Goal: Task Accomplishment & Management: Use online tool/utility

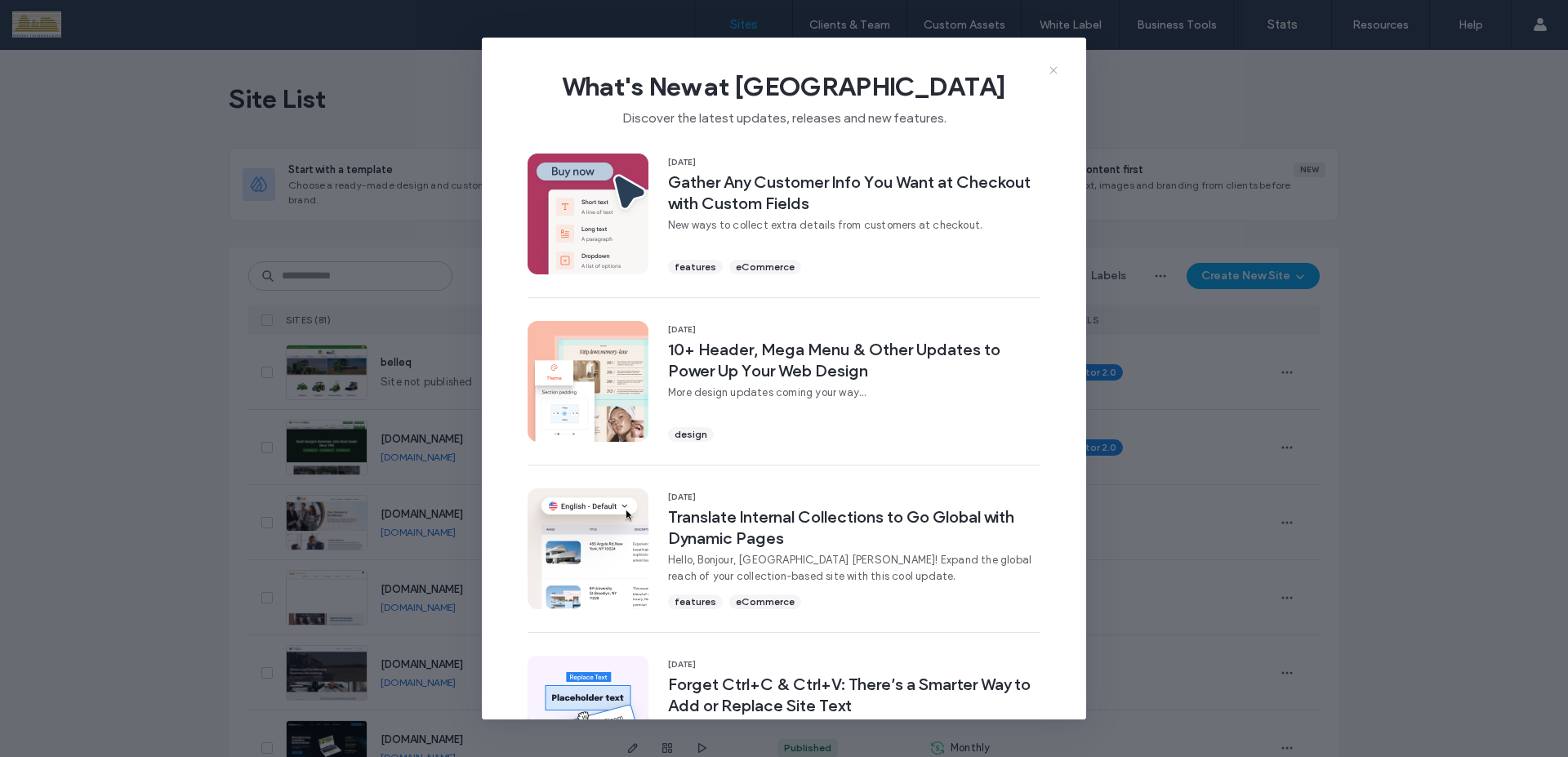
click at [1055, 72] on icon at bounding box center [1054, 70] width 13 height 13
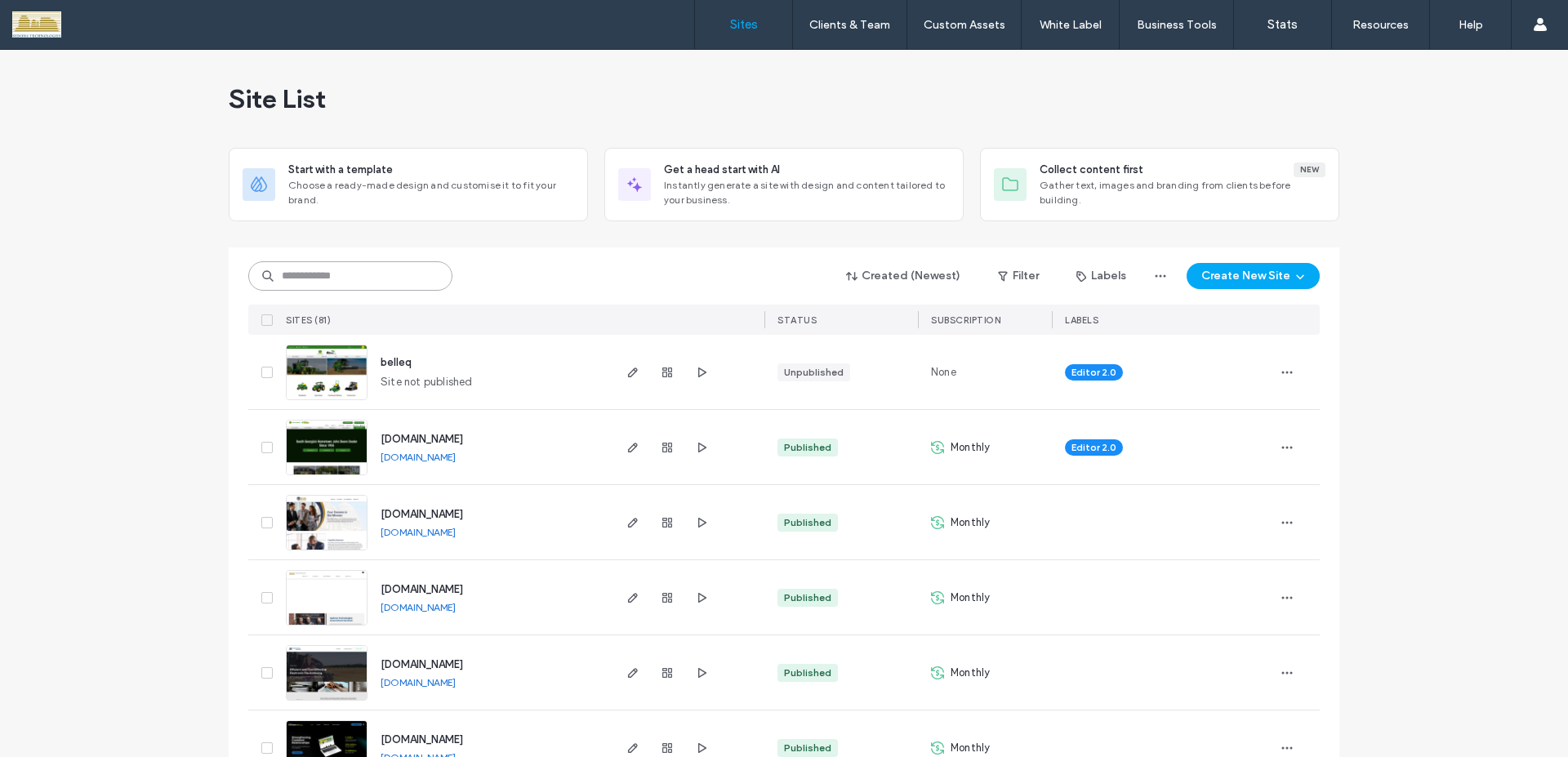
click at [406, 270] on input at bounding box center [351, 276] width 204 height 29
type input "****"
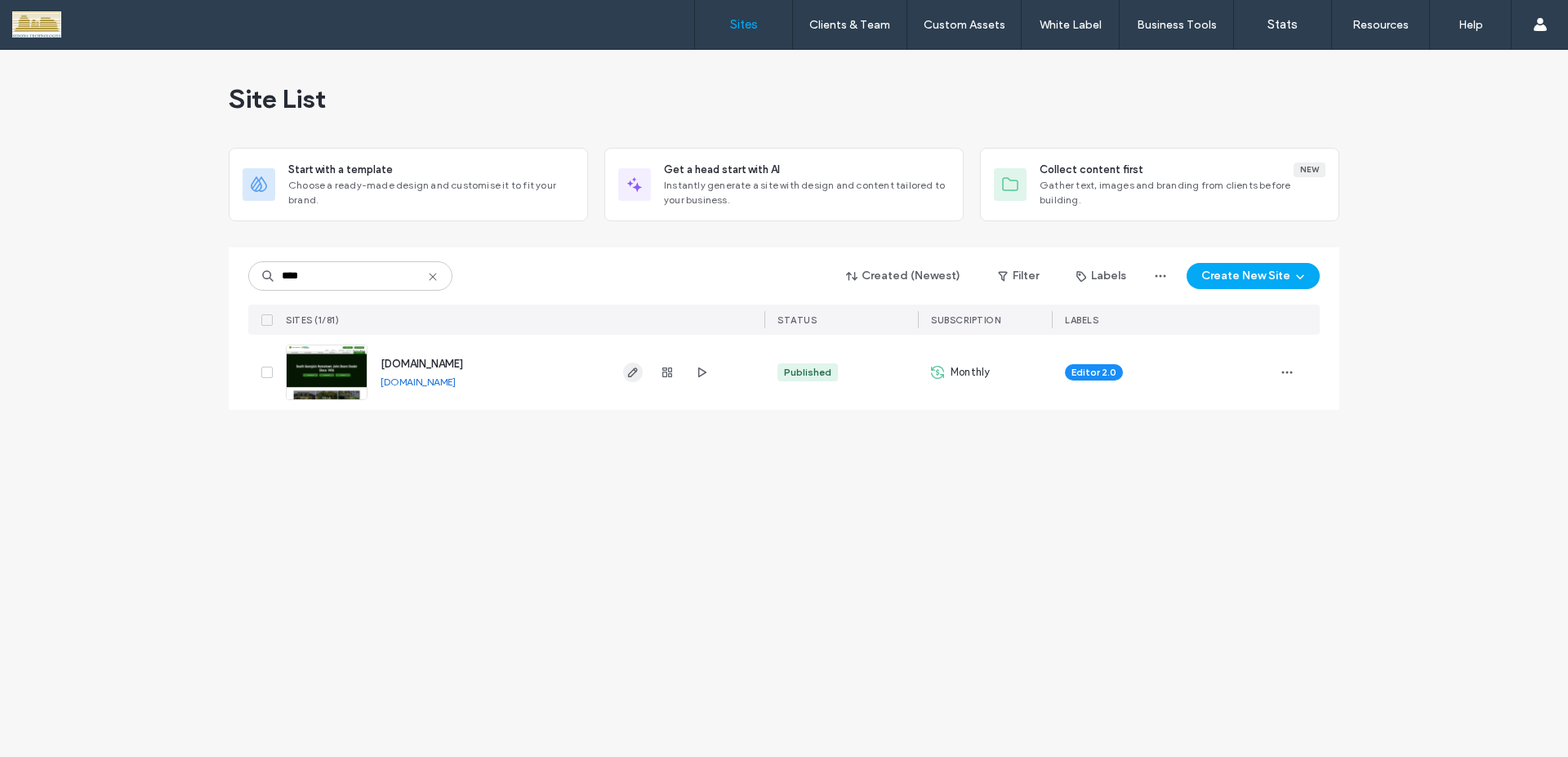
click at [635, 373] on icon "button" at bounding box center [633, 372] width 13 height 13
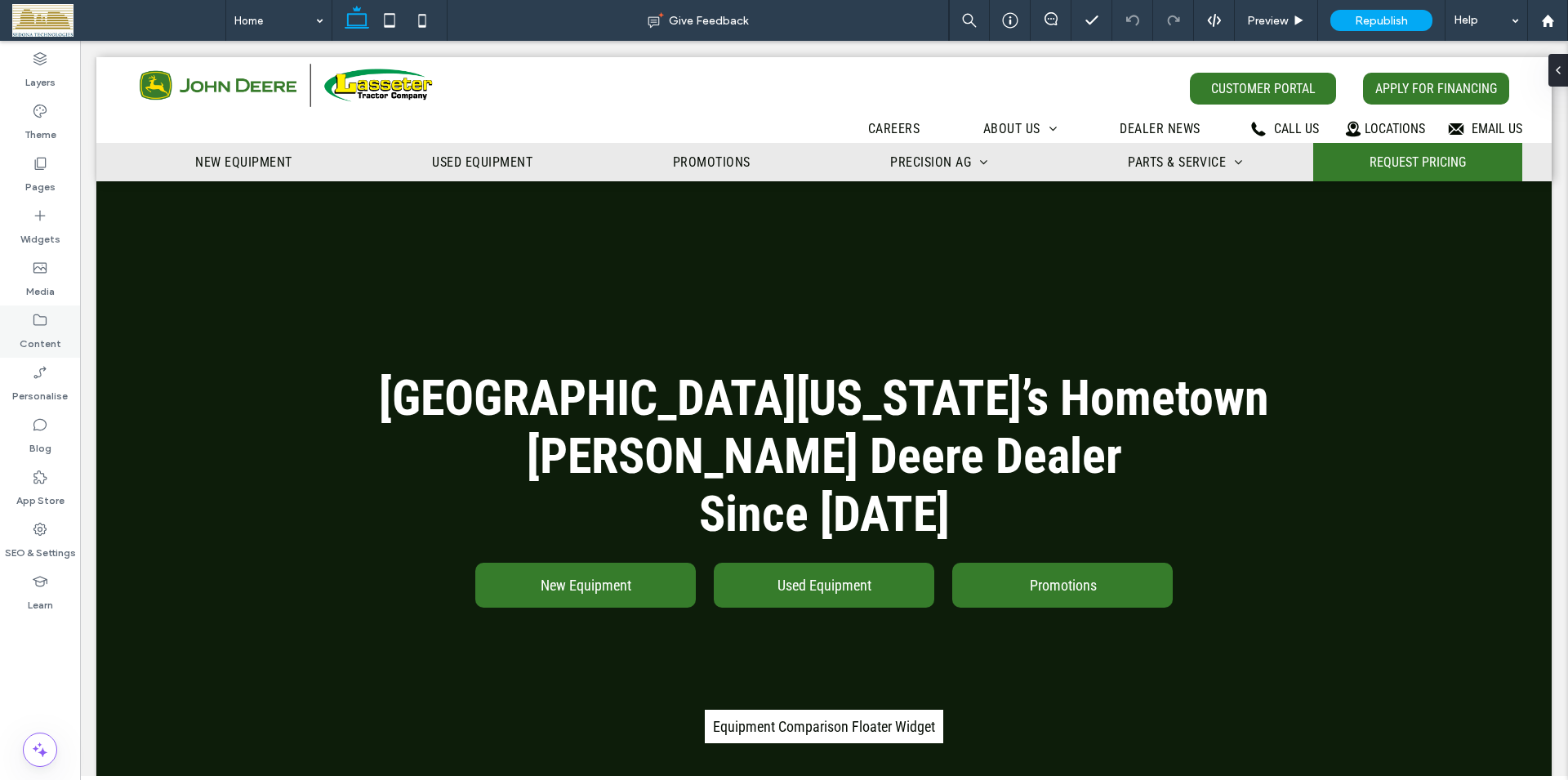
click at [39, 327] on icon at bounding box center [40, 321] width 16 height 16
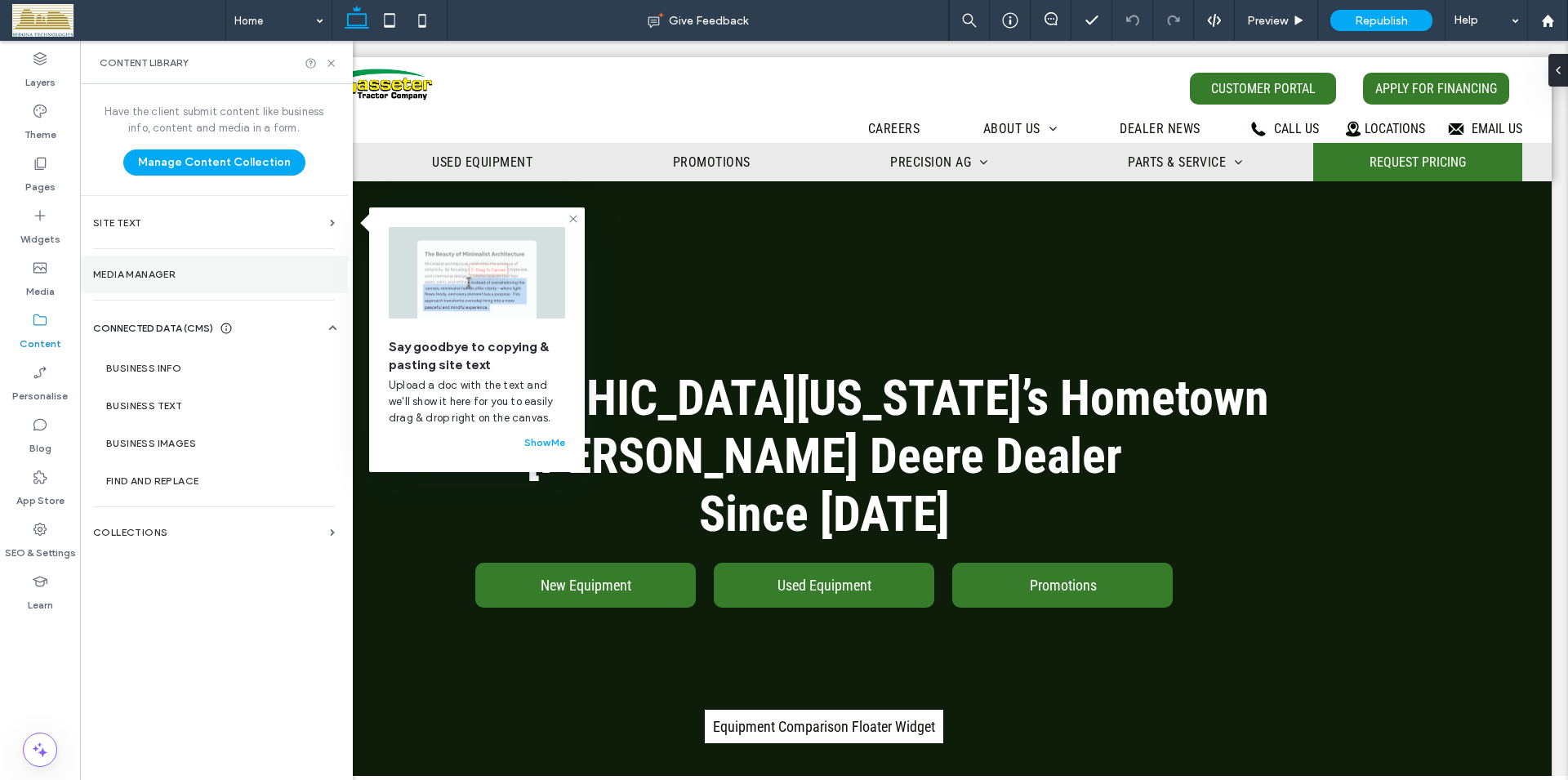
click at [145, 274] on label "Media Manager" at bounding box center [214, 275] width 242 height 11
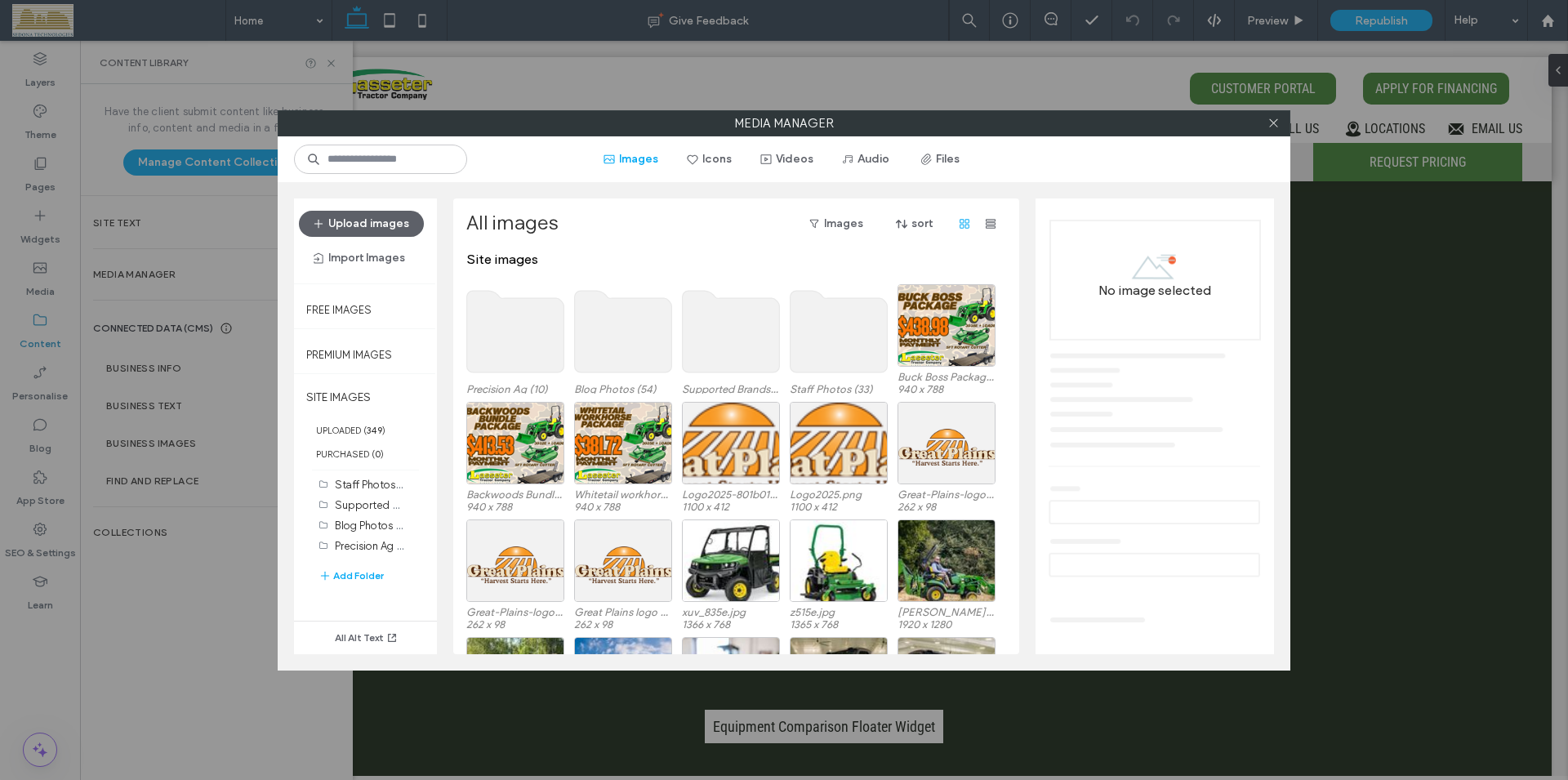
click at [1281, 123] on div at bounding box center [1273, 123] width 25 height 25
click at [1270, 123] on icon at bounding box center [1273, 123] width 12 height 12
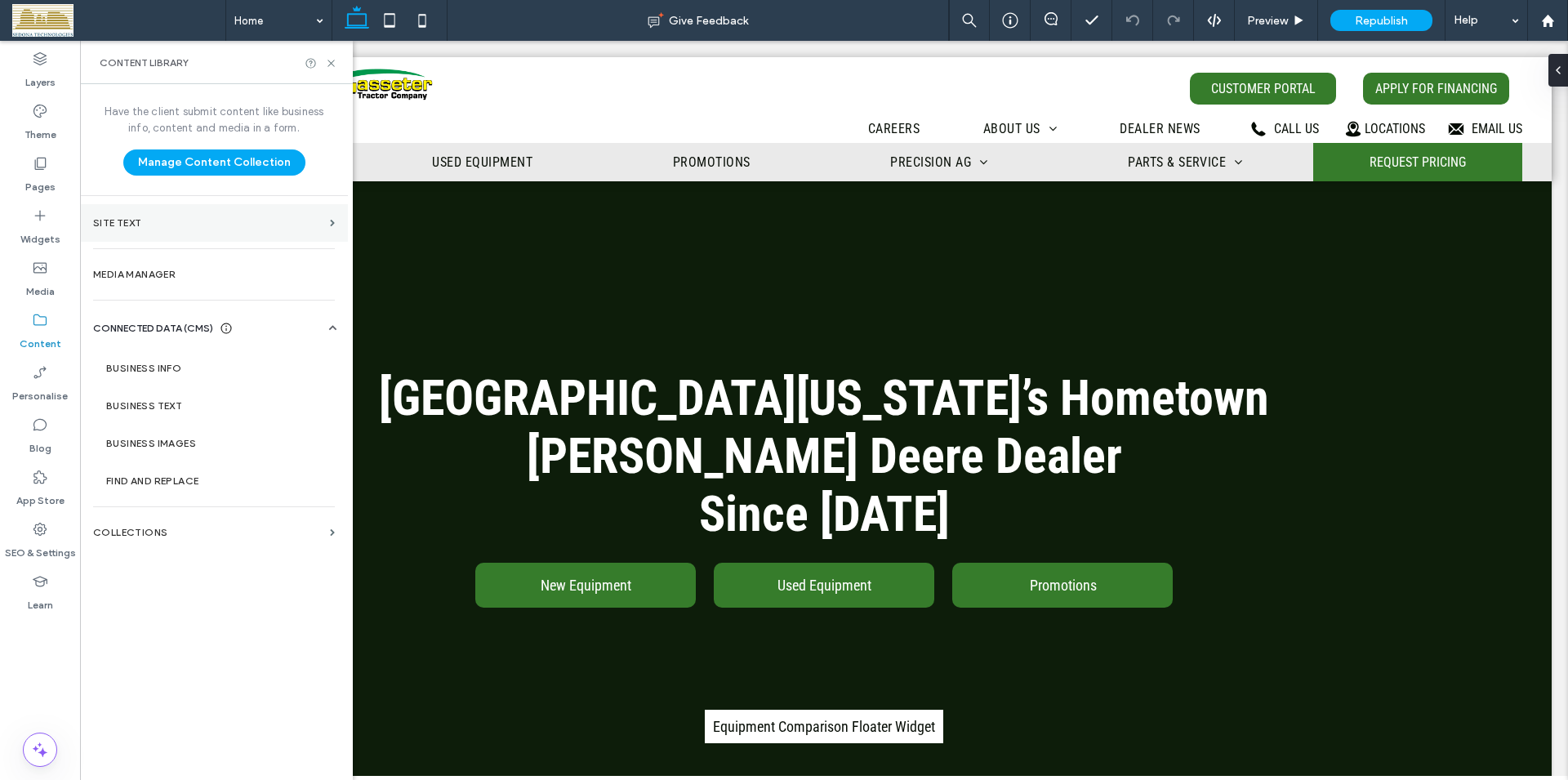
click at [229, 220] on label "Site Text" at bounding box center [208, 223] width 231 height 11
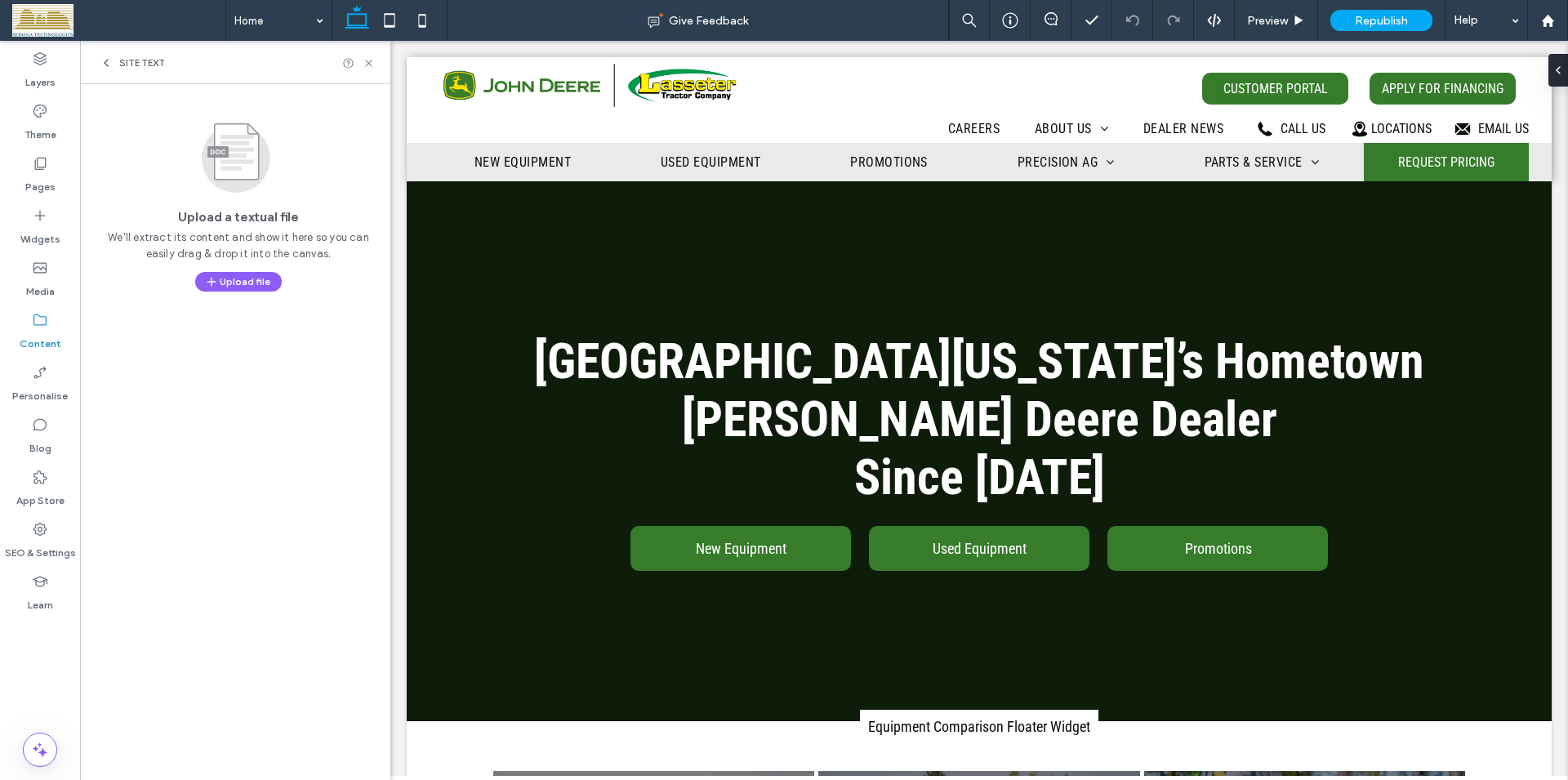
click at [52, 333] on label "Content" at bounding box center [40, 340] width 42 height 23
click at [126, 66] on span "Site Text" at bounding box center [142, 63] width 46 height 13
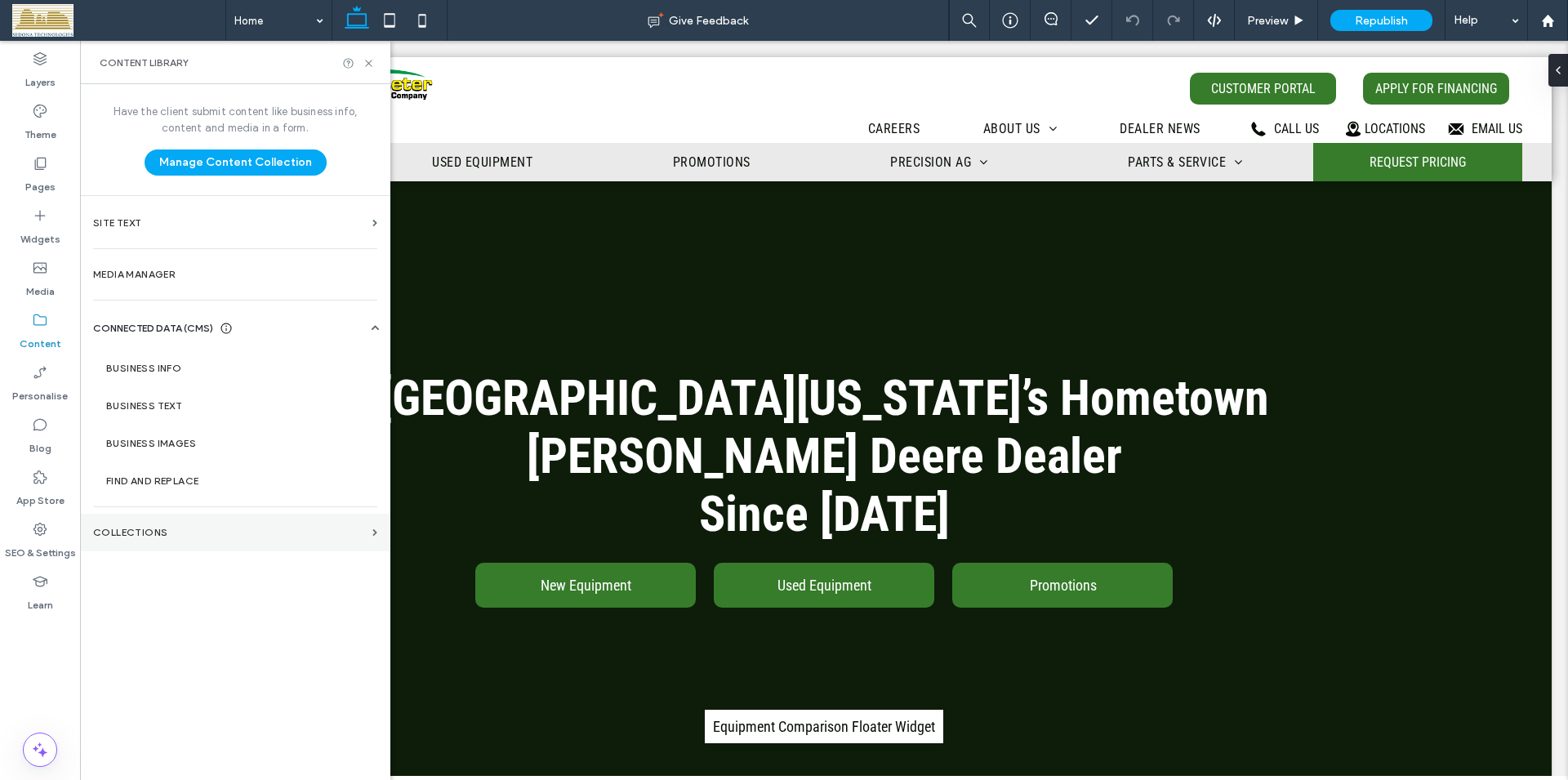
click at [371, 533] on section "COLLECTIONS" at bounding box center [235, 532] width 311 height 38
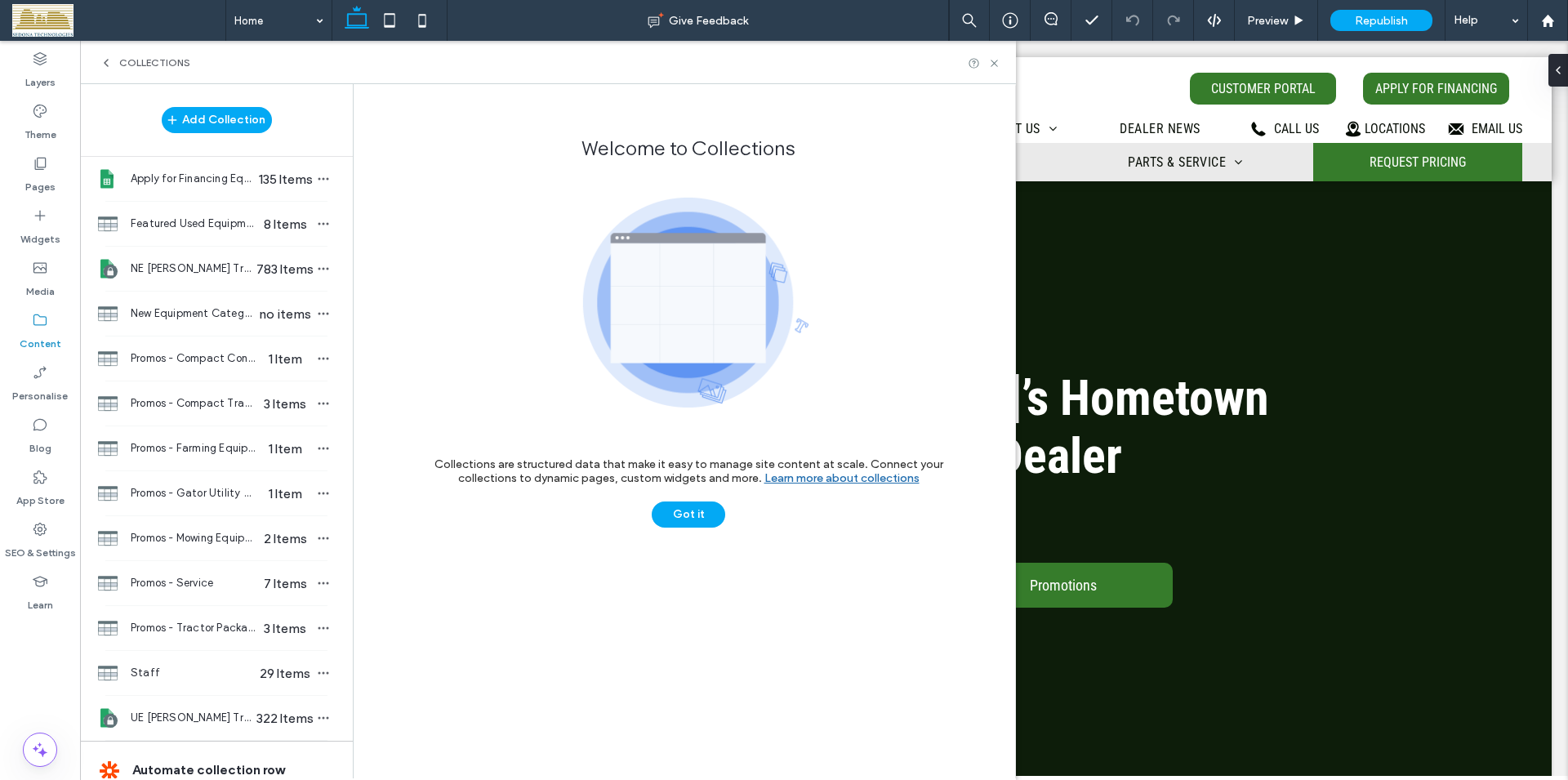
click at [105, 67] on icon at bounding box center [106, 63] width 13 height 13
click at [119, 67] on span "COLLECTIONS" at bounding box center [155, 63] width 71 height 13
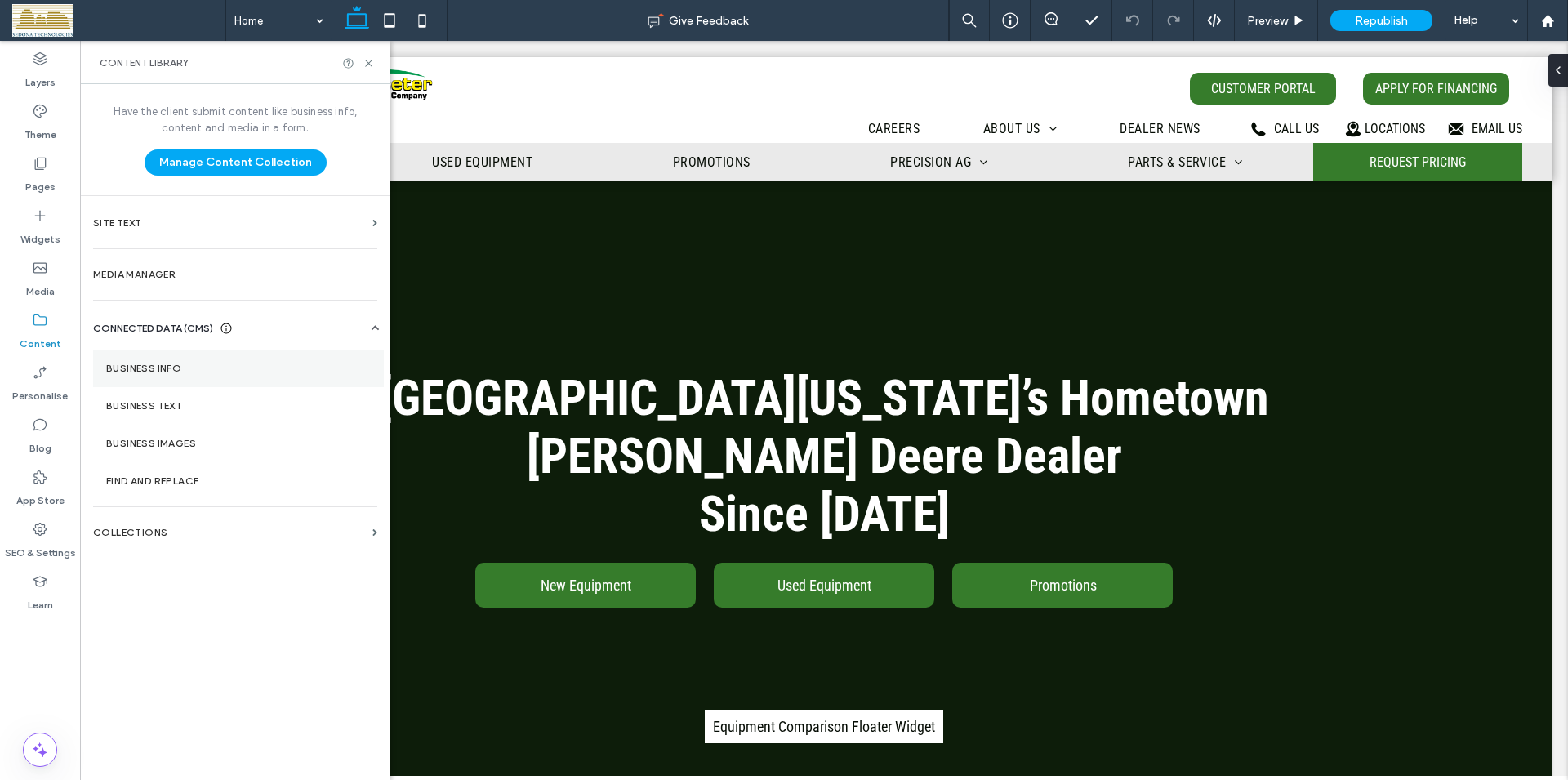
click at [159, 368] on label "Business info" at bounding box center [239, 368] width 265 height 11
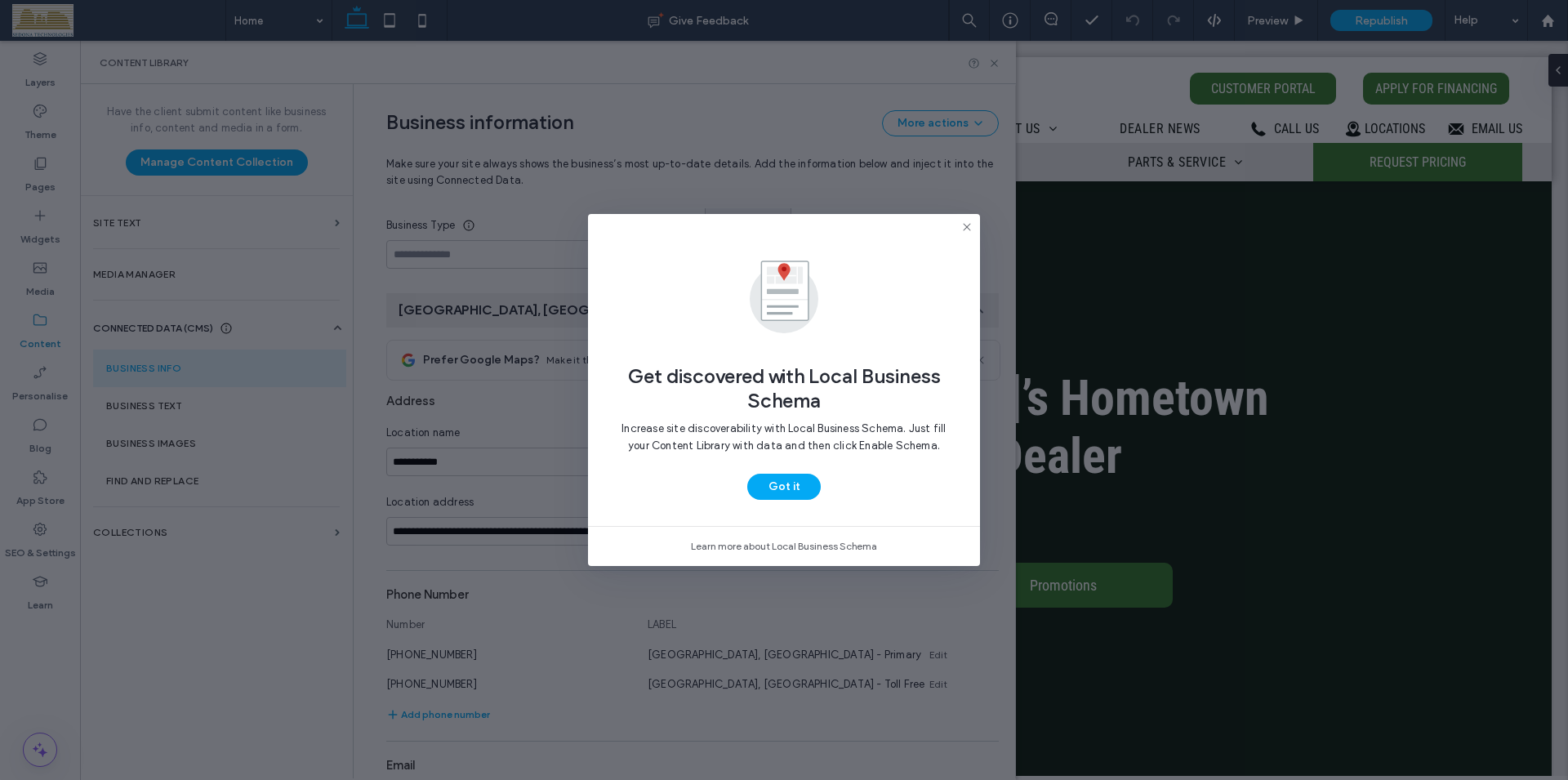
scroll to position [130, 0]
click at [787, 482] on button "Got it" at bounding box center [784, 486] width 74 height 26
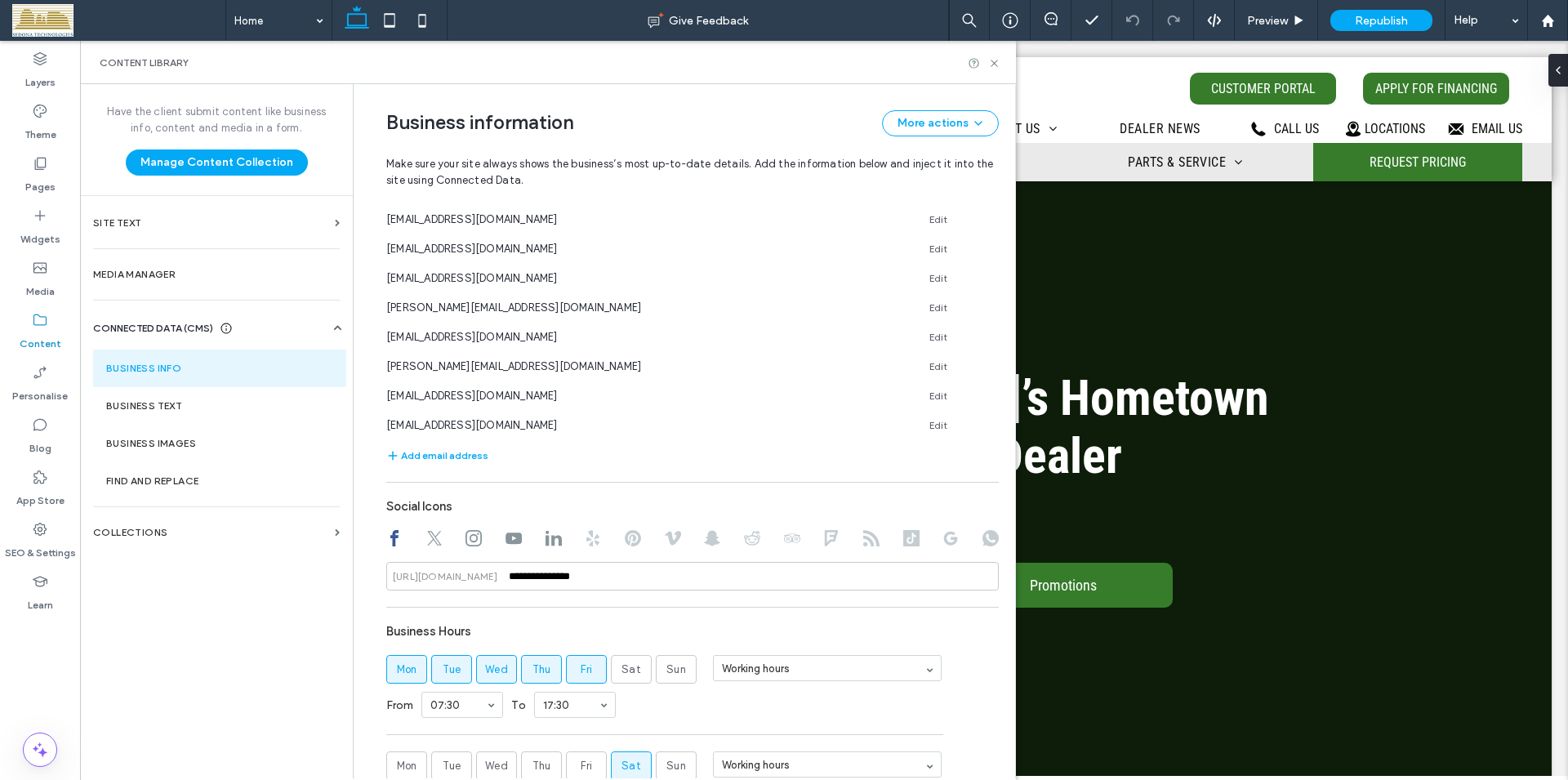
scroll to position [1220, 0]
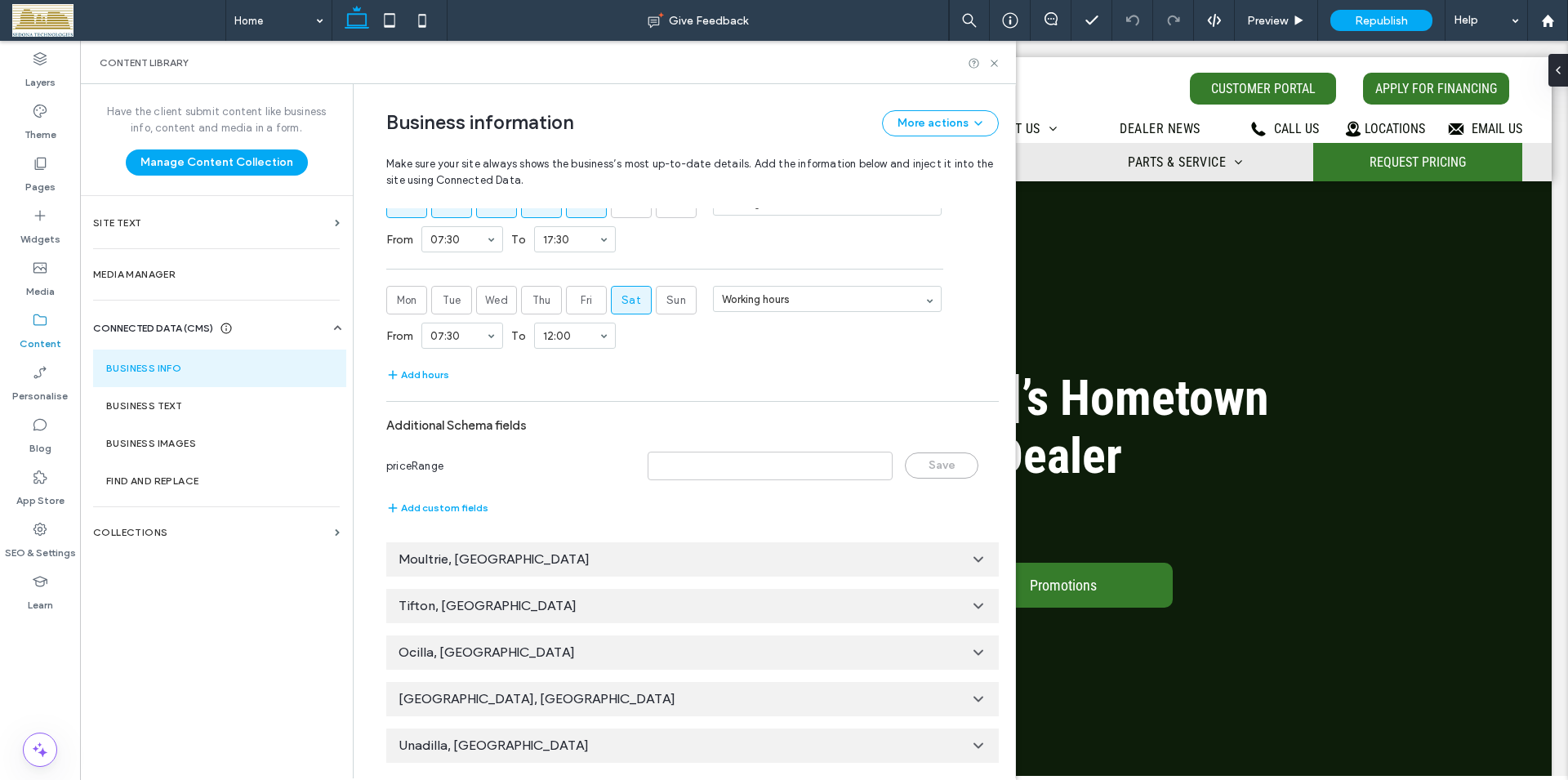
click at [977, 552] on icon at bounding box center [979, 559] width 16 height 16
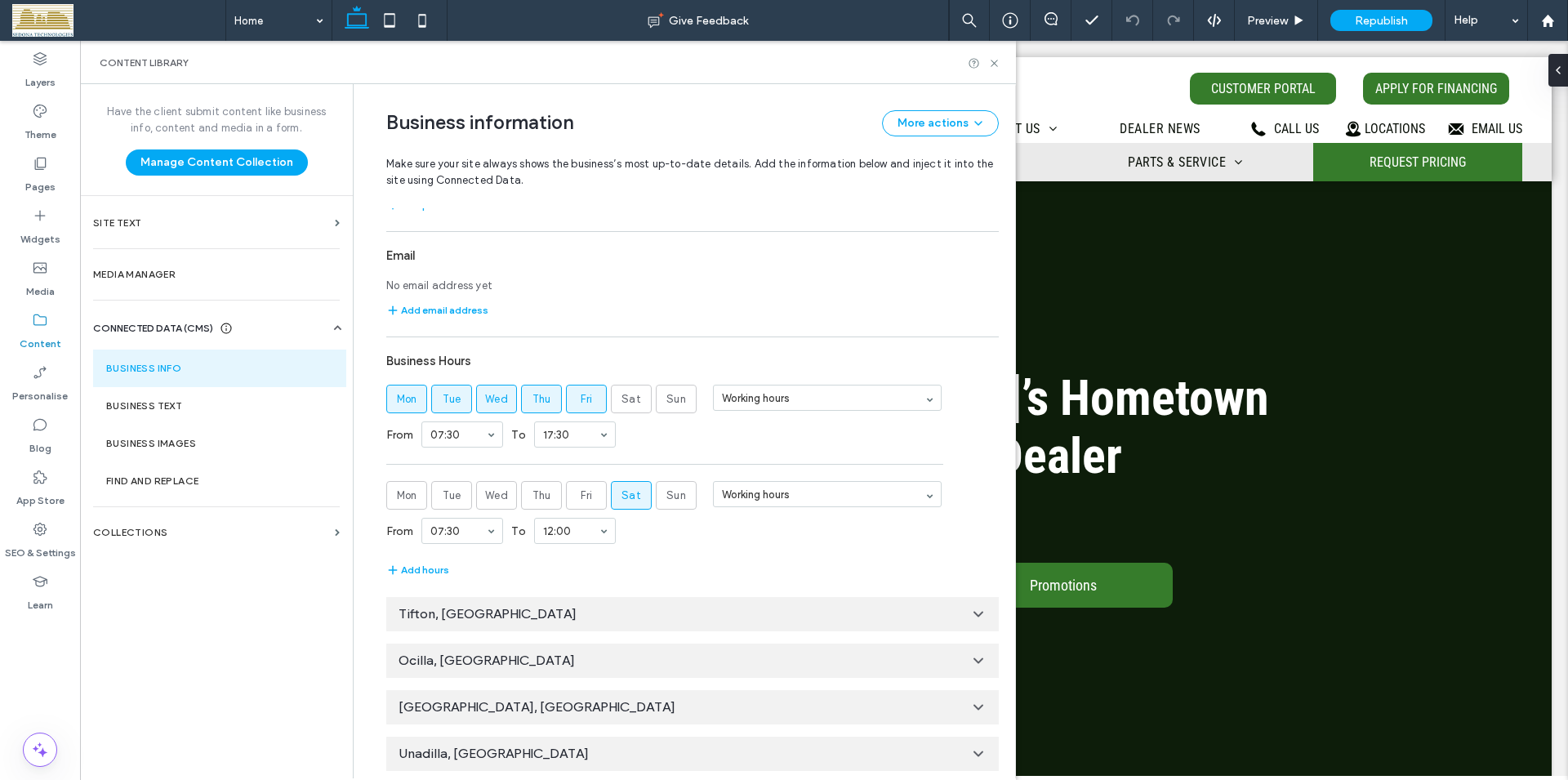
scroll to position [1987, 0]
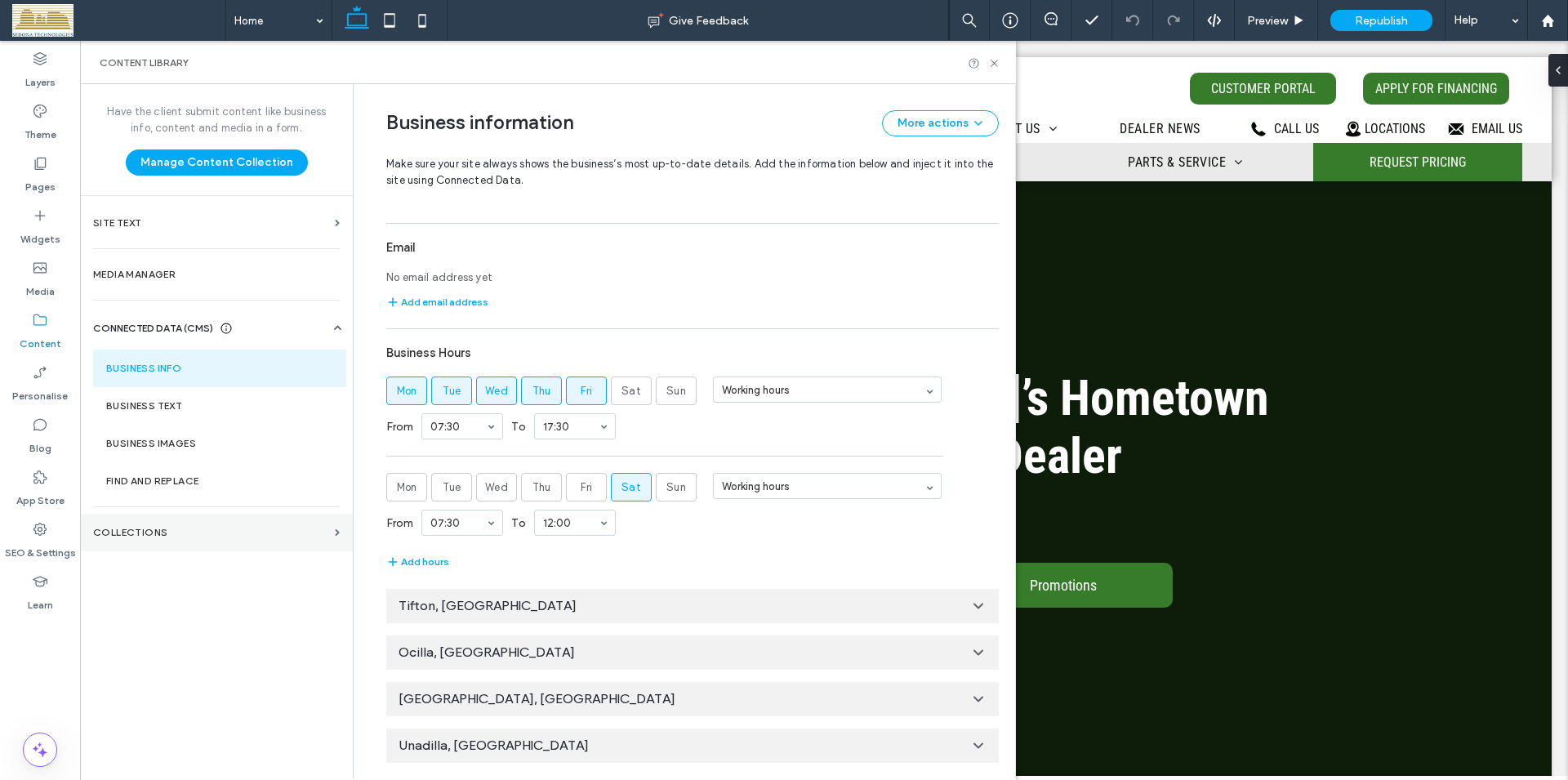
click at [31, 526] on div "SEO & Settings" at bounding box center [40, 540] width 80 height 52
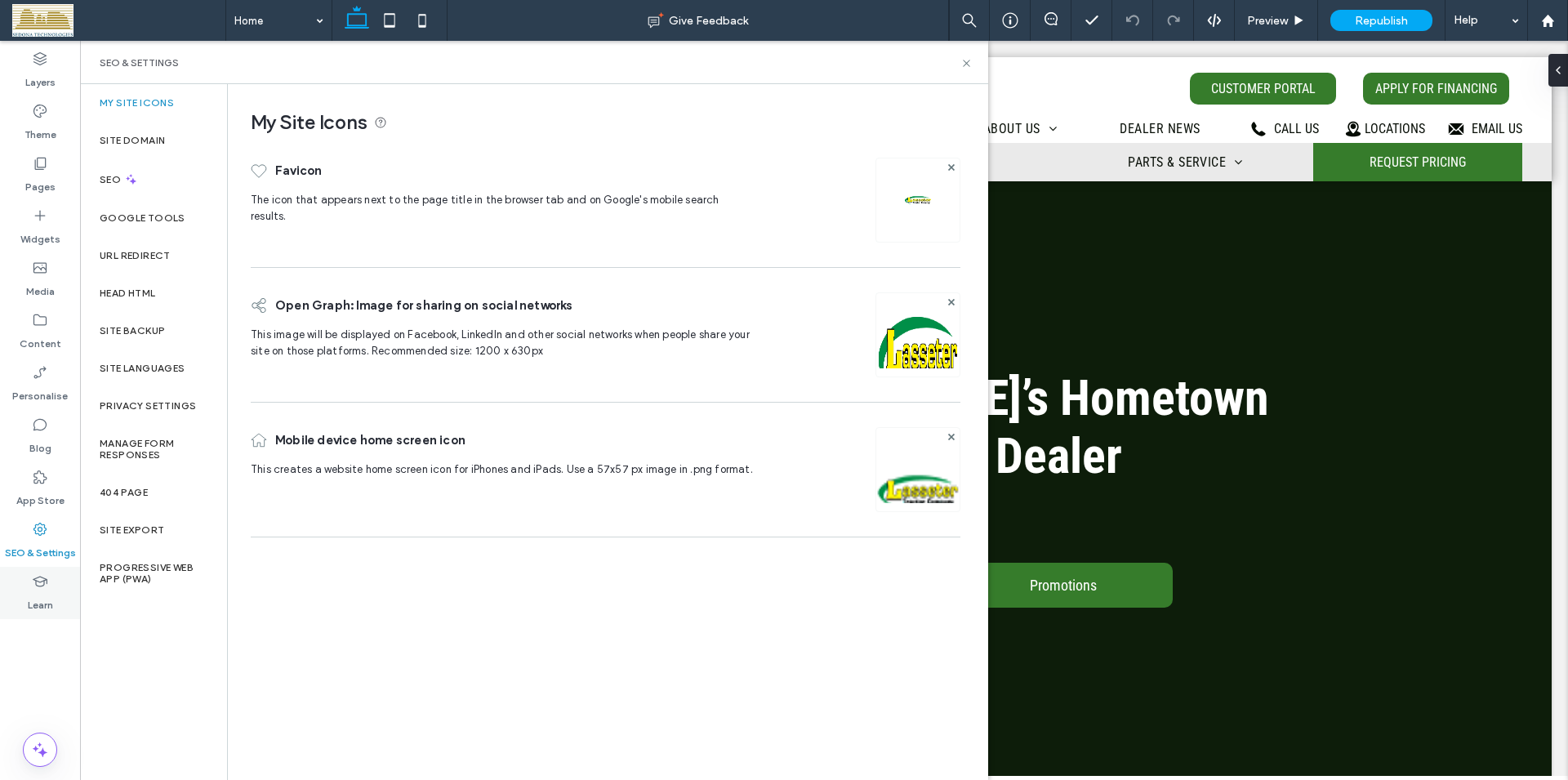
click at [39, 588] on icon at bounding box center [40, 581] width 16 height 16
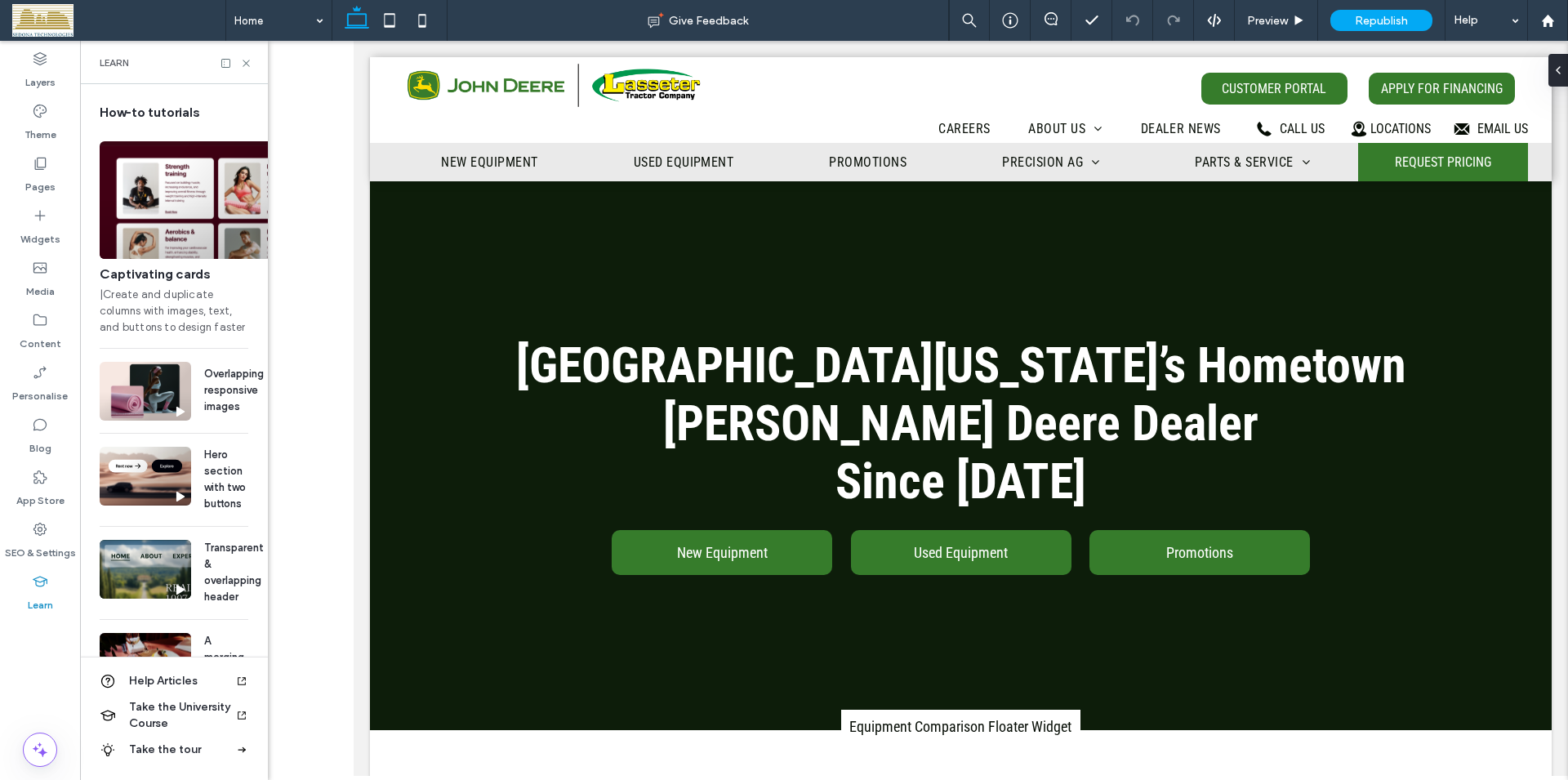
click at [181, 681] on div "My Site Icons Site Domain SEO Google Tools URL Redirect Head HTML Site backup S…" at bounding box center [154, 432] width 147 height 696
click at [240, 679] on div "My Site Icons Favicon The icon that appears next to the page title in the brows…" at bounding box center [606, 431] width 759 height 694
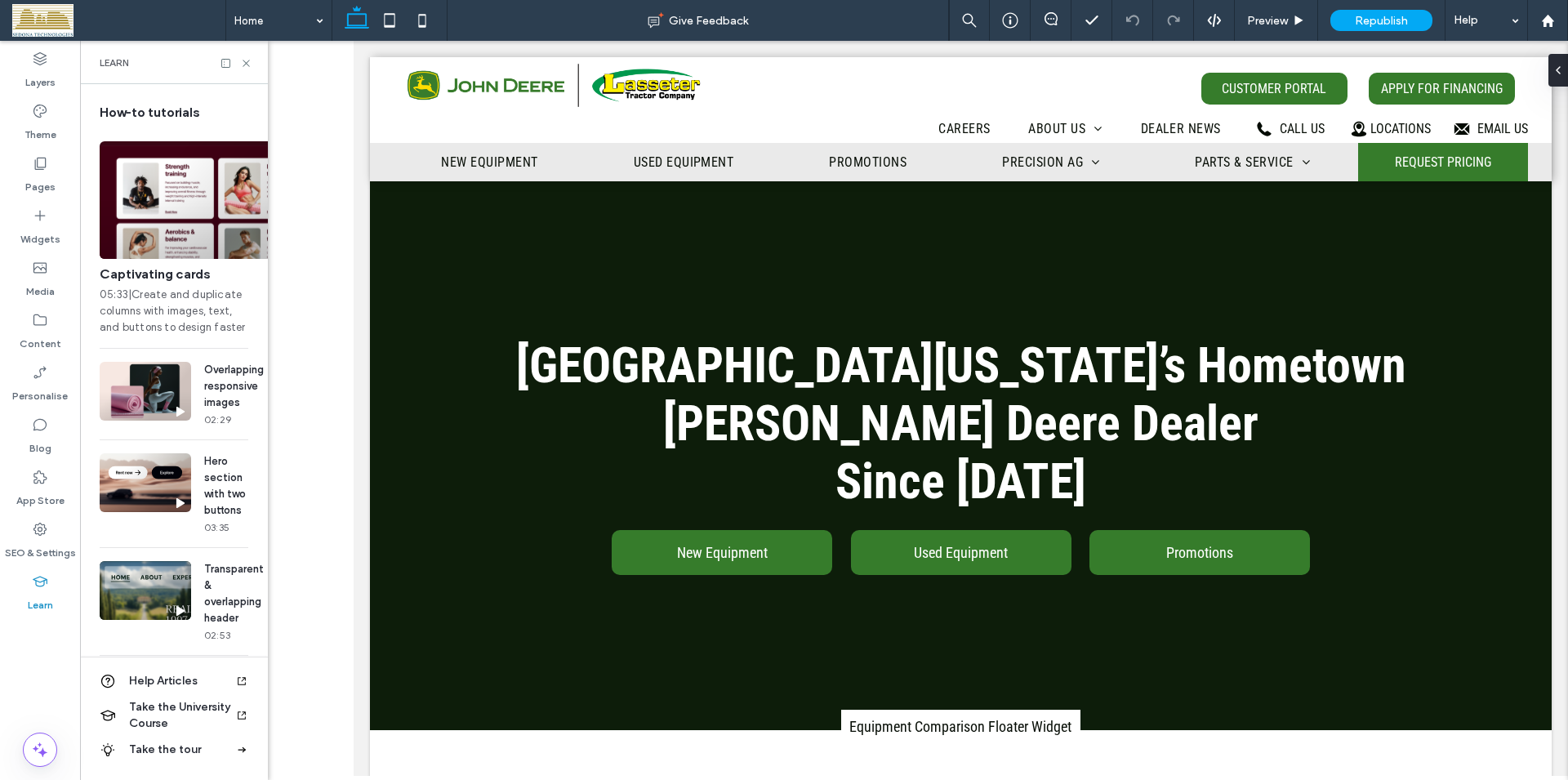
click at [241, 680] on icon at bounding box center [242, 681] width 13 height 13
click at [249, 61] on icon at bounding box center [246, 63] width 12 height 12
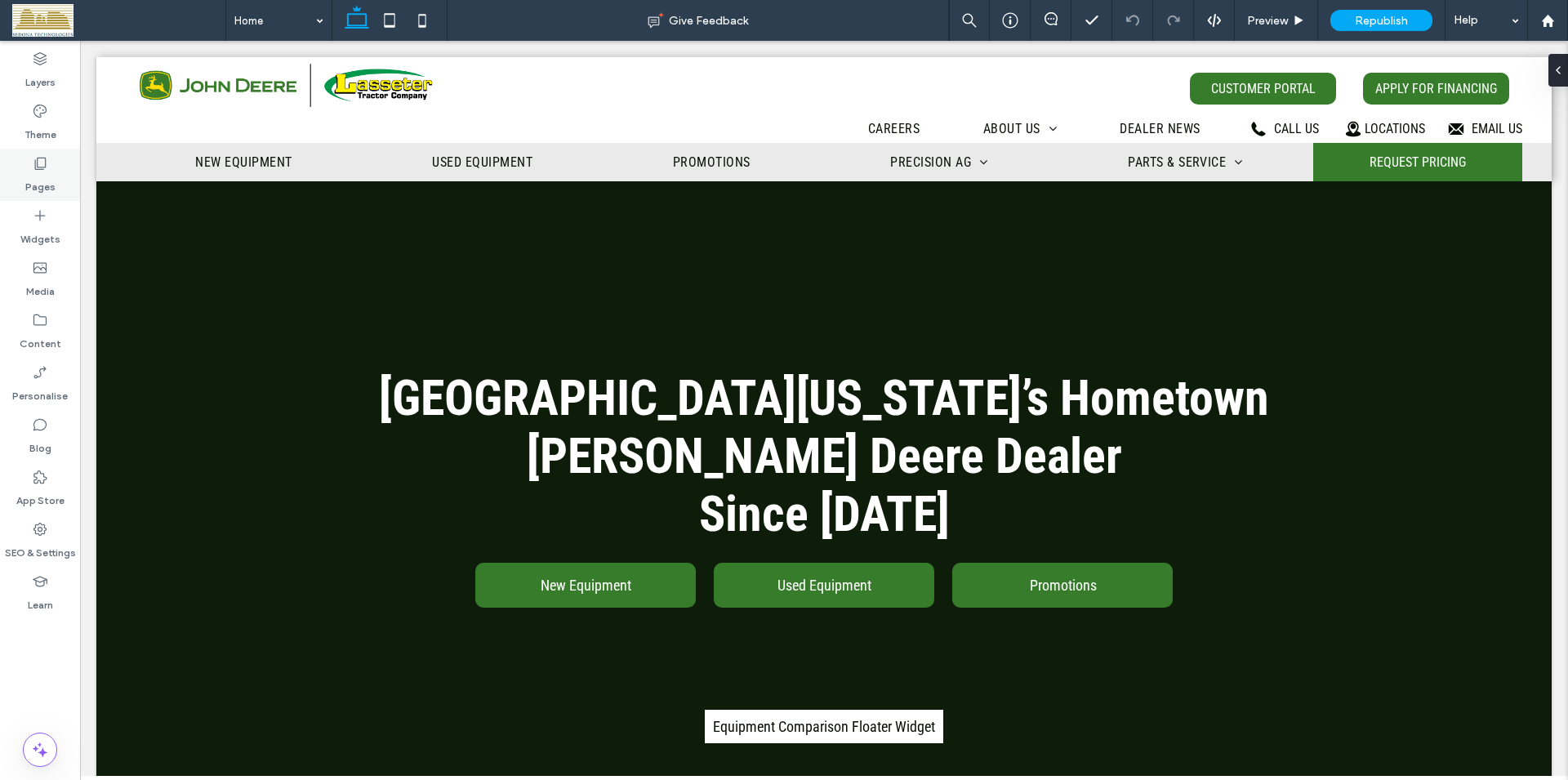
click at [46, 164] on use at bounding box center [41, 164] width 11 height 12
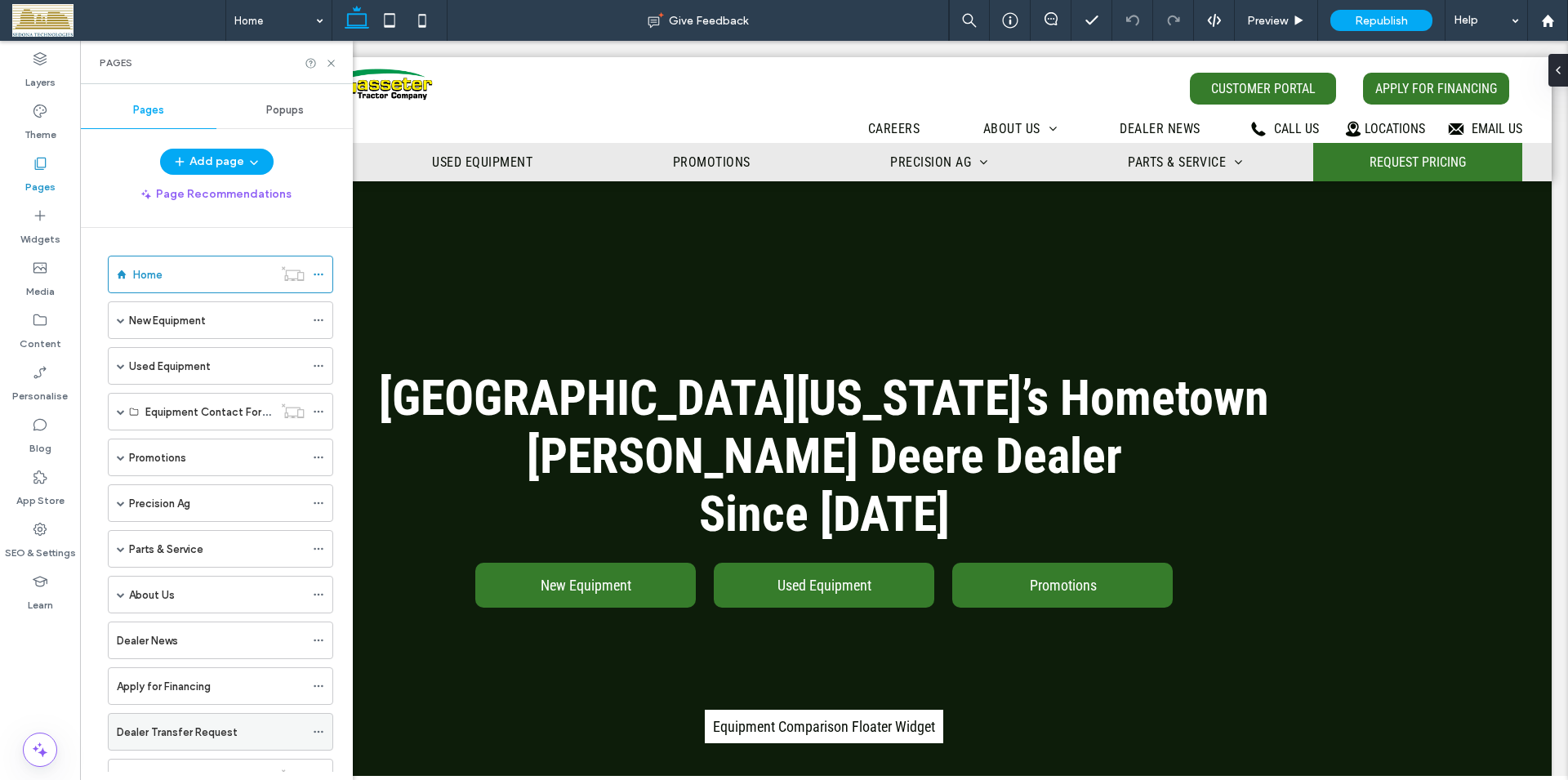
click at [244, 727] on div "Dealer Transfer Request" at bounding box center [211, 732] width 188 height 17
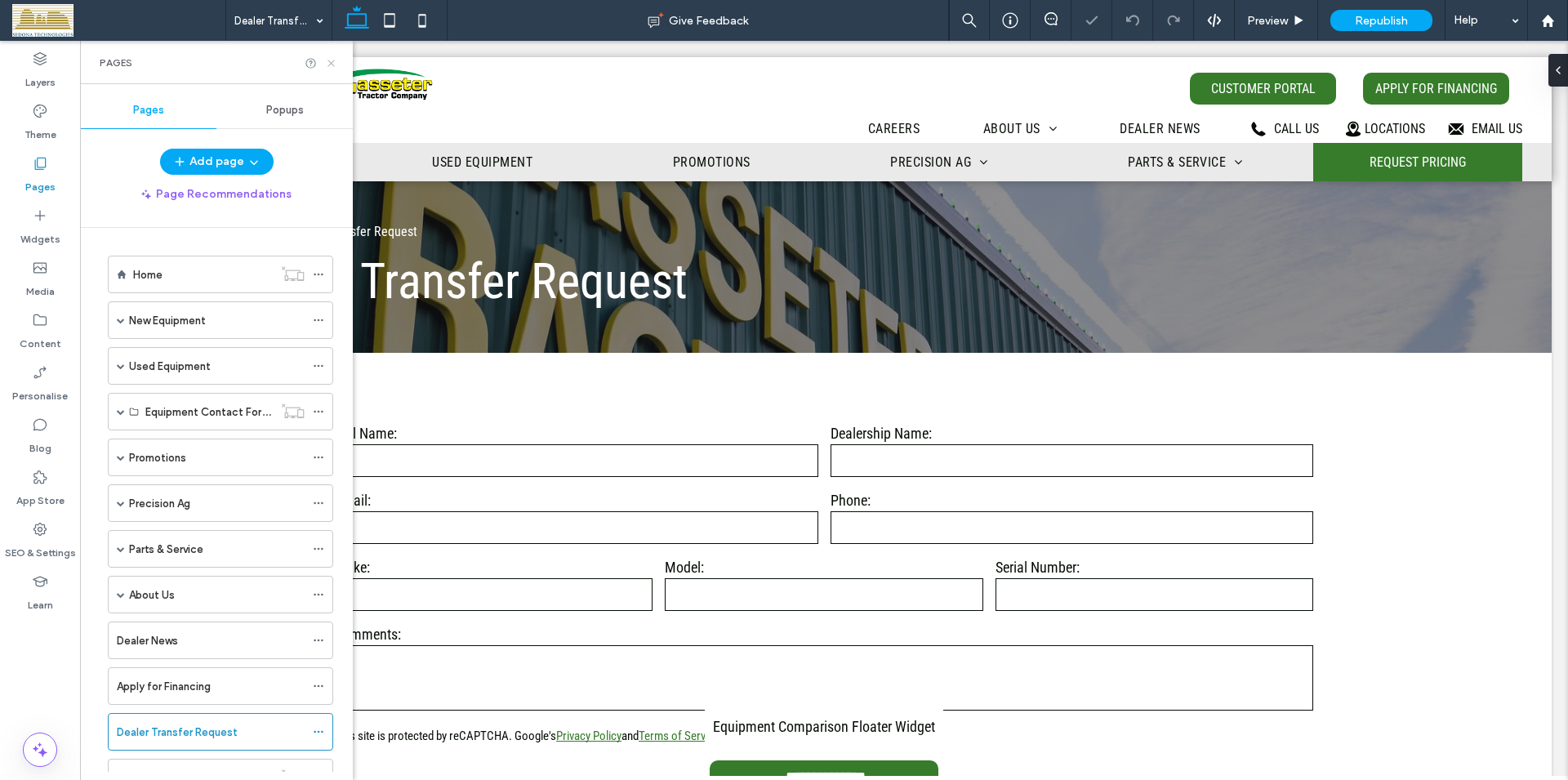
click at [329, 61] on icon at bounding box center [331, 63] width 12 height 12
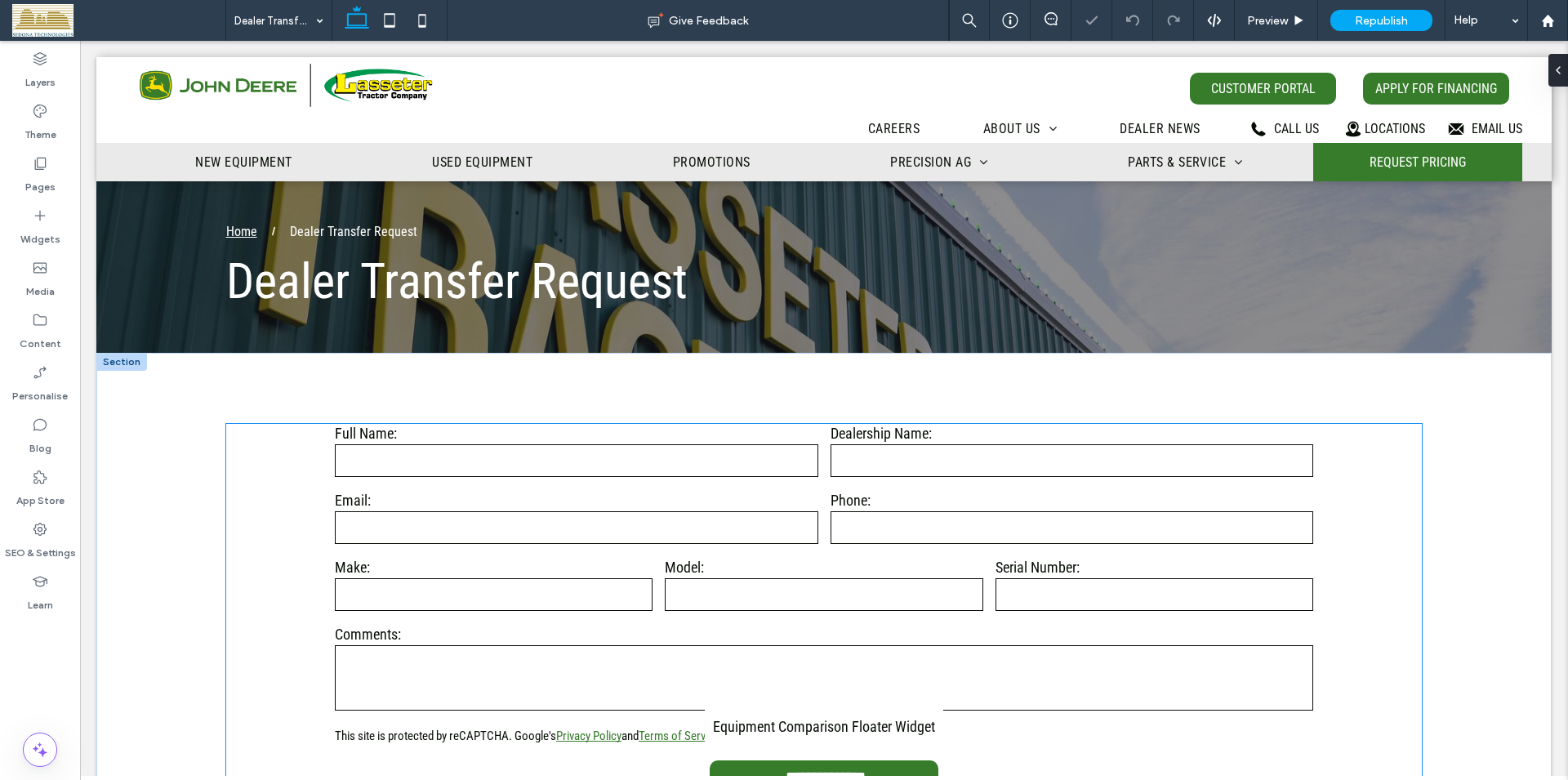
click at [614, 455] on input "text" at bounding box center [576, 460] width 483 height 33
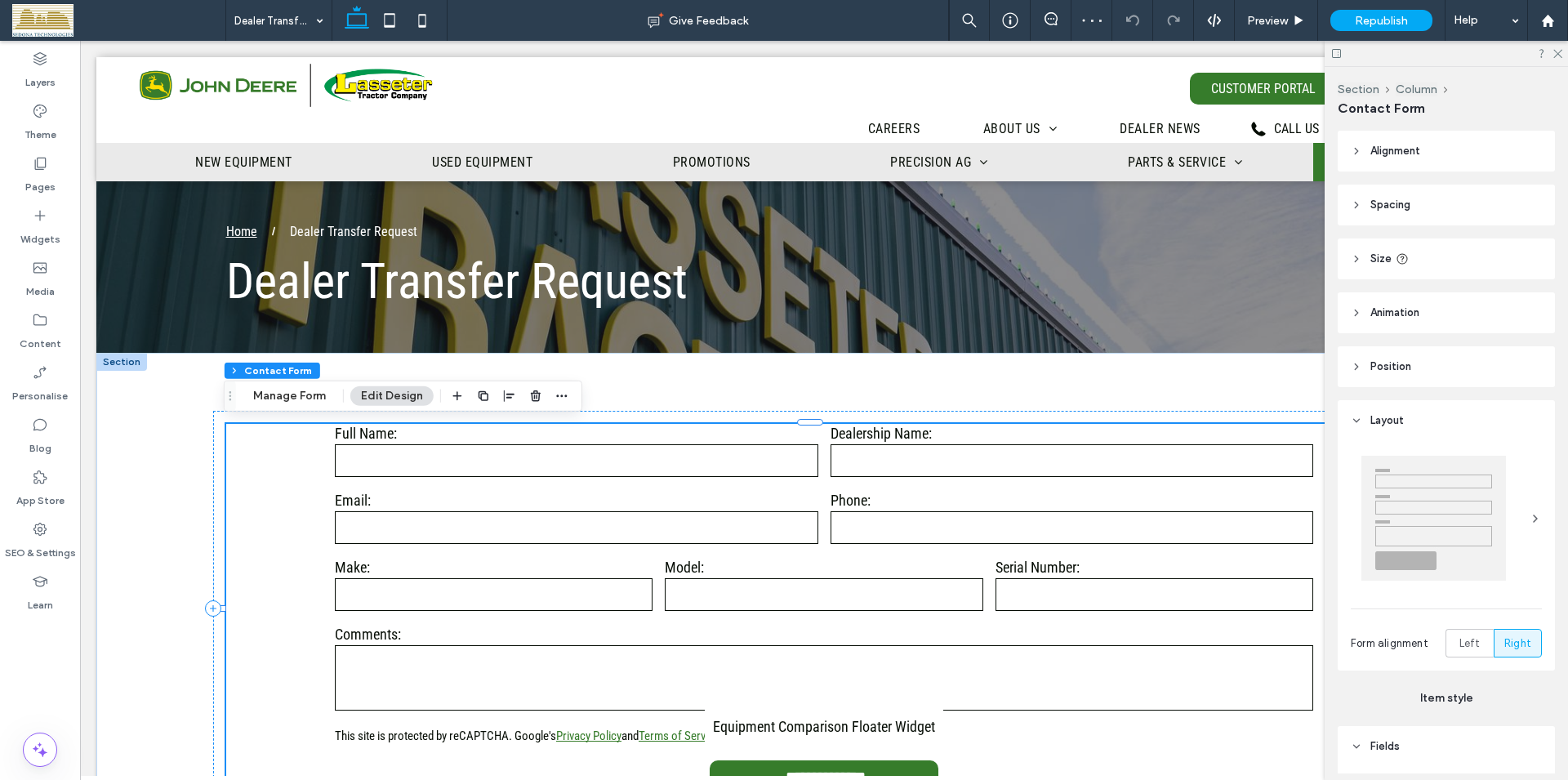
type input "*"
type input "***"
click at [298, 401] on button "Manage Form" at bounding box center [289, 396] width 94 height 20
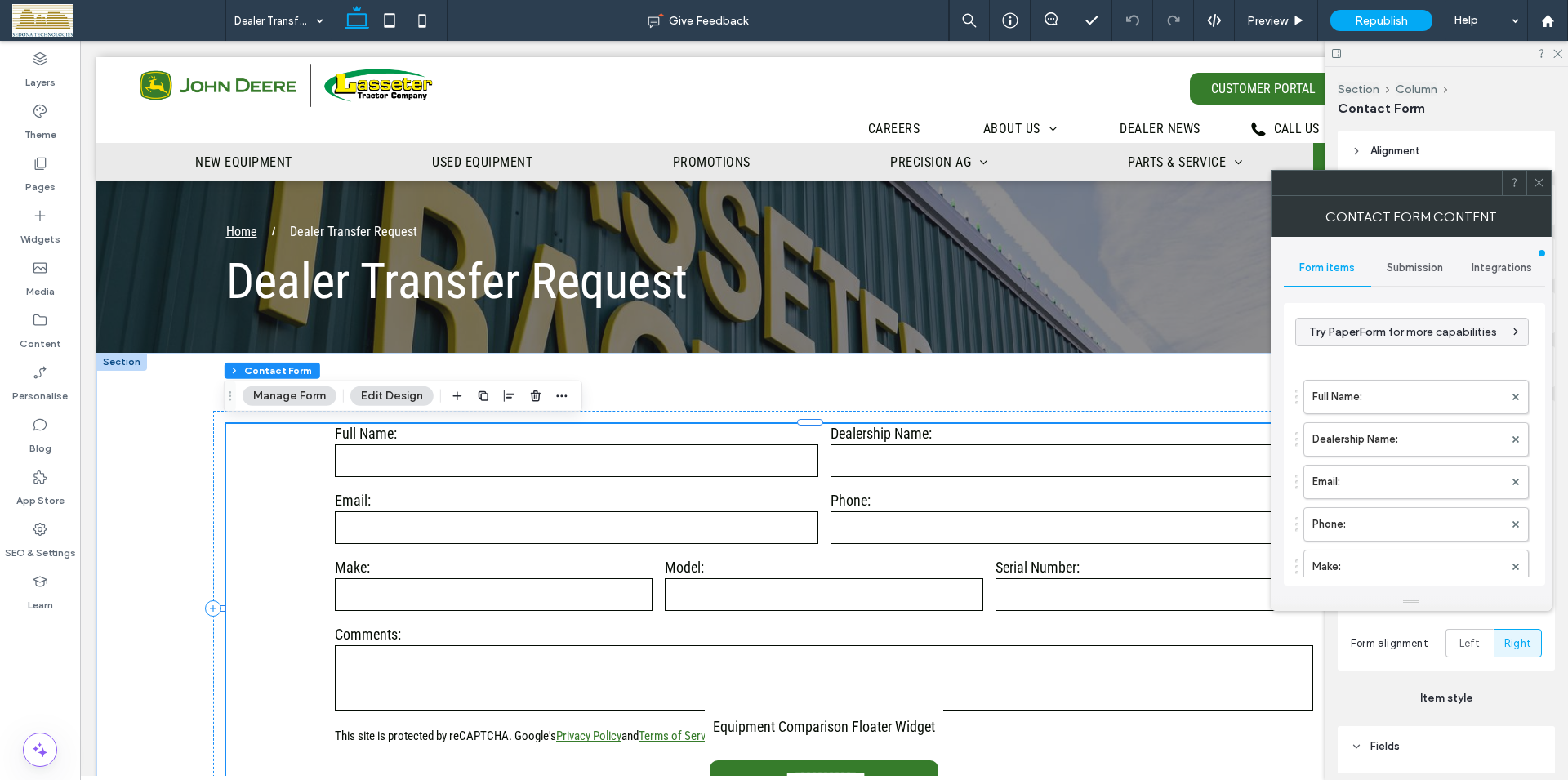
type input "**********"
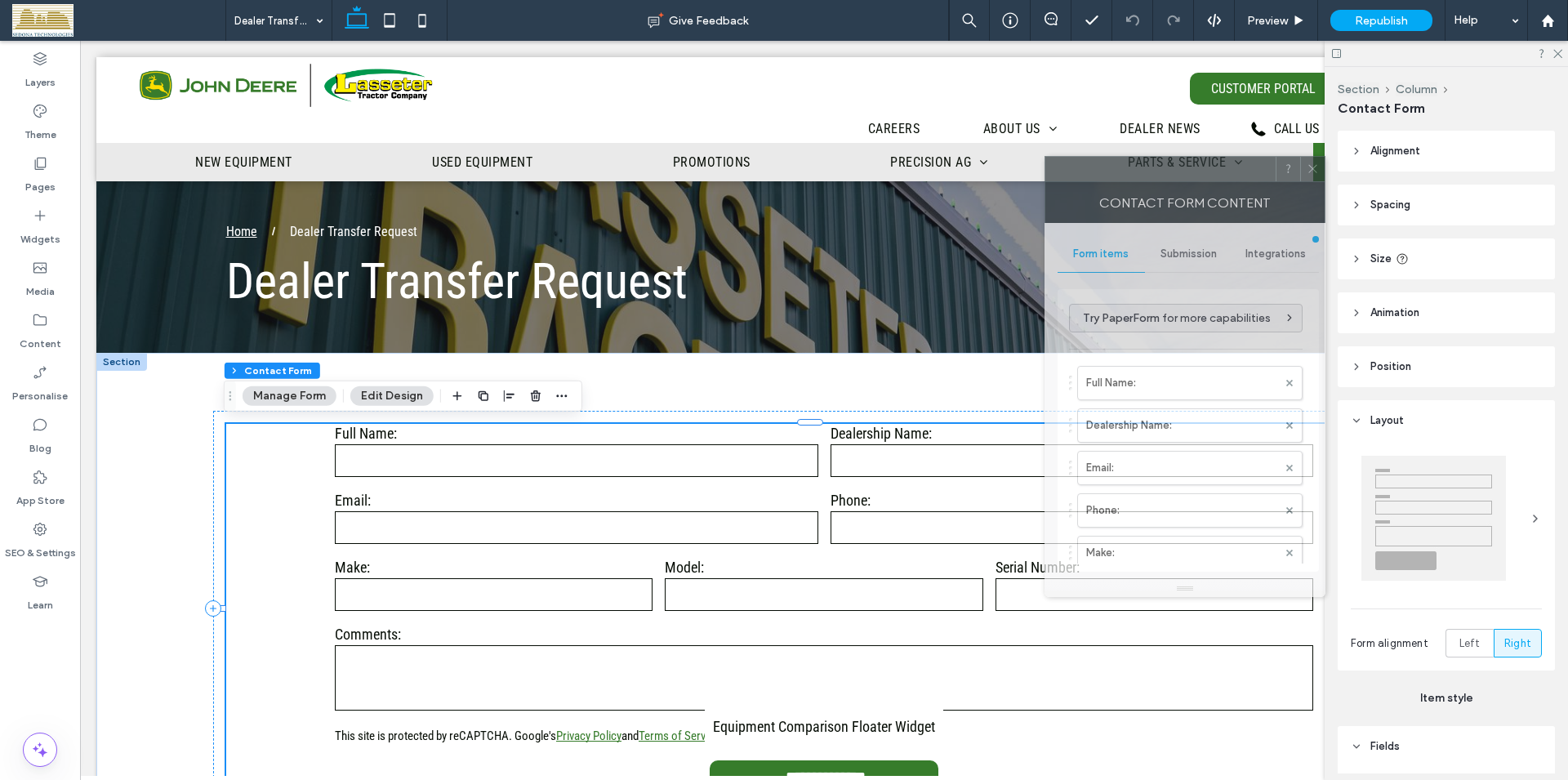
drag, startPoint x: 1382, startPoint y: 186, endPoint x: 1133, endPoint y: 170, distance: 249.5
click at [1133, 170] on div at bounding box center [1161, 169] width 231 height 25
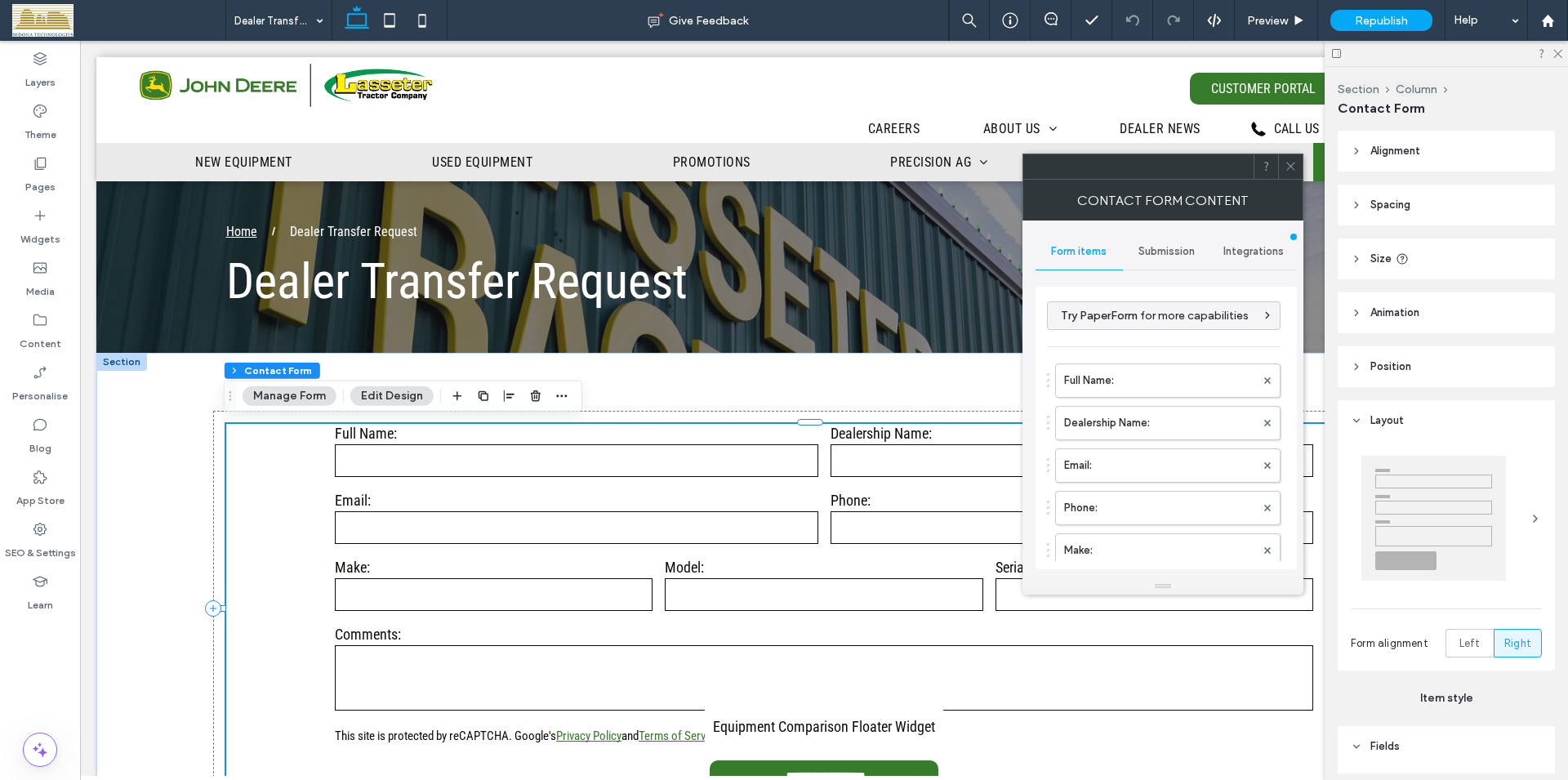
click at [1288, 166] on icon at bounding box center [1290, 166] width 12 height 12
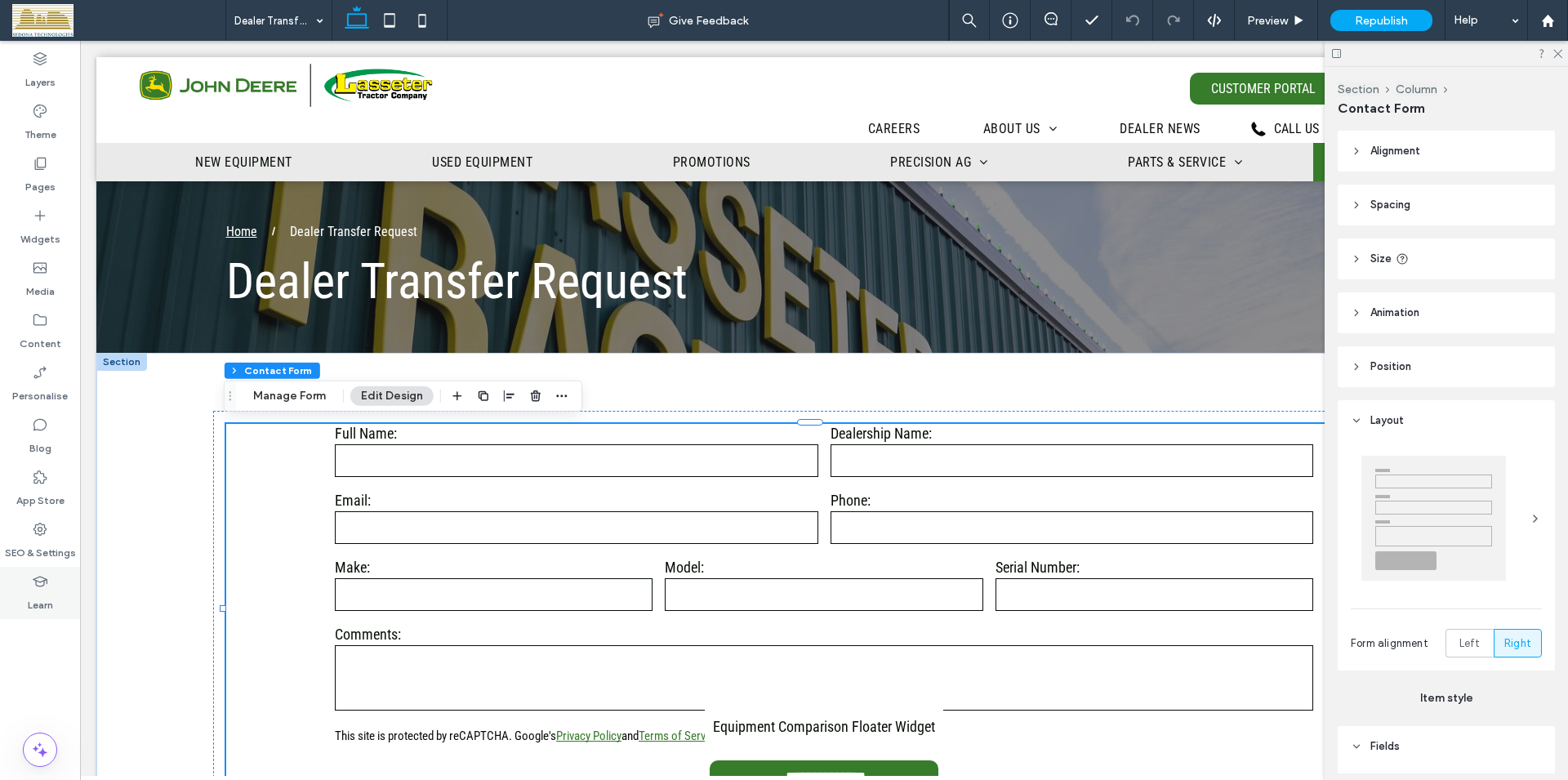
click at [49, 582] on div "Learn" at bounding box center [40, 593] width 80 height 52
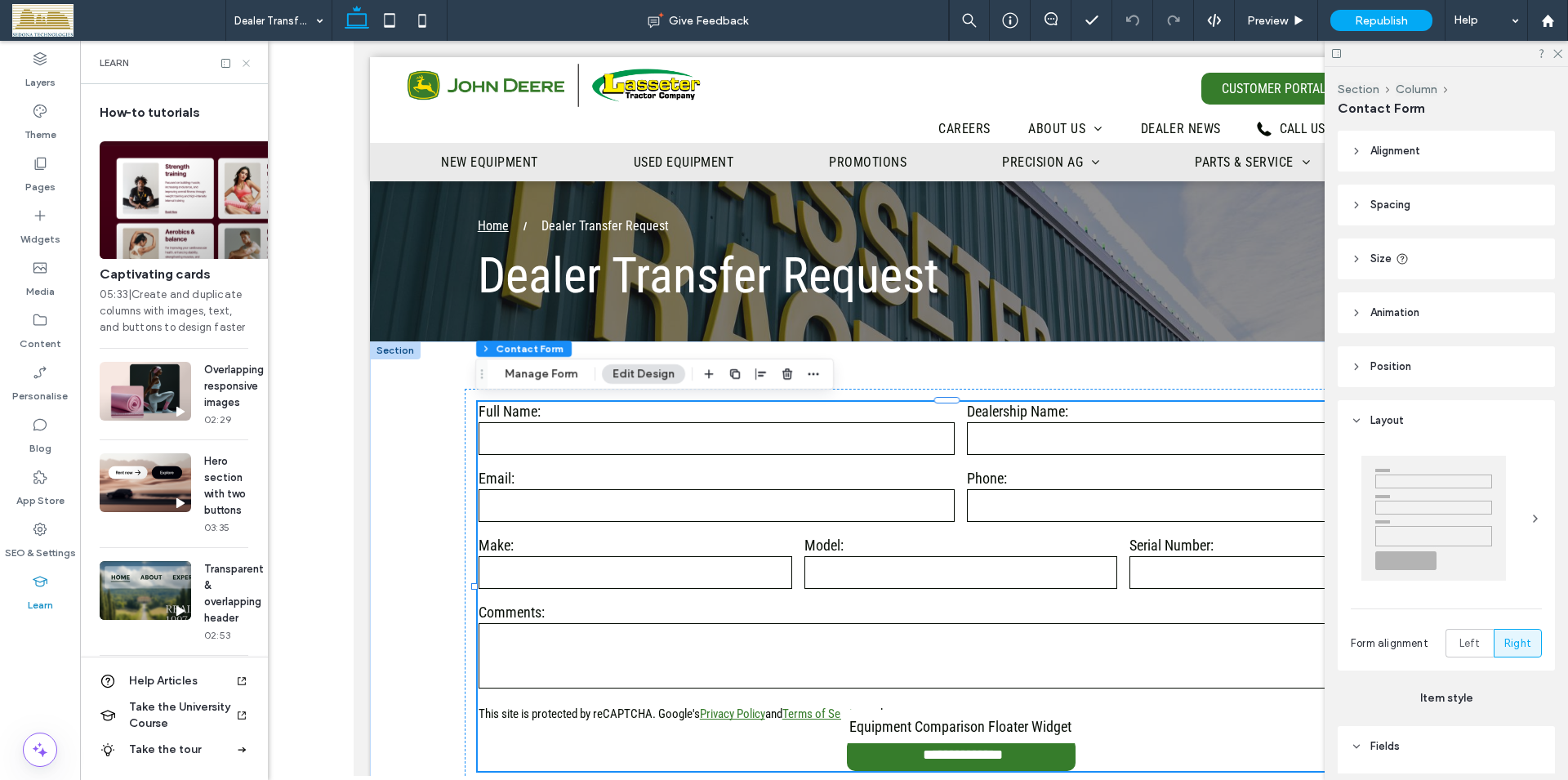
click at [248, 65] on use at bounding box center [246, 63] width 7 height 7
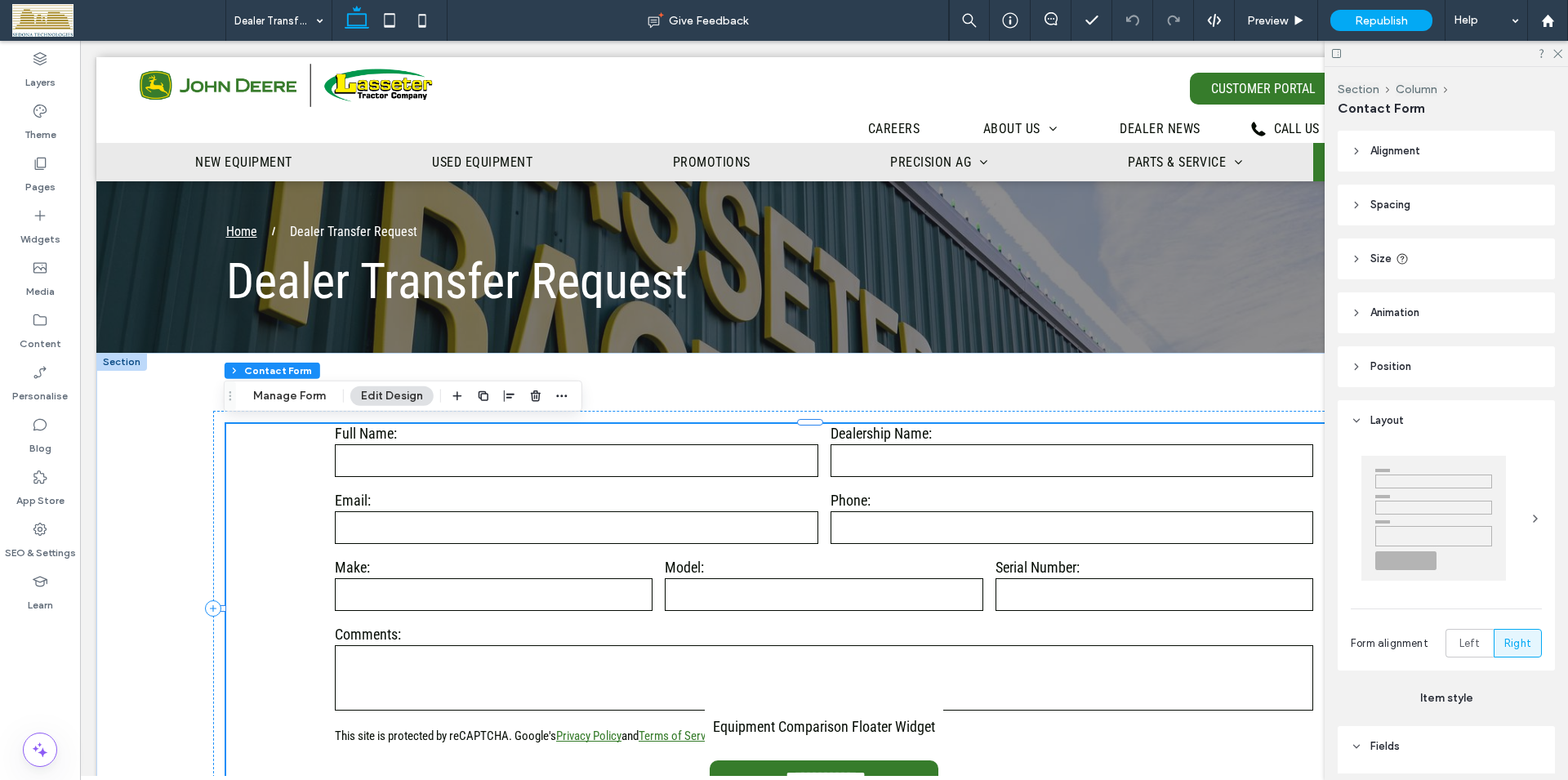
click at [1324, 733] on div "**********" at bounding box center [824, 607] width 1196 height 369
click at [506, 499] on label "Email:" at bounding box center [576, 500] width 483 height 17
click at [286, 394] on button "Manage Form" at bounding box center [289, 396] width 94 height 20
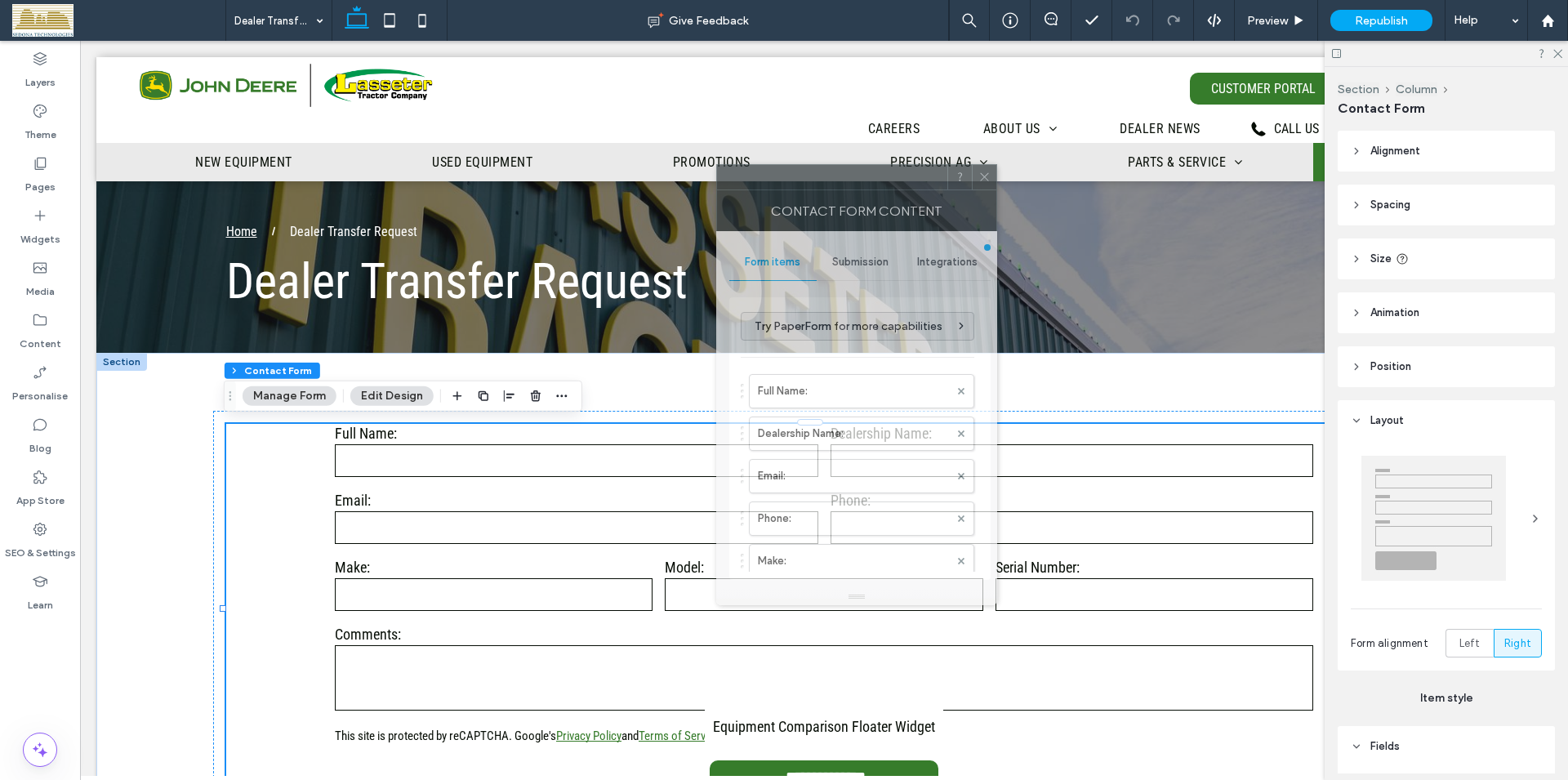
drag, startPoint x: 1356, startPoint y: 184, endPoint x: 738, endPoint y: 177, distance: 618.0
click at [738, 177] on div at bounding box center [832, 177] width 231 height 25
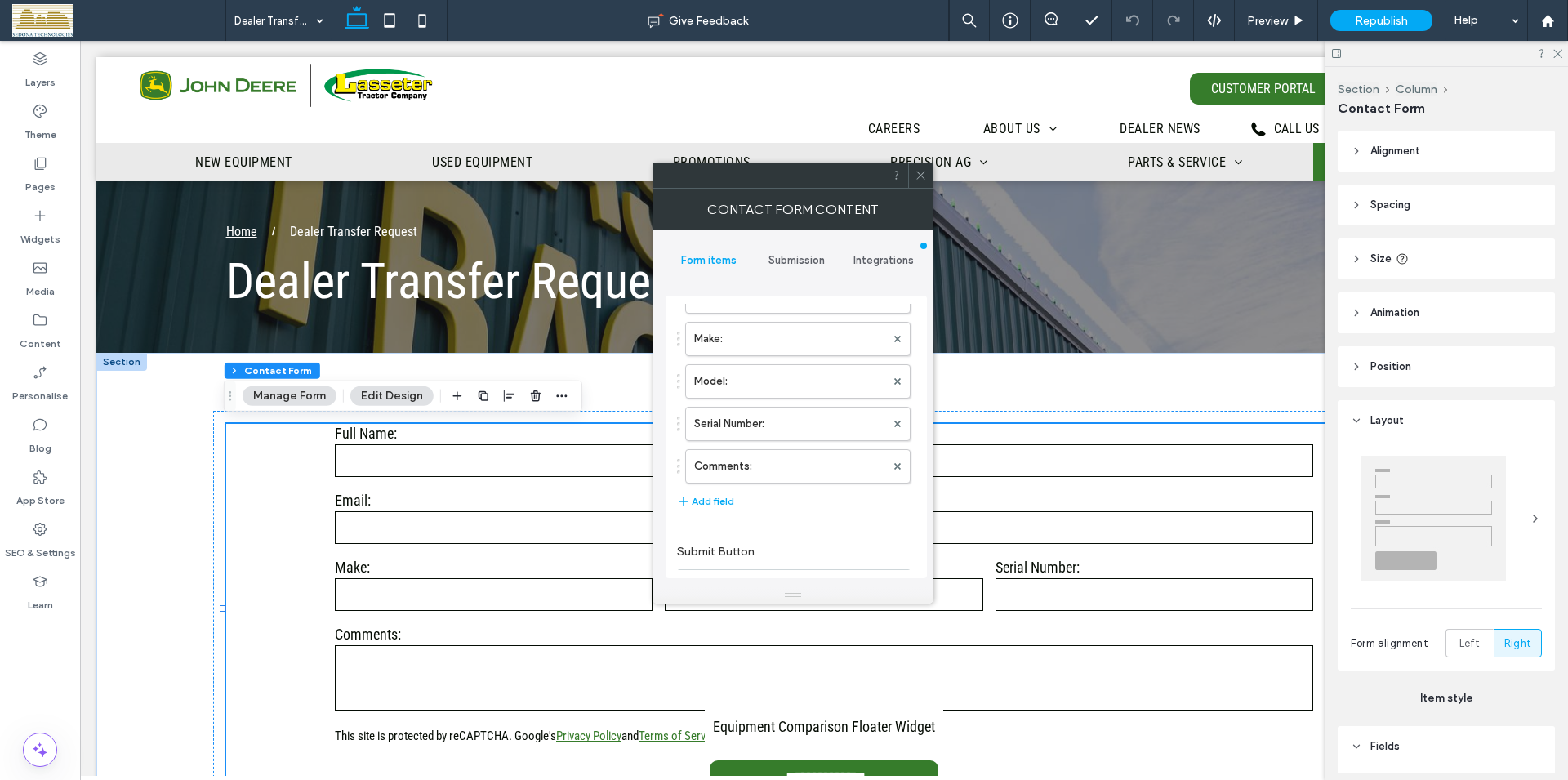
scroll to position [257, 0]
click at [711, 462] on button "Add field" at bounding box center [706, 465] width 57 height 20
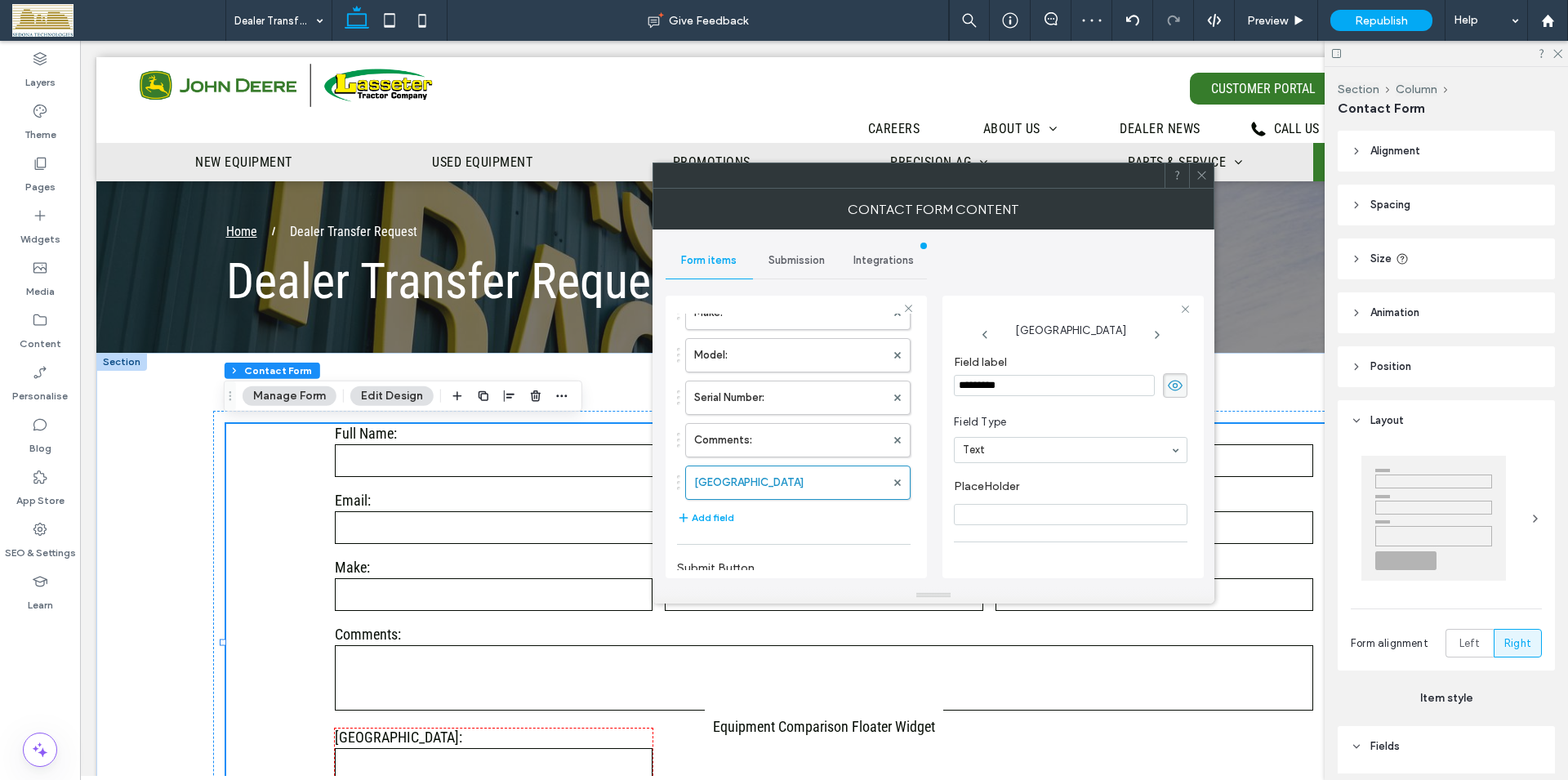
click at [1027, 386] on input "*********" at bounding box center [1055, 385] width 201 height 21
drag, startPoint x: 1027, startPoint y: 386, endPoint x: 964, endPoint y: 386, distance: 63.0
click at [964, 386] on input "*********" at bounding box center [1055, 385] width 201 height 21
drag, startPoint x: 1024, startPoint y: 388, endPoint x: 944, endPoint y: 387, distance: 80.0
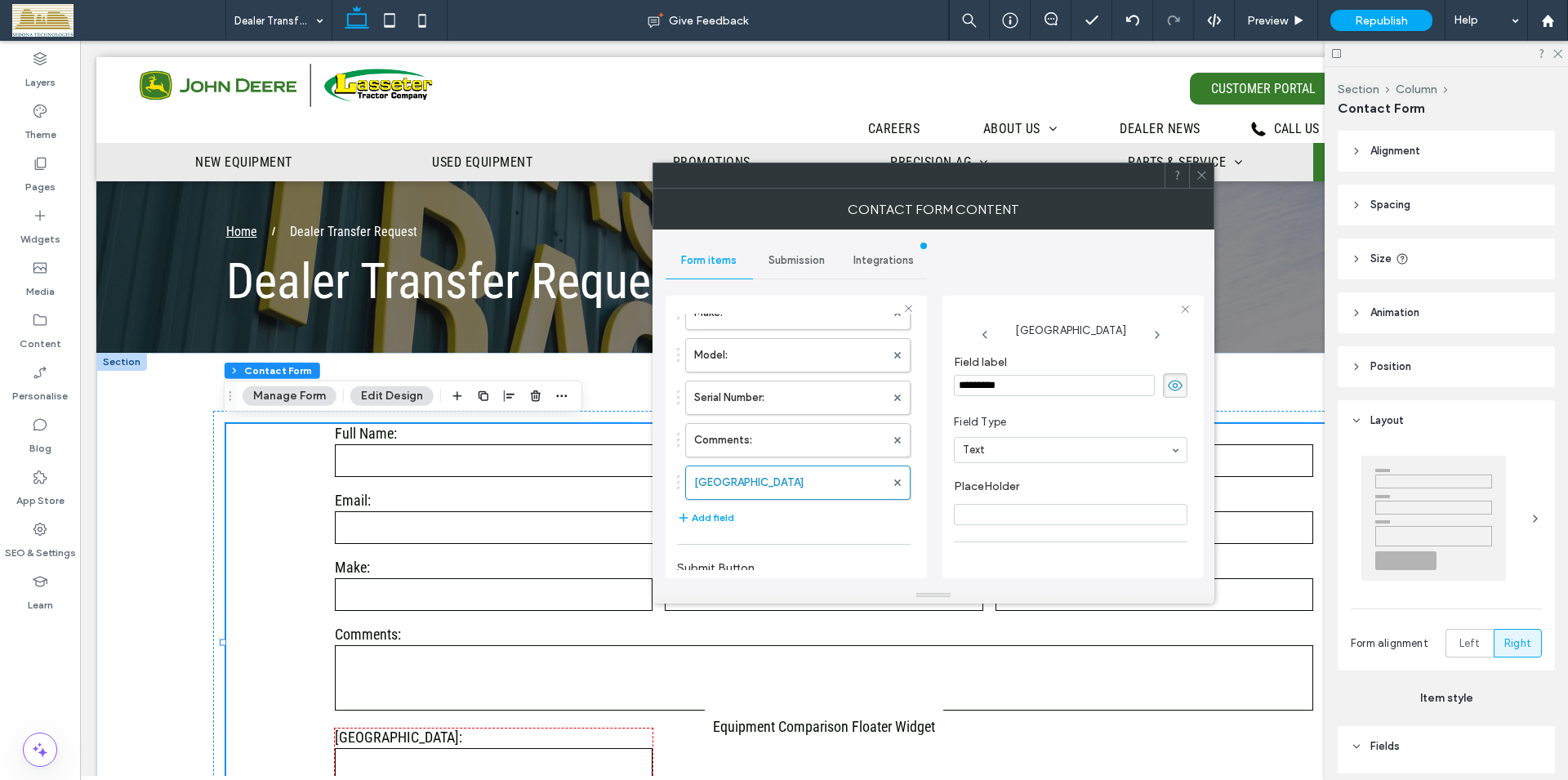
click at [954, 387] on input "*********" at bounding box center [1055, 385] width 201 height 21
type input "**********"
drag, startPoint x: 1191, startPoint y: 451, endPoint x: 1191, endPoint y: 442, distance: 9.0
click at [1191, 446] on div "**********" at bounding box center [1073, 437] width 262 height 283
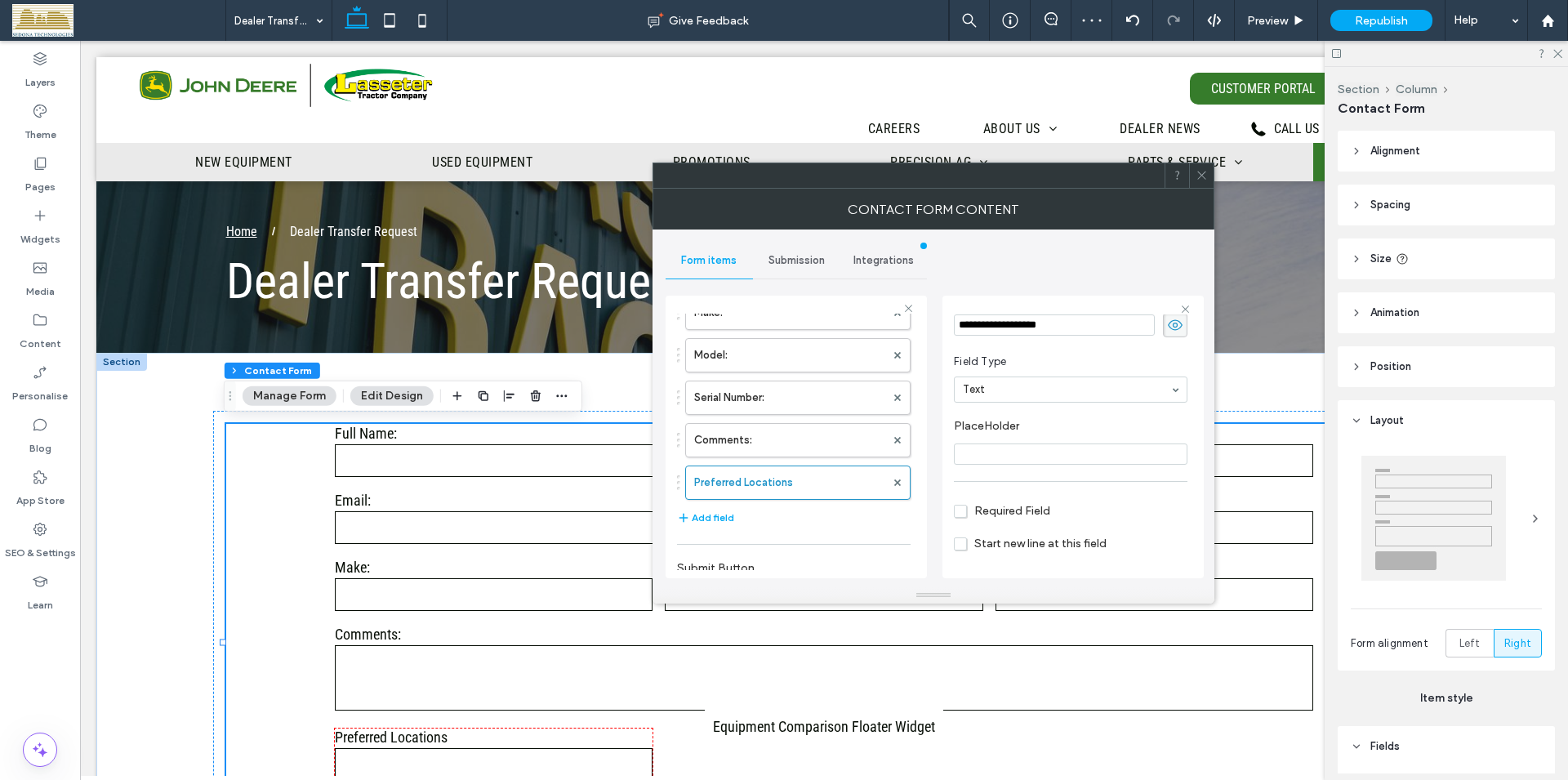
click at [1191, 440] on div "**********" at bounding box center [1073, 437] width 262 height 283
click at [1056, 329] on input "**********" at bounding box center [1055, 325] width 201 height 21
type input "**********"
click at [1005, 436] on label "Option 1" at bounding box center [1067, 432] width 191 height 25
click at [973, 429] on input "********" at bounding box center [1067, 432] width 191 height 11
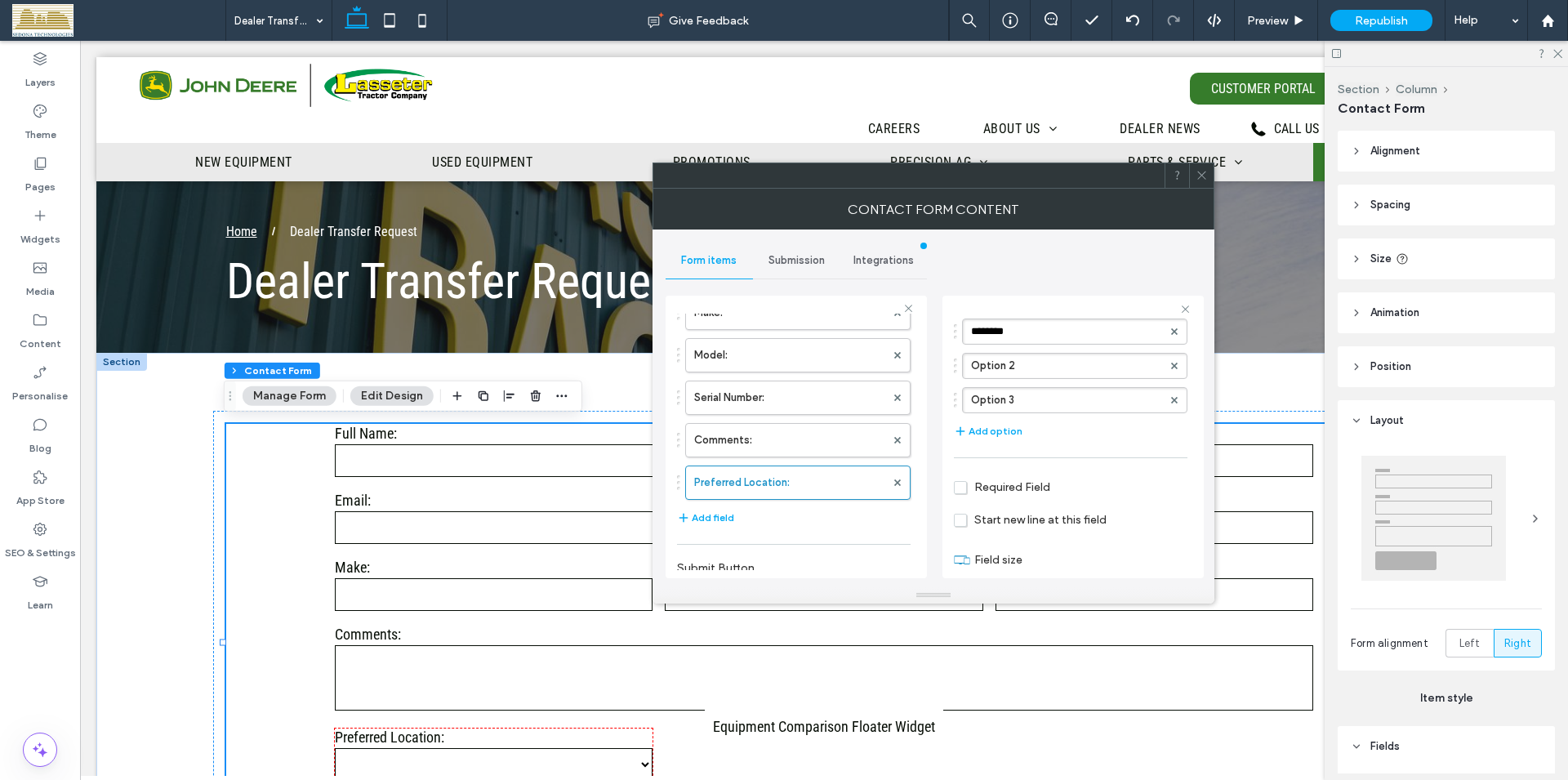
scroll to position [191, 0]
click at [961, 460] on span "Required Field" at bounding box center [1002, 457] width 96 height 14
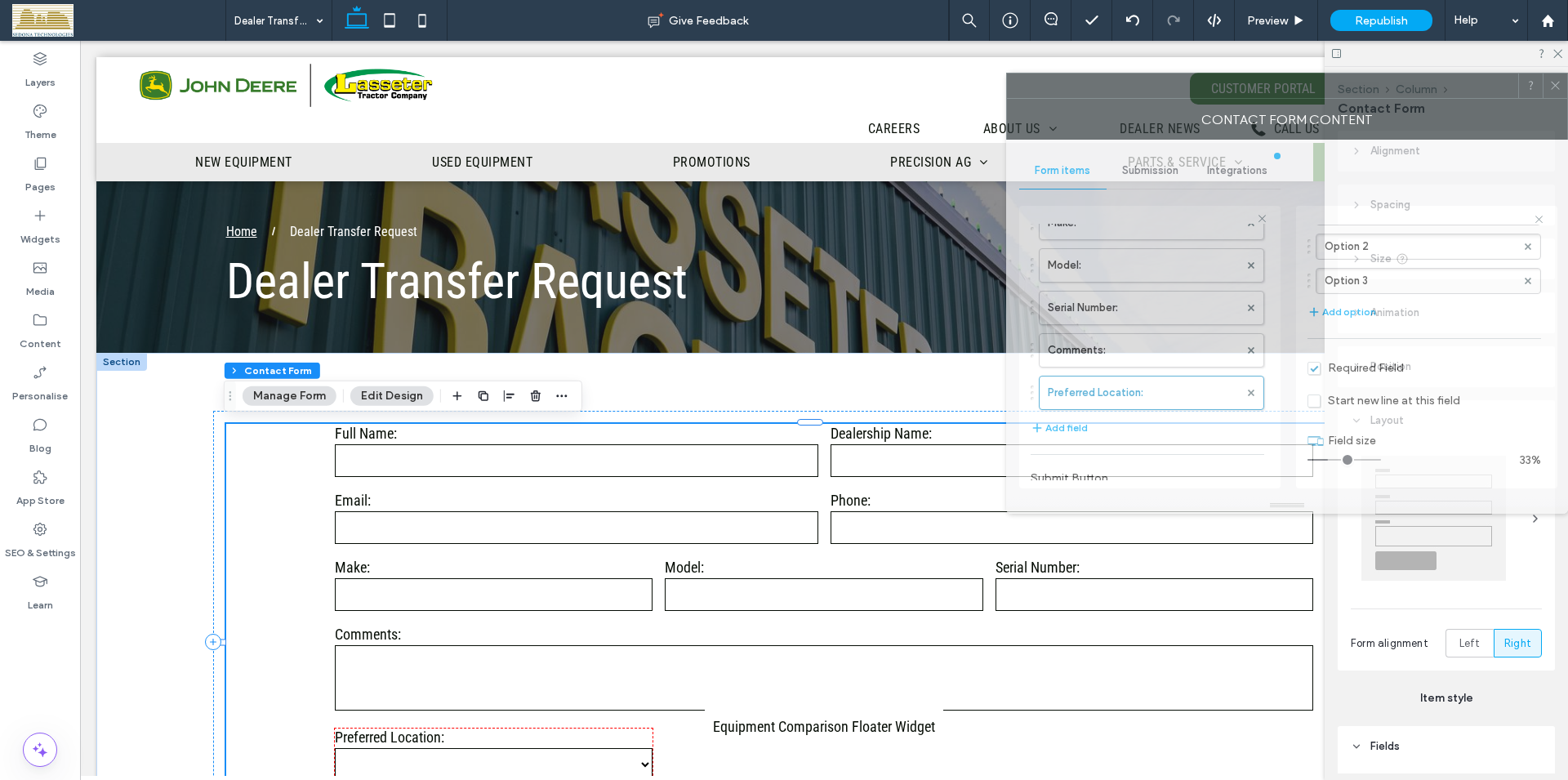
drag, startPoint x: 880, startPoint y: 182, endPoint x: 1252, endPoint y: 92, distance: 382.7
click at [1252, 92] on div at bounding box center [1262, 86] width 511 height 25
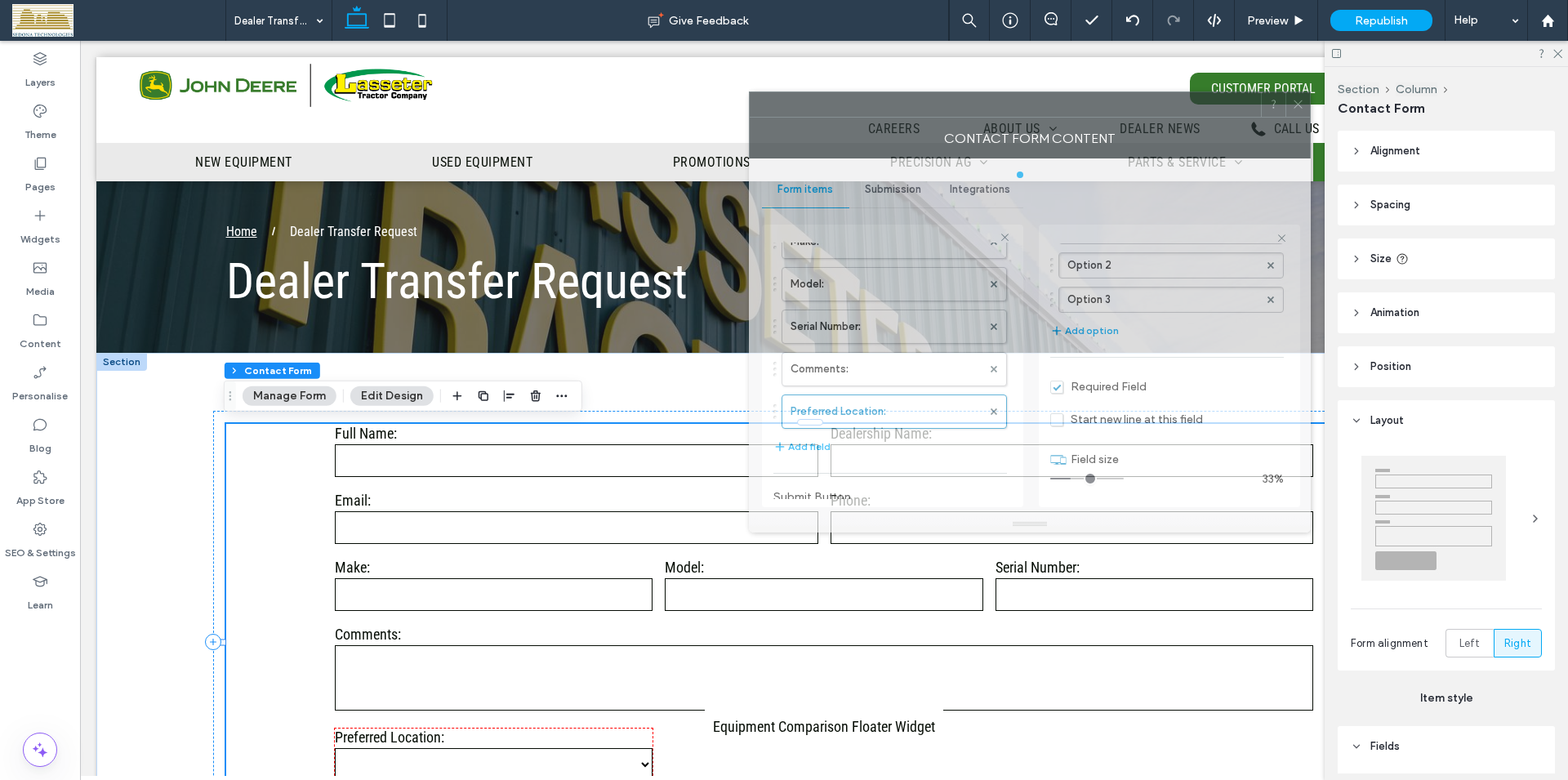
drag, startPoint x: 1378, startPoint y: 96, endPoint x: 1121, endPoint y: 115, distance: 257.7
click at [1121, 115] on div at bounding box center [1005, 105] width 511 height 25
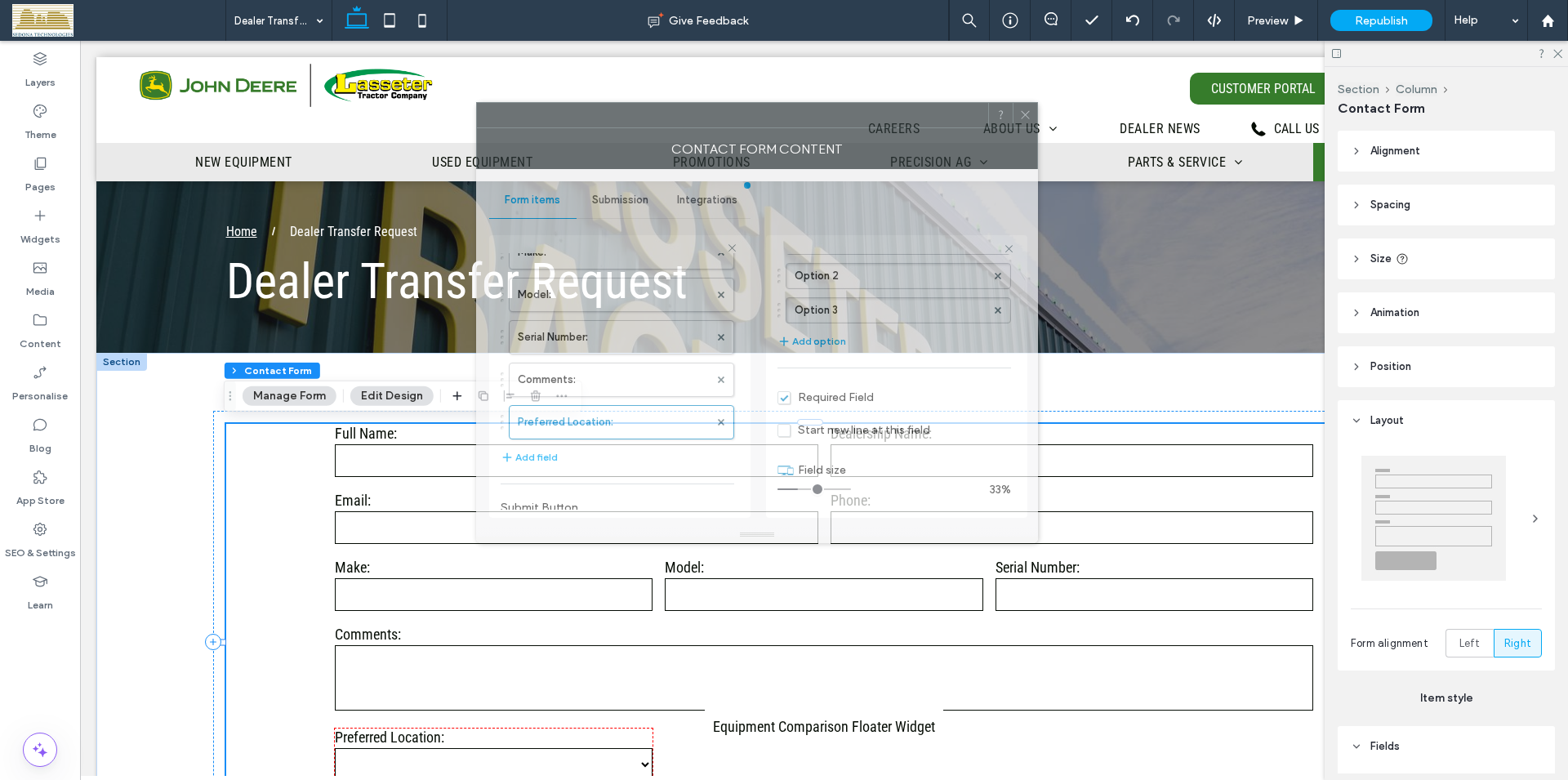
drag, startPoint x: 872, startPoint y: 110, endPoint x: 540, endPoint y: 122, distance: 332.2
click at [560, 121] on div at bounding box center [732, 115] width 511 height 25
click at [542, 121] on div at bounding box center [732, 115] width 511 height 25
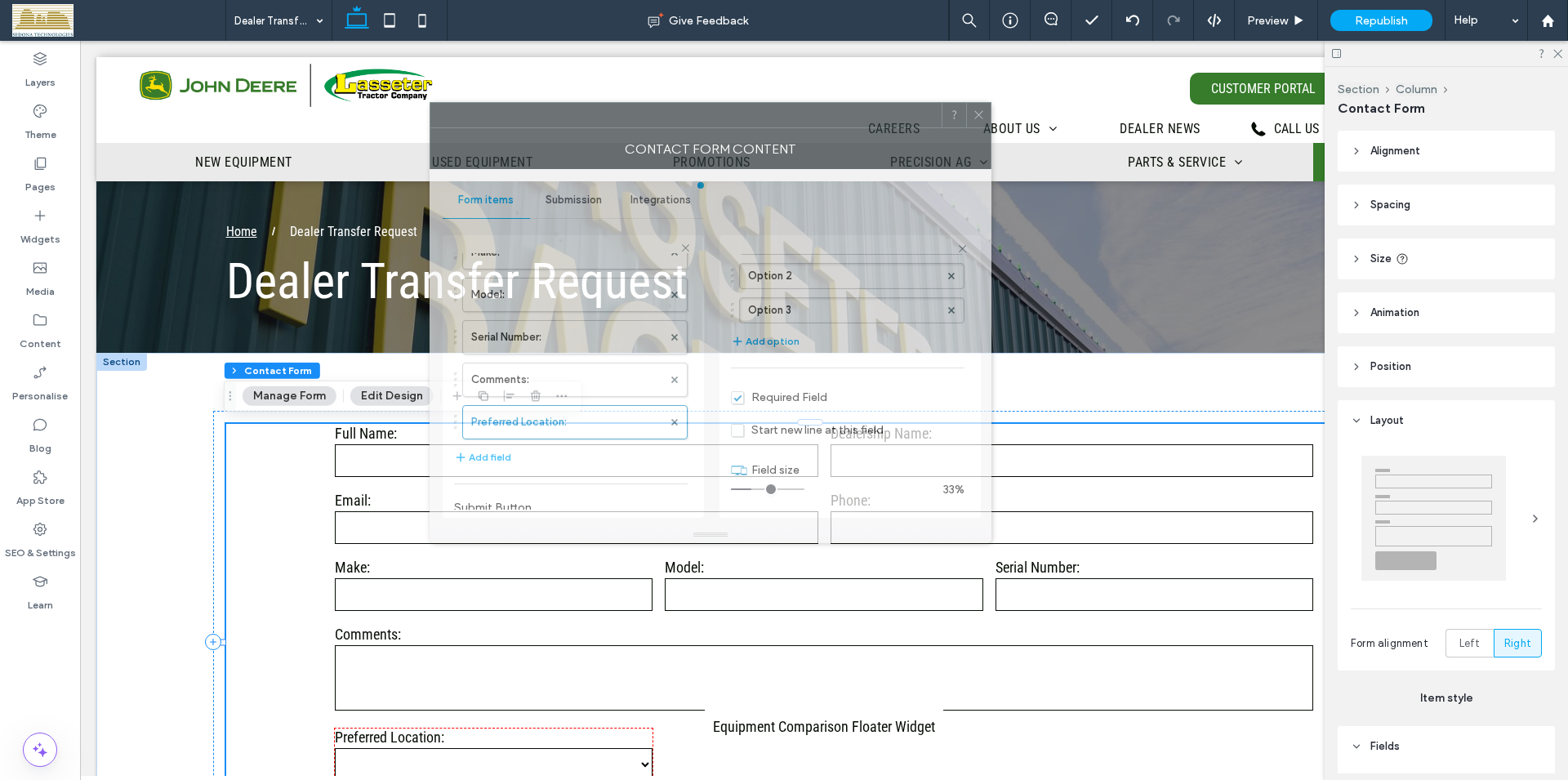
click at [540, 122] on div at bounding box center [685, 115] width 511 height 25
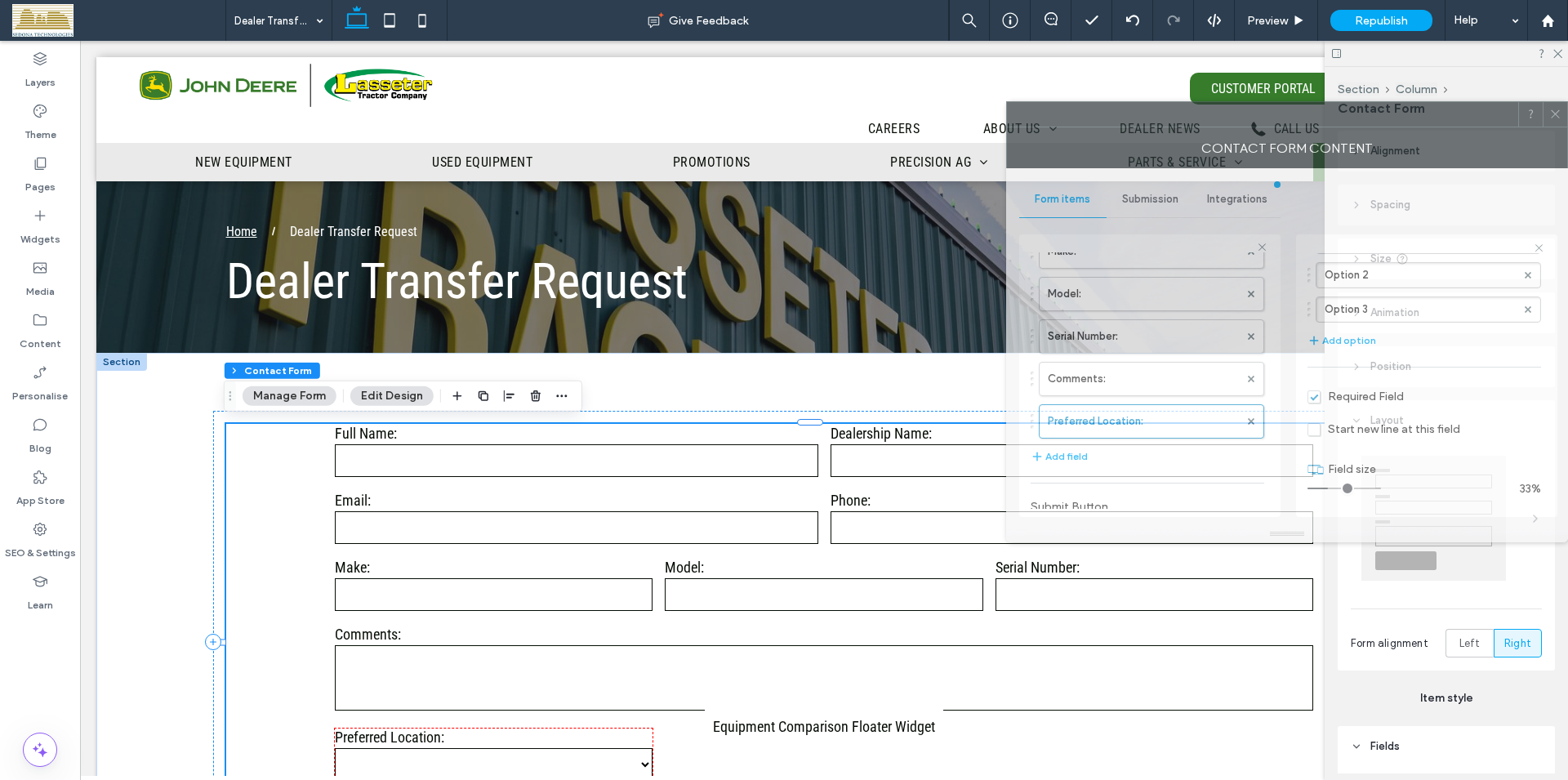
drag, startPoint x: 727, startPoint y: 119, endPoint x: 1361, endPoint y: 119, distance: 634.0
click at [1361, 119] on div at bounding box center [1262, 114] width 511 height 25
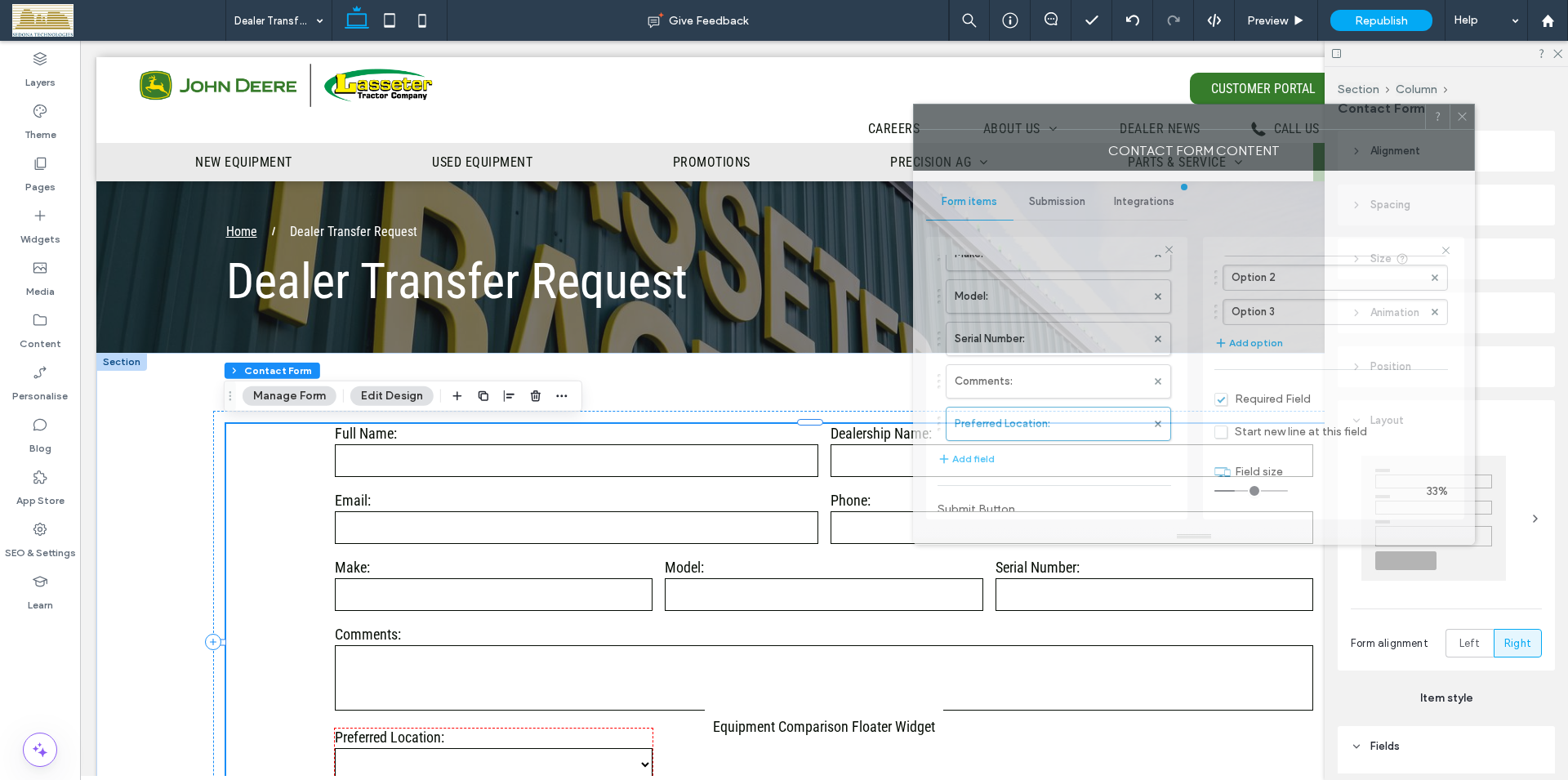
drag, startPoint x: 1237, startPoint y: 121, endPoint x: 1112, endPoint y: 121, distance: 125.0
click at [1109, 123] on div at bounding box center [1169, 117] width 511 height 25
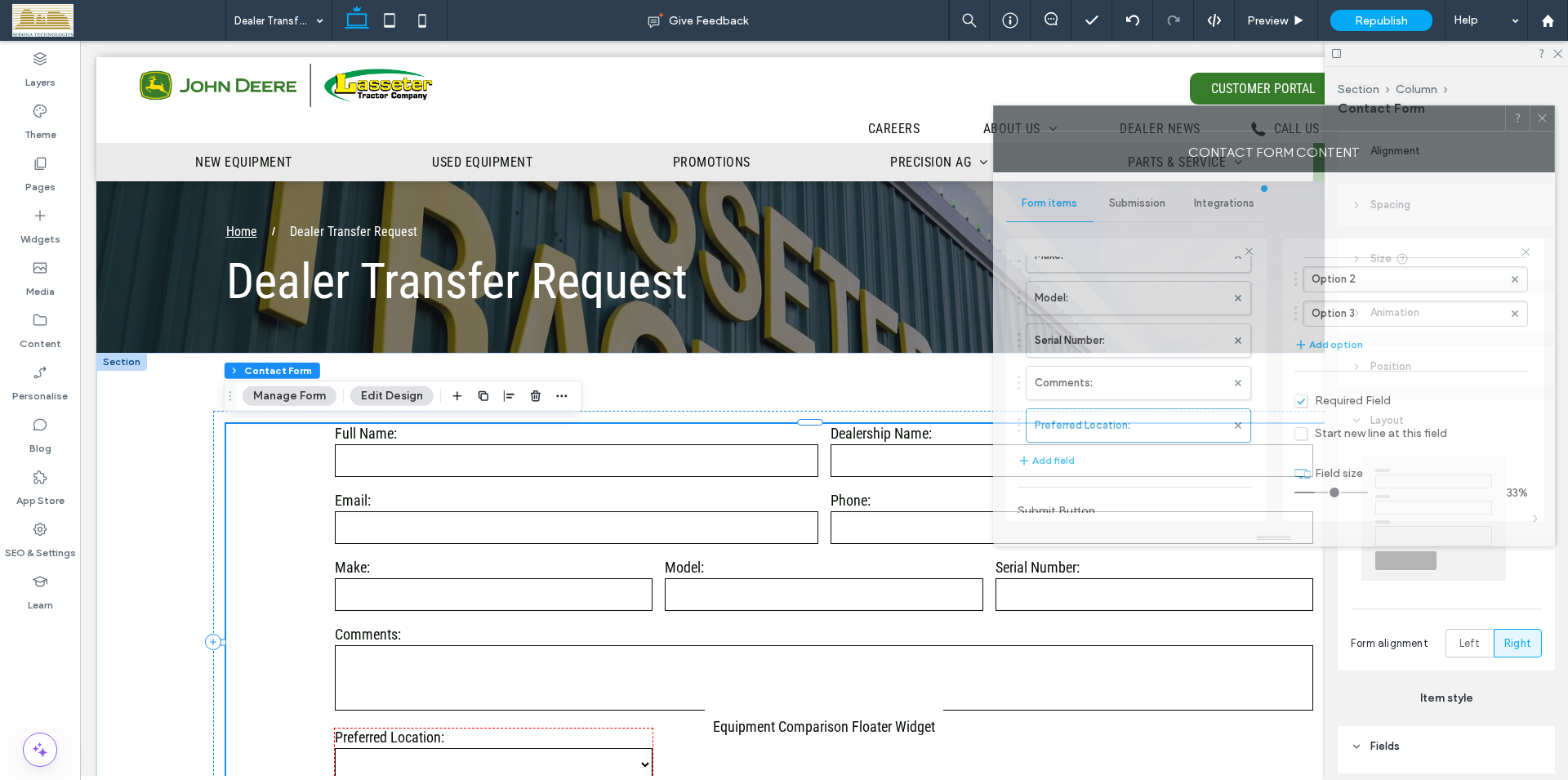
drag, startPoint x: 1261, startPoint y: 124, endPoint x: 1378, endPoint y: 123, distance: 117.0
click at [1378, 123] on div at bounding box center [1249, 119] width 511 height 25
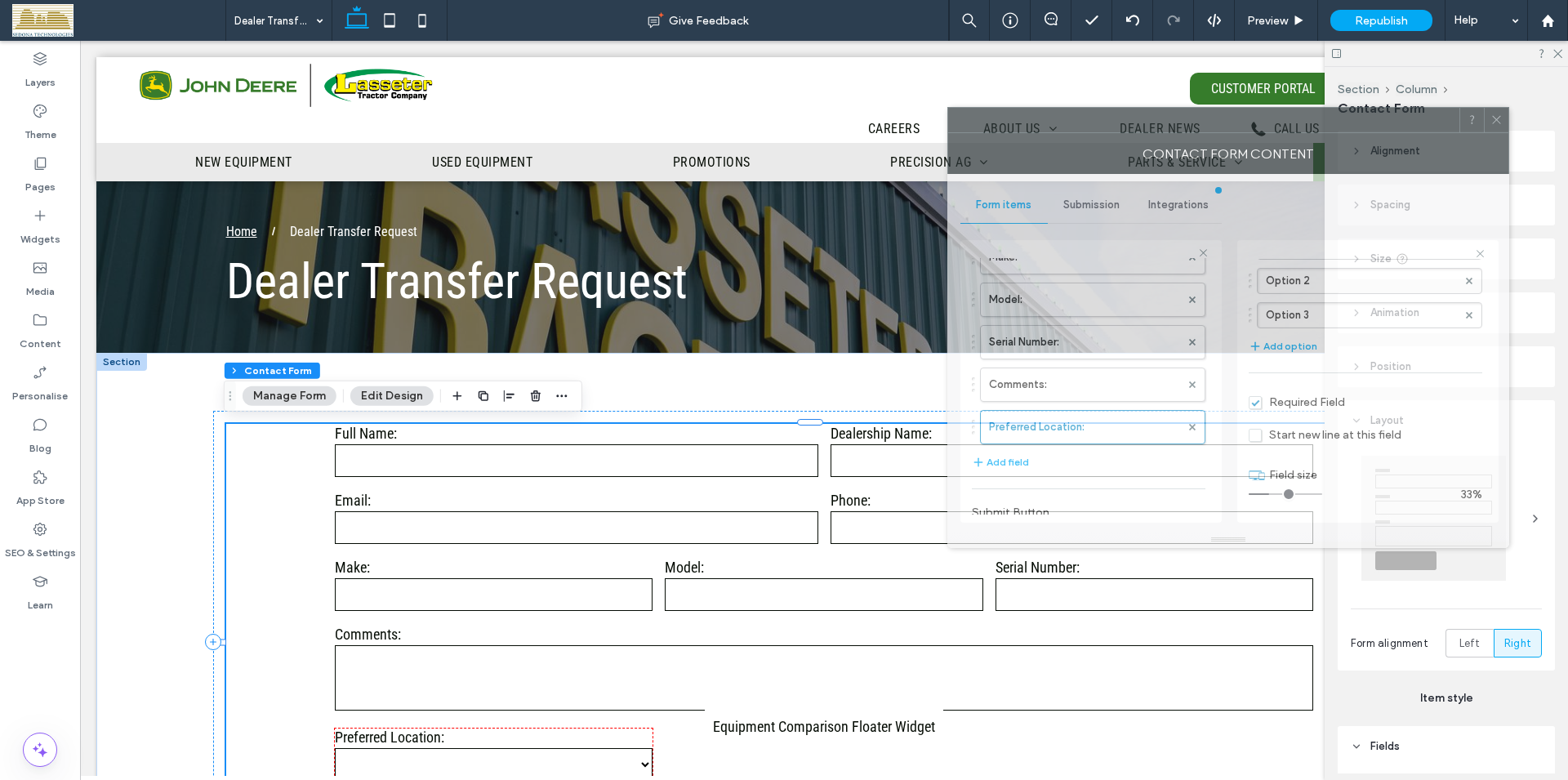
drag, startPoint x: 1168, startPoint y: 118, endPoint x: 1021, endPoint y: 121, distance: 147.0
click at [1022, 121] on div at bounding box center [1203, 120] width 511 height 25
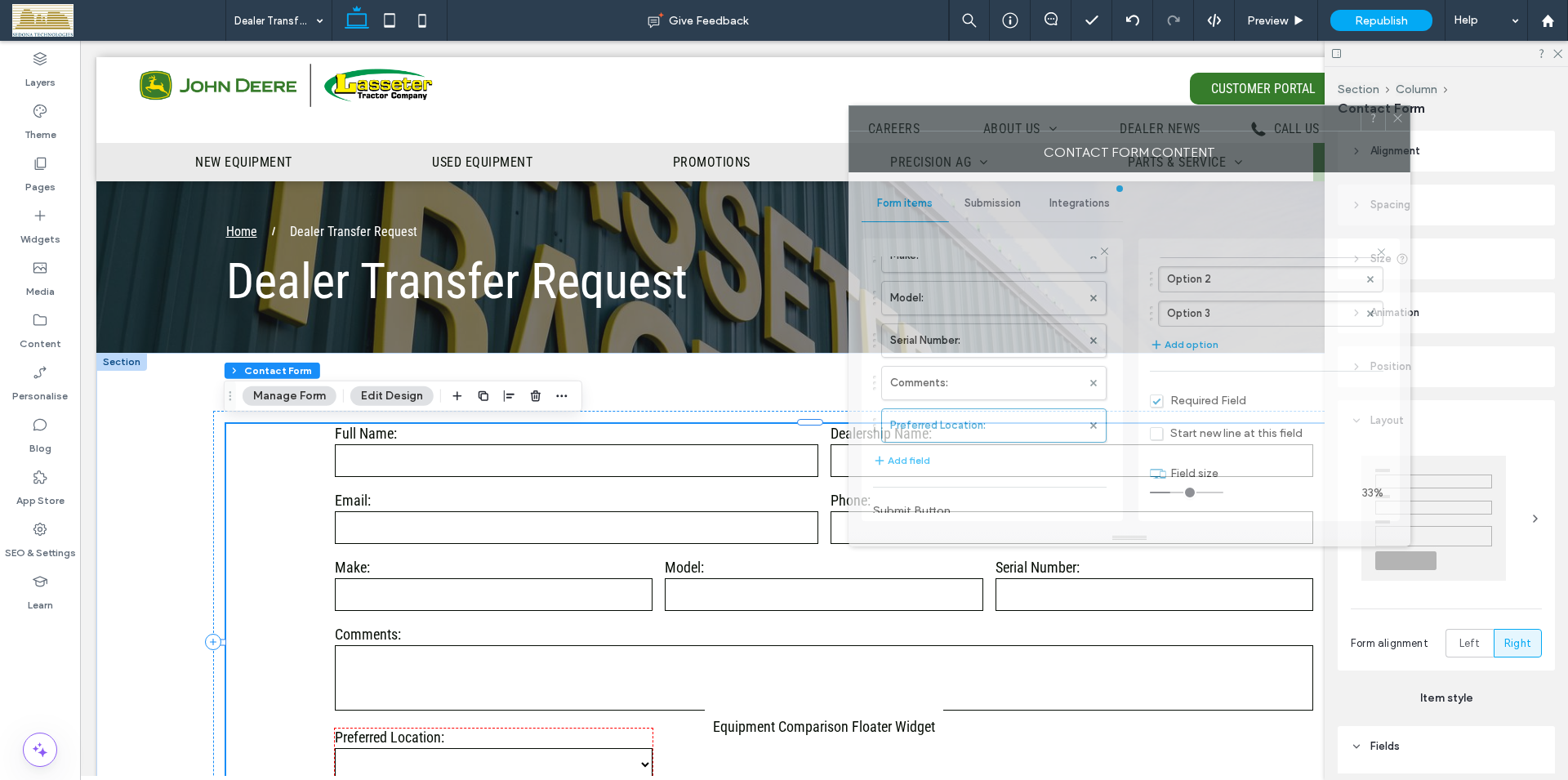
drag, startPoint x: 1021, startPoint y: 121, endPoint x: 930, endPoint y: 119, distance: 91.0
click at [989, 121] on div at bounding box center [1104, 119] width 511 height 25
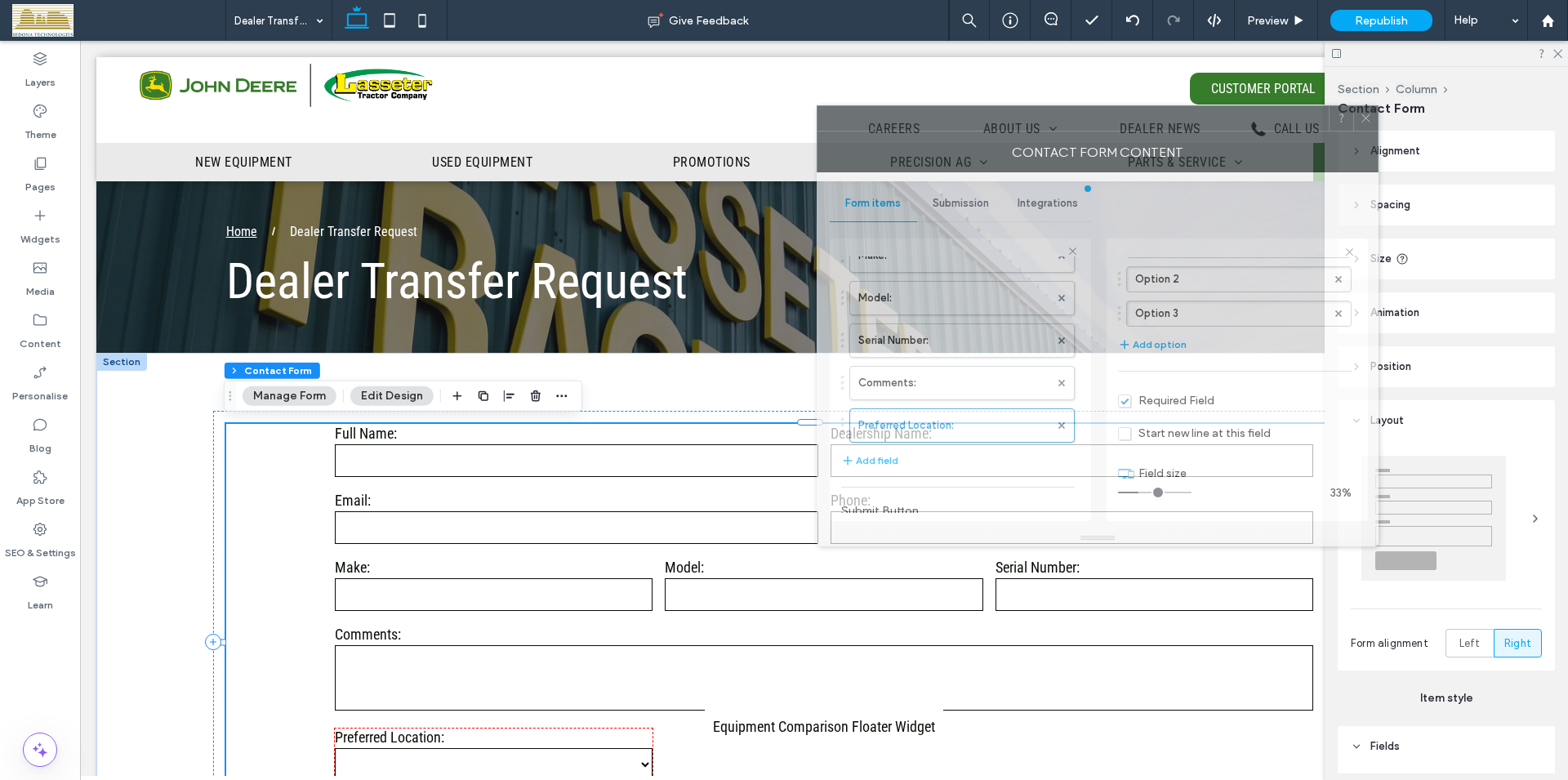
click at [1362, 121] on icon at bounding box center [1365, 118] width 12 height 12
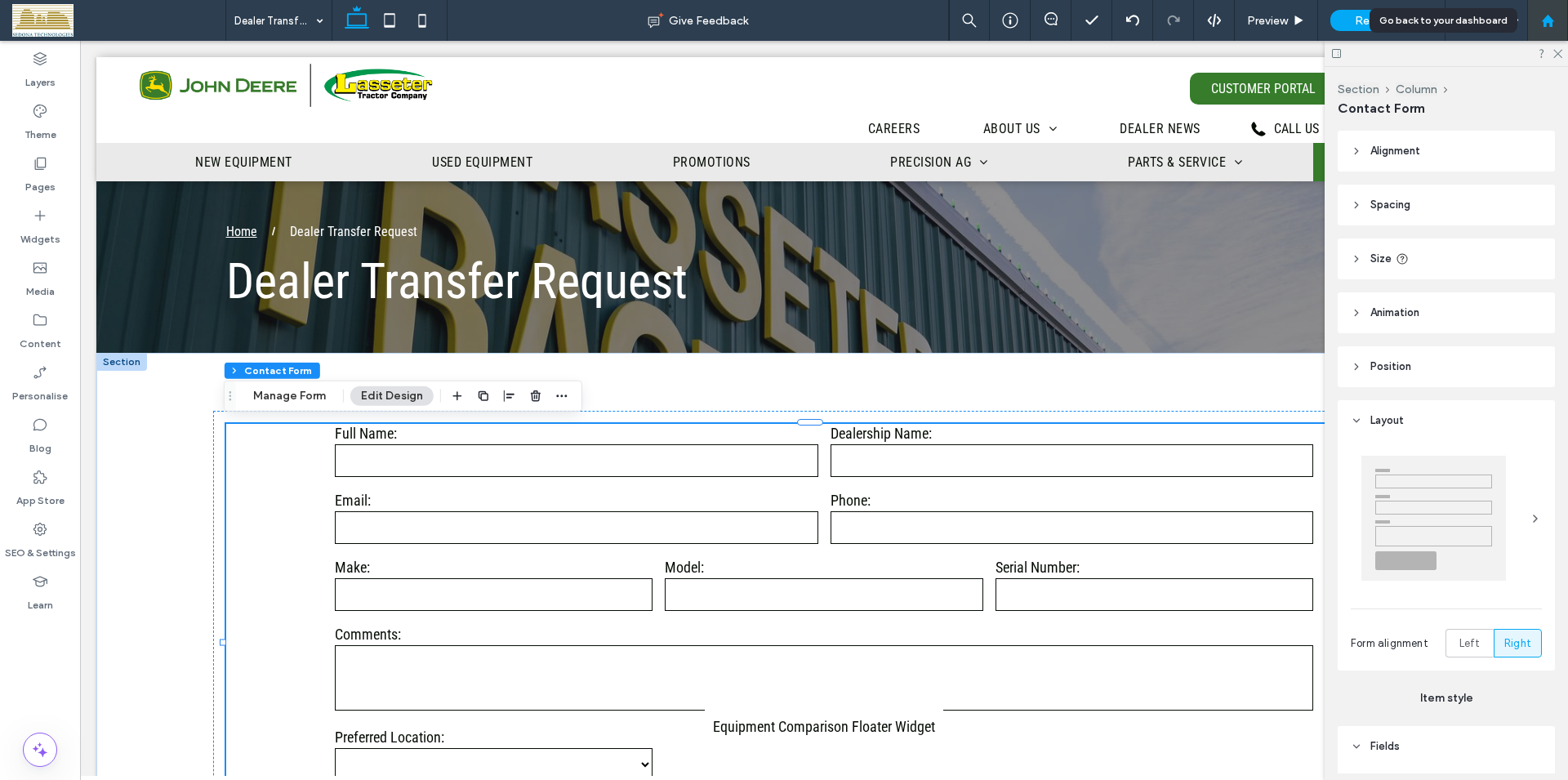
click at [1545, 28] on div at bounding box center [1548, 20] width 41 height 41
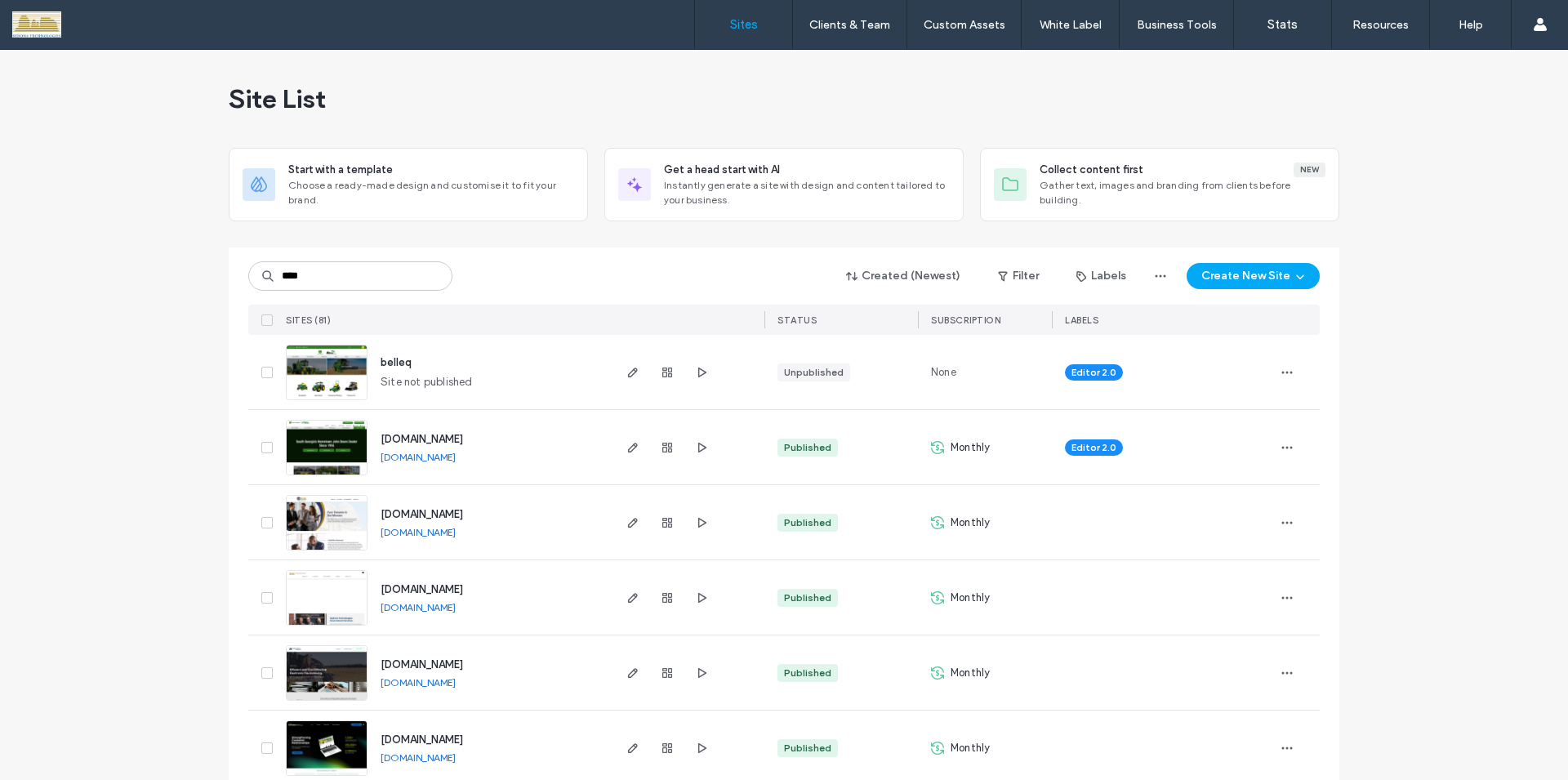
type input "****"
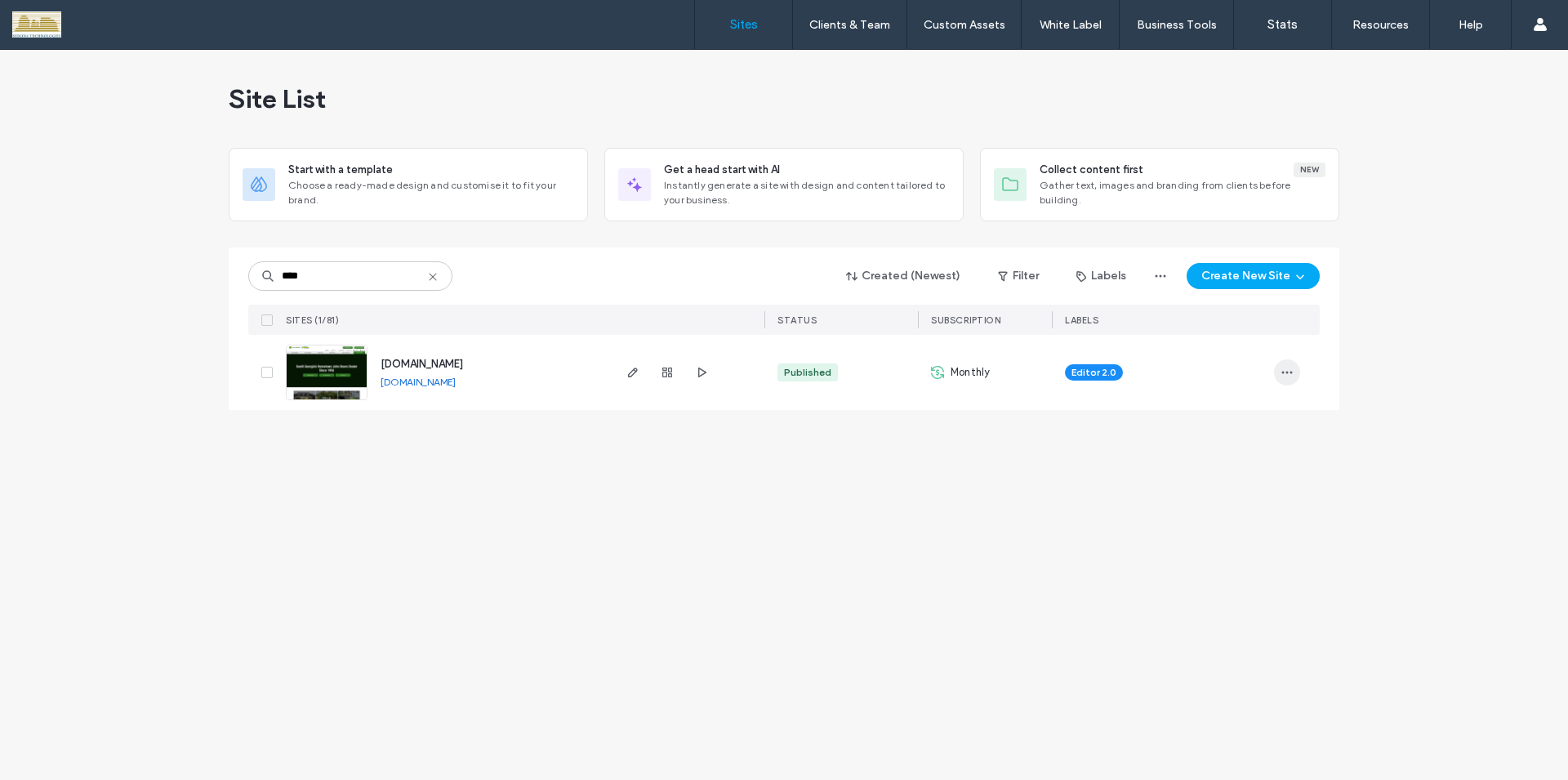
click at [1288, 372] on icon "button" at bounding box center [1287, 372] width 13 height 13
click at [1241, 545] on span "Site Dashboard" at bounding box center [1224, 539] width 78 height 16
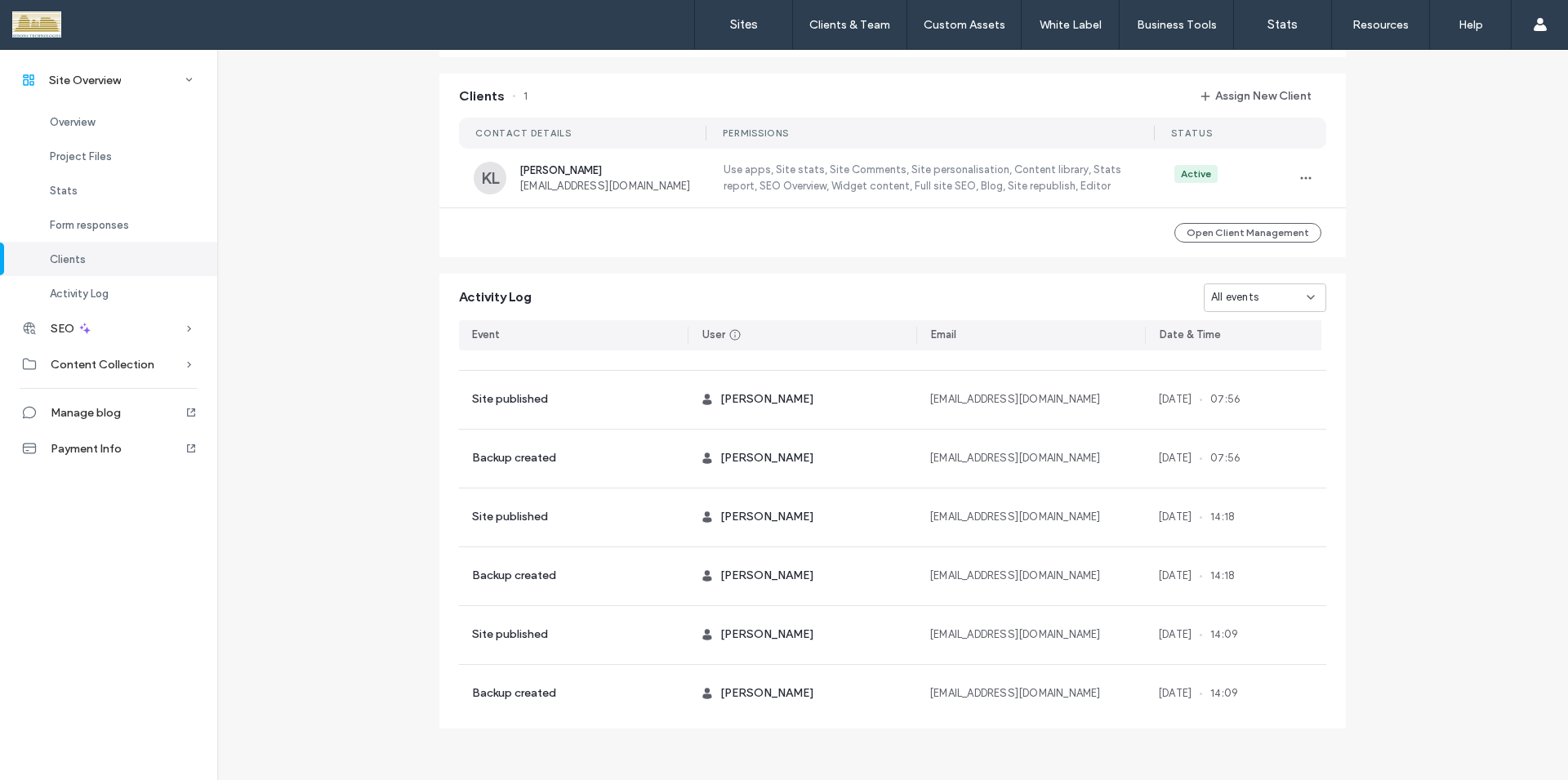
scroll to position [1489, 0]
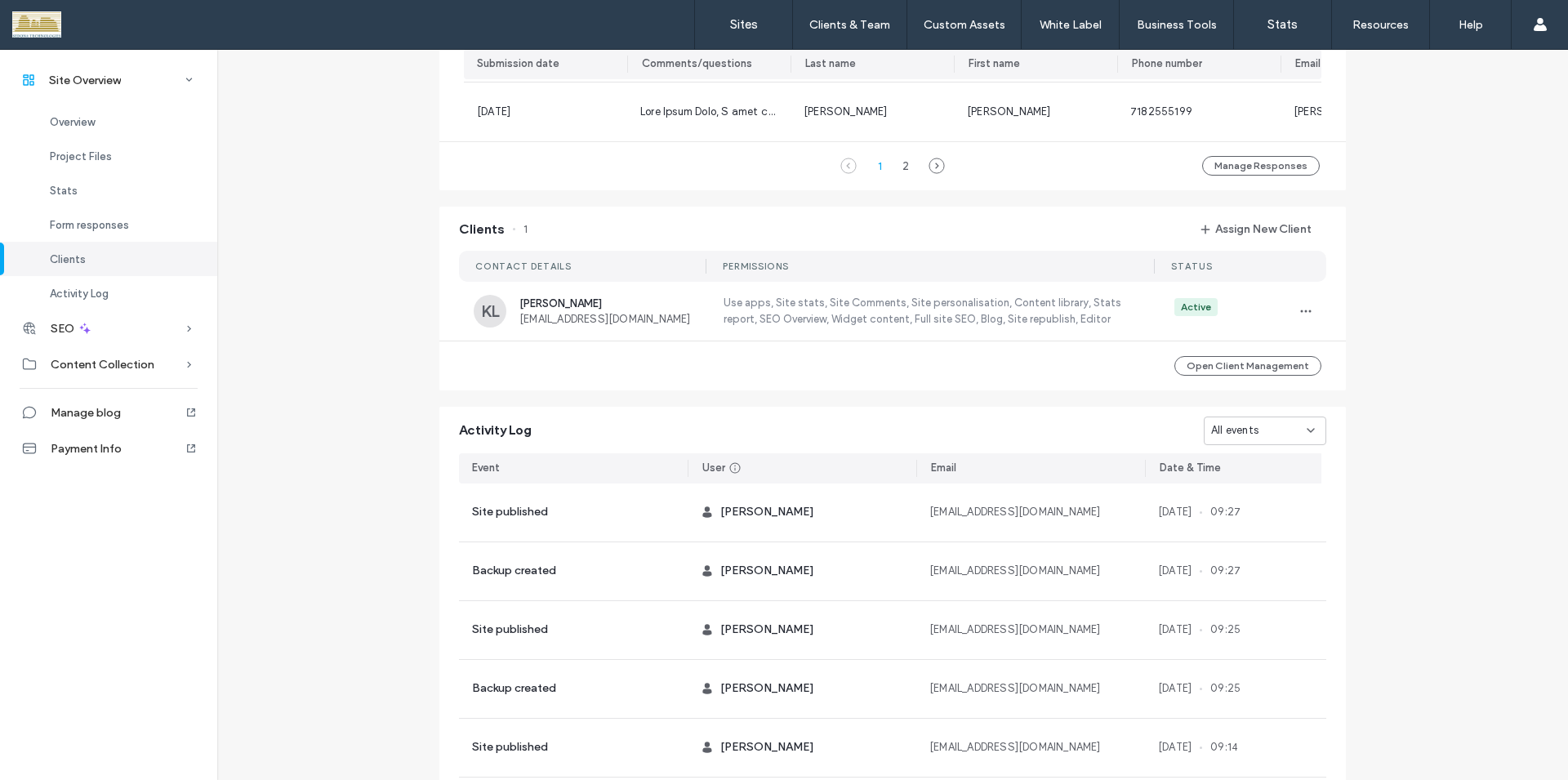
scroll to position [1048, 0]
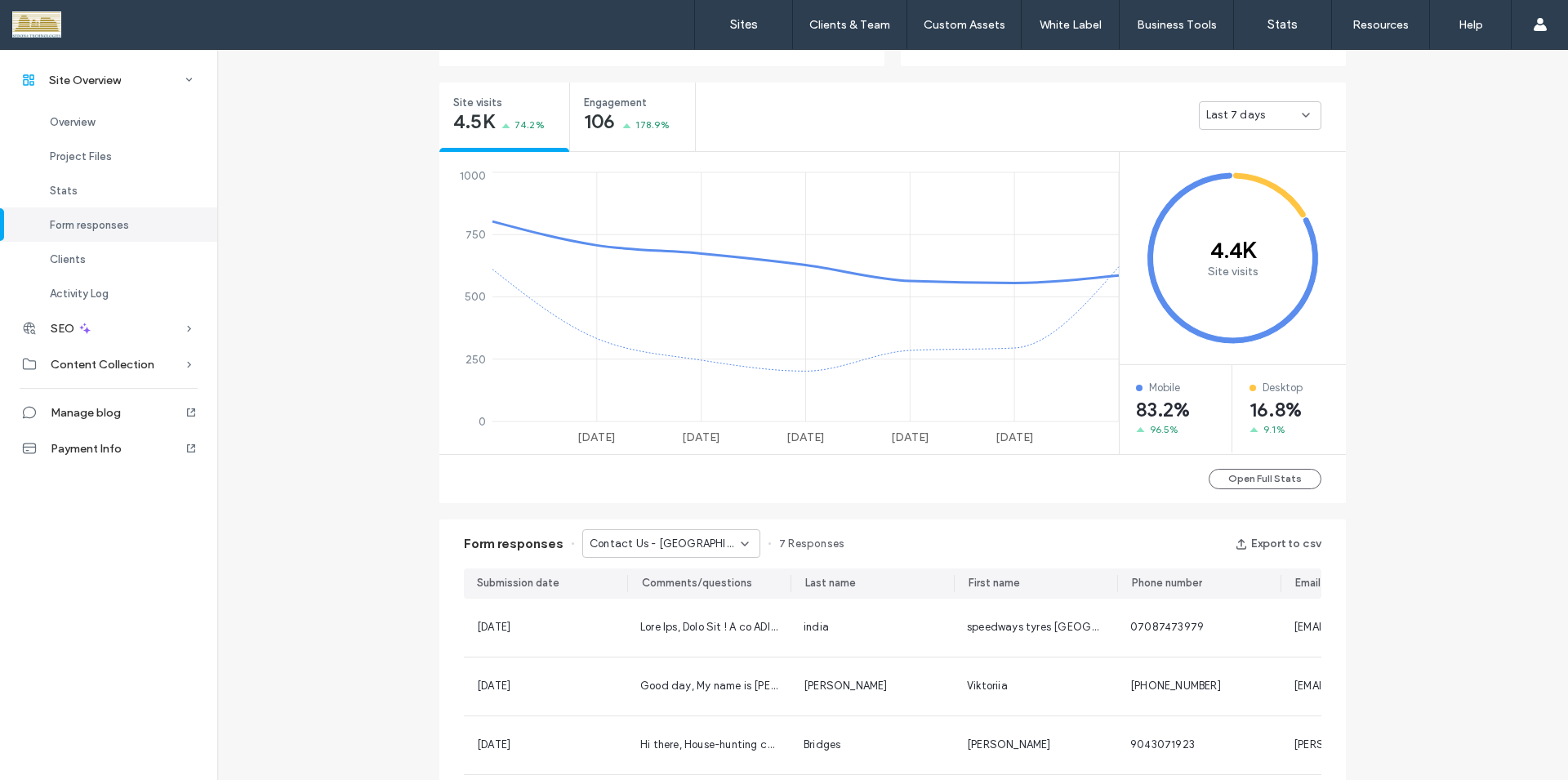
scroll to position [313, 0]
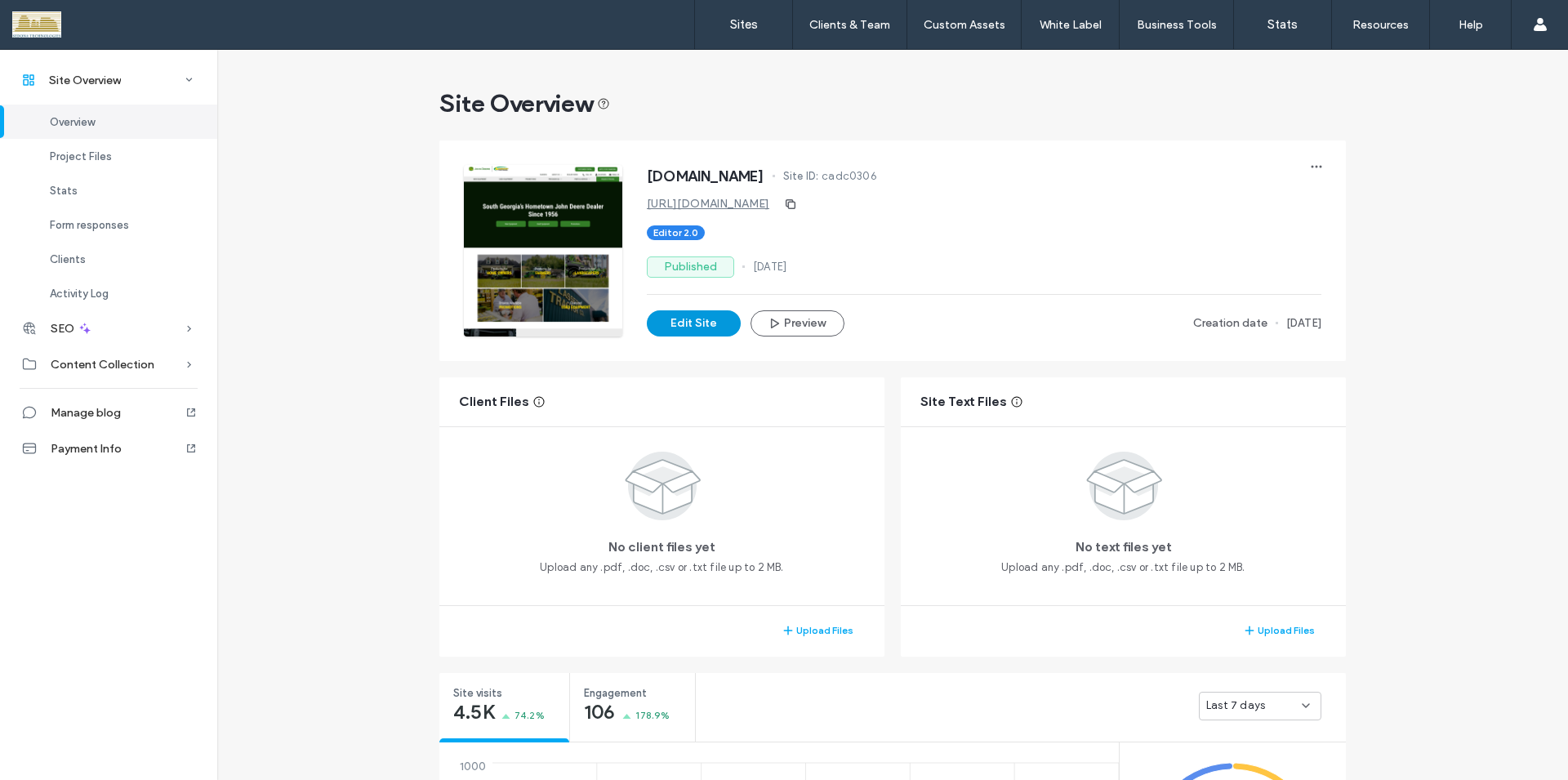
click at [708, 329] on button "Edit Site" at bounding box center [693, 324] width 94 height 26
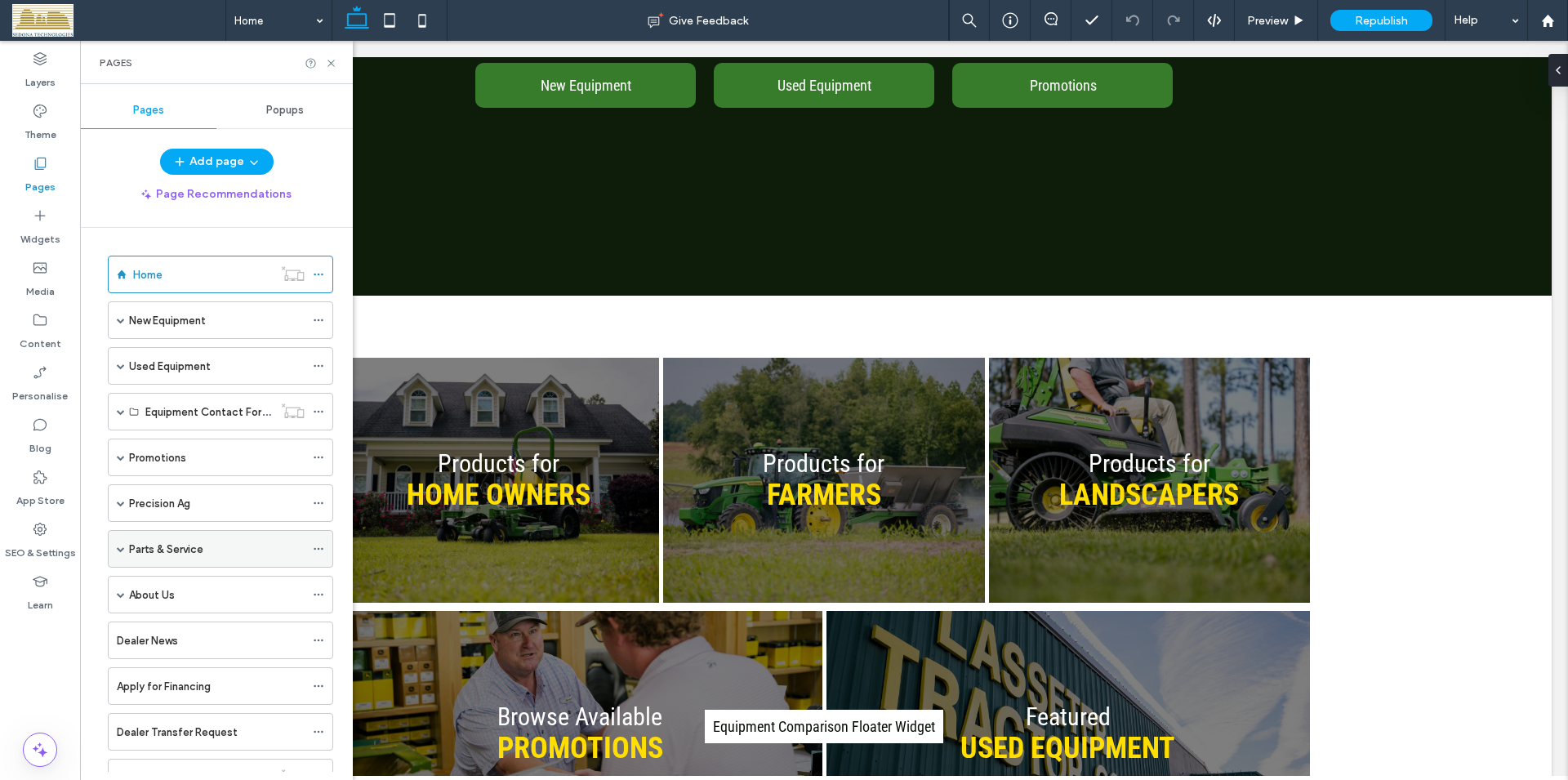
scroll to position [111, 0]
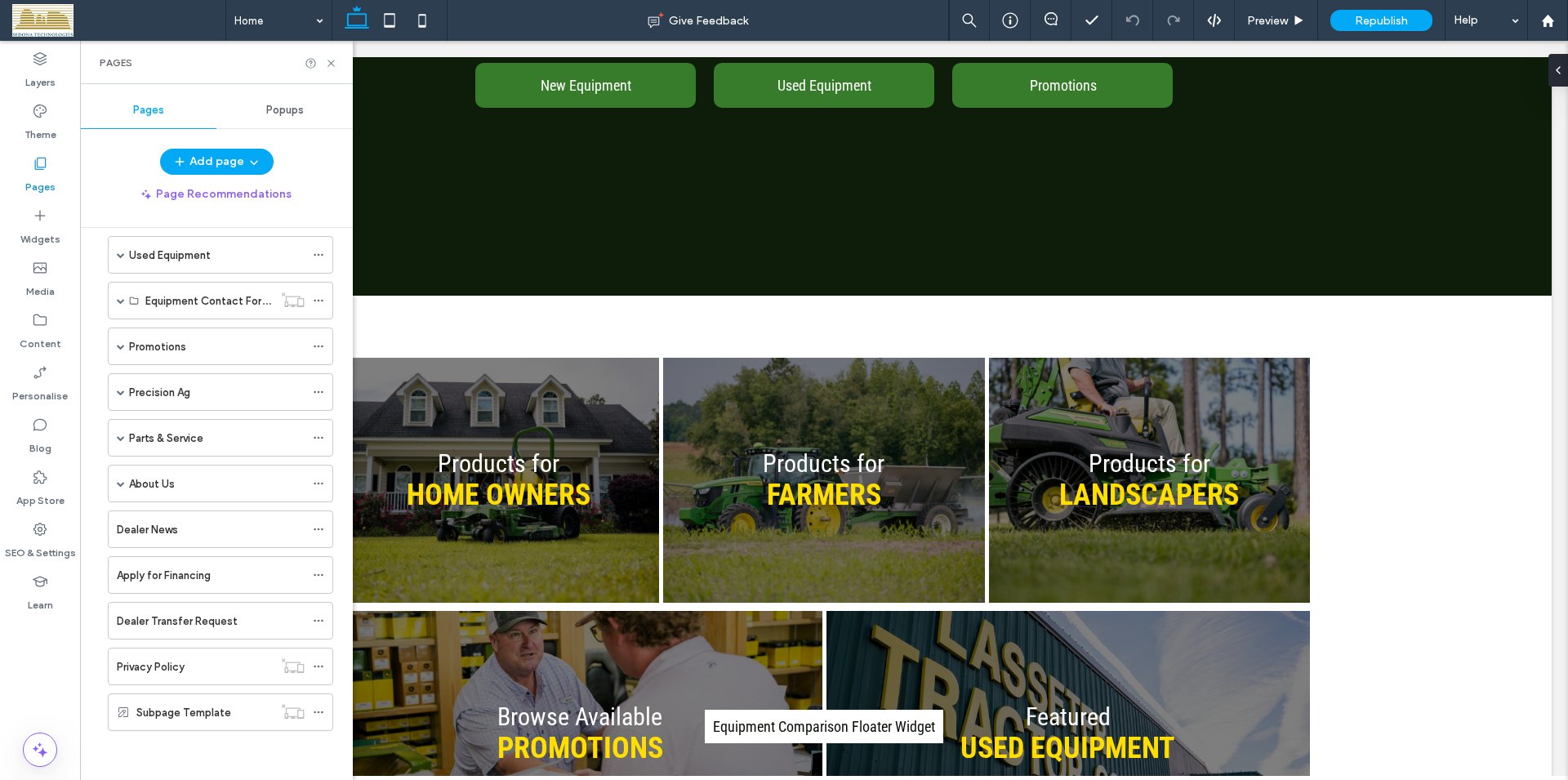
click at [213, 618] on label "Dealer Transfer Request" at bounding box center [177, 621] width 121 height 29
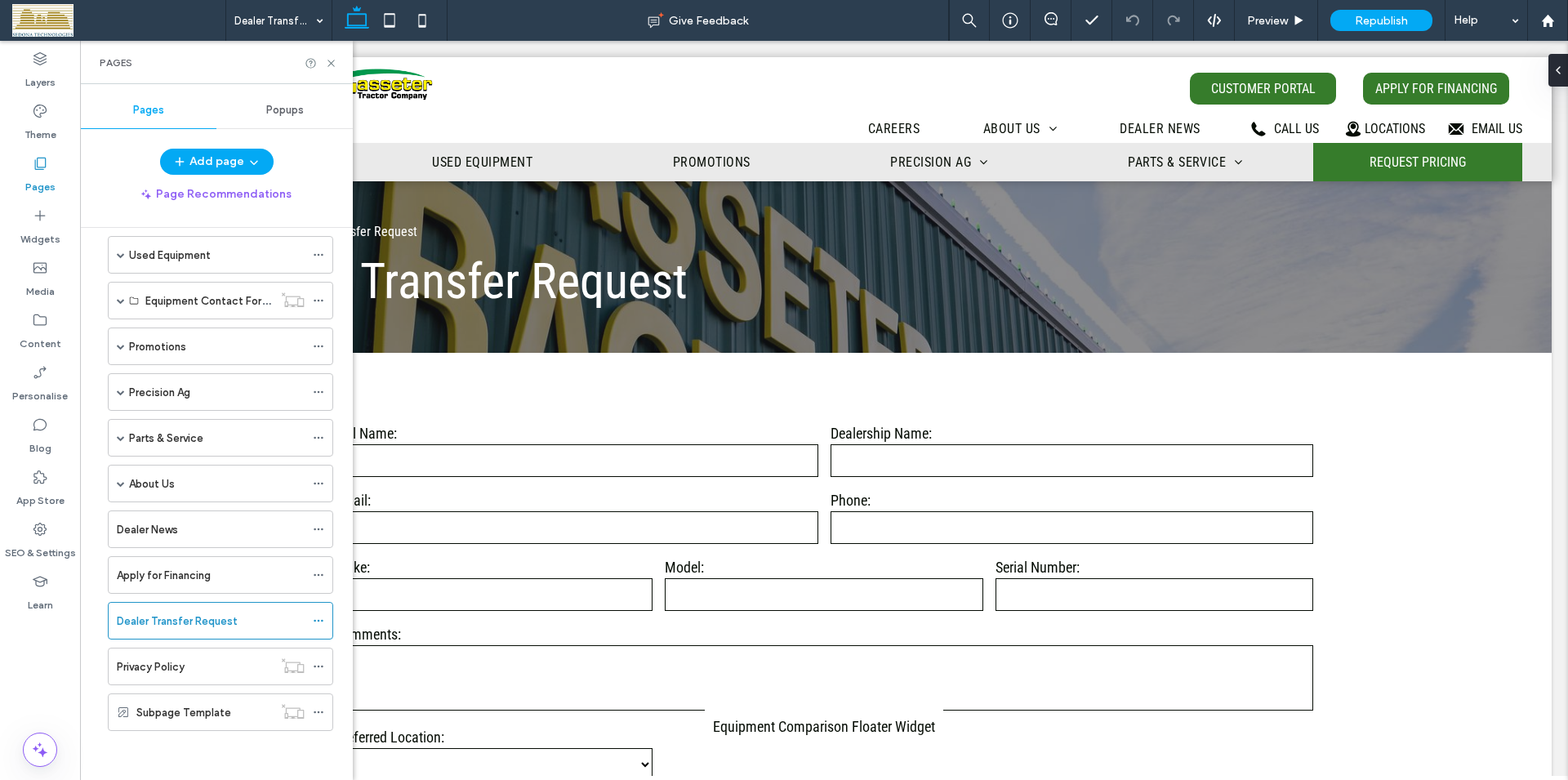
scroll to position [0, 0]
click at [334, 61] on use at bounding box center [331, 63] width 7 height 7
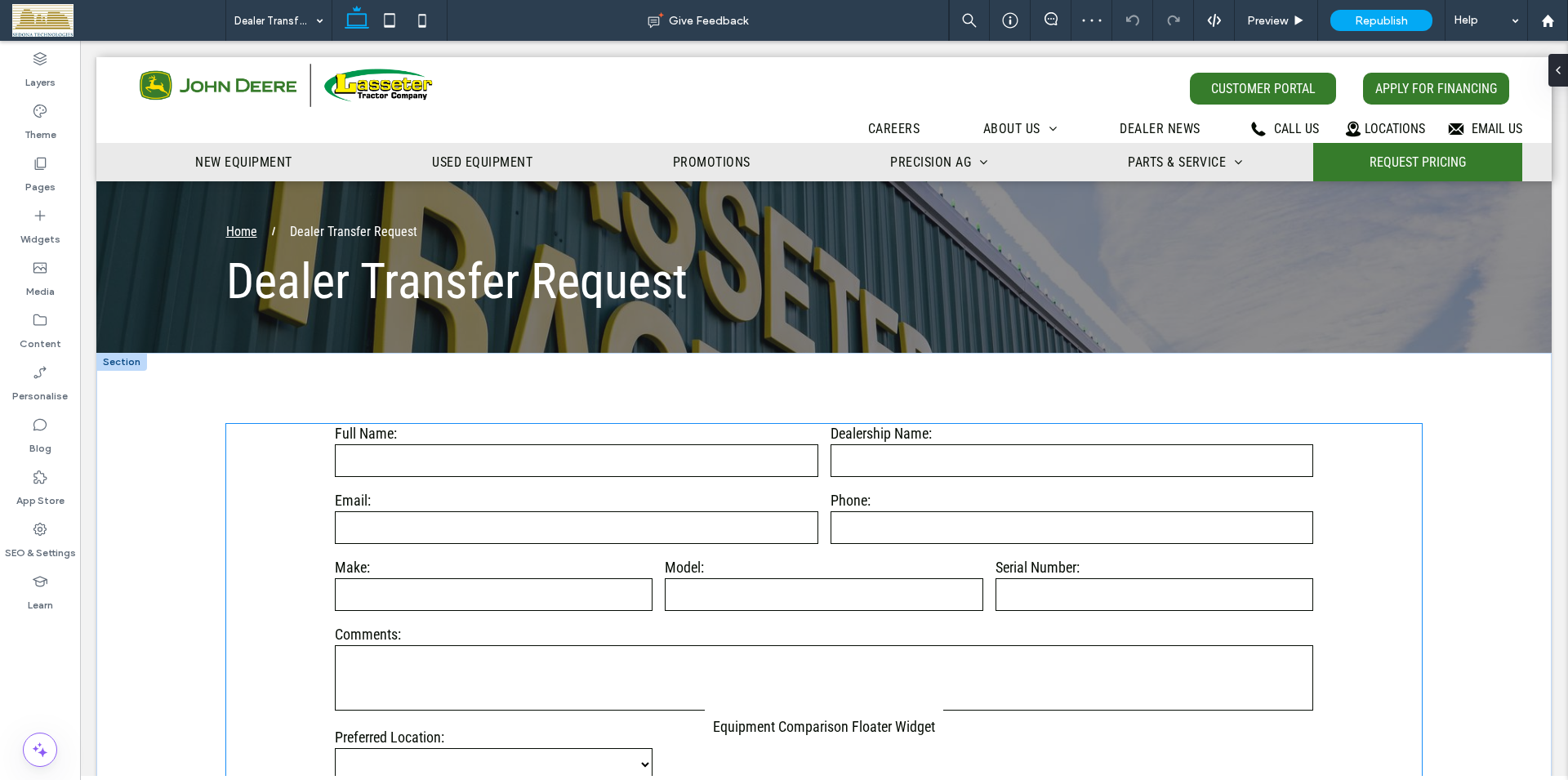
click at [425, 468] on input "text" at bounding box center [576, 460] width 483 height 33
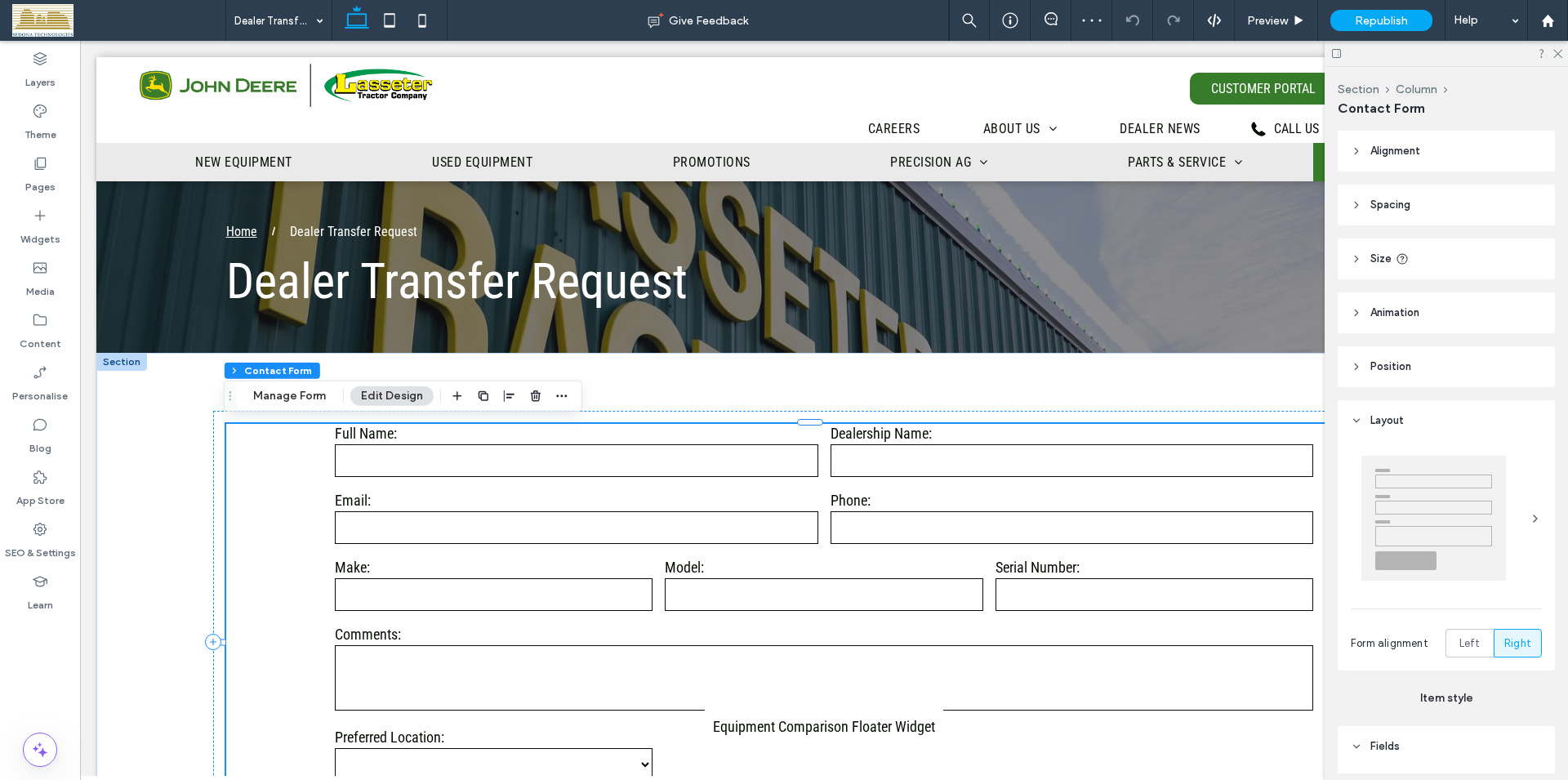
type input "*"
type input "***"
click at [558, 397] on icon "button" at bounding box center [562, 396] width 13 height 13
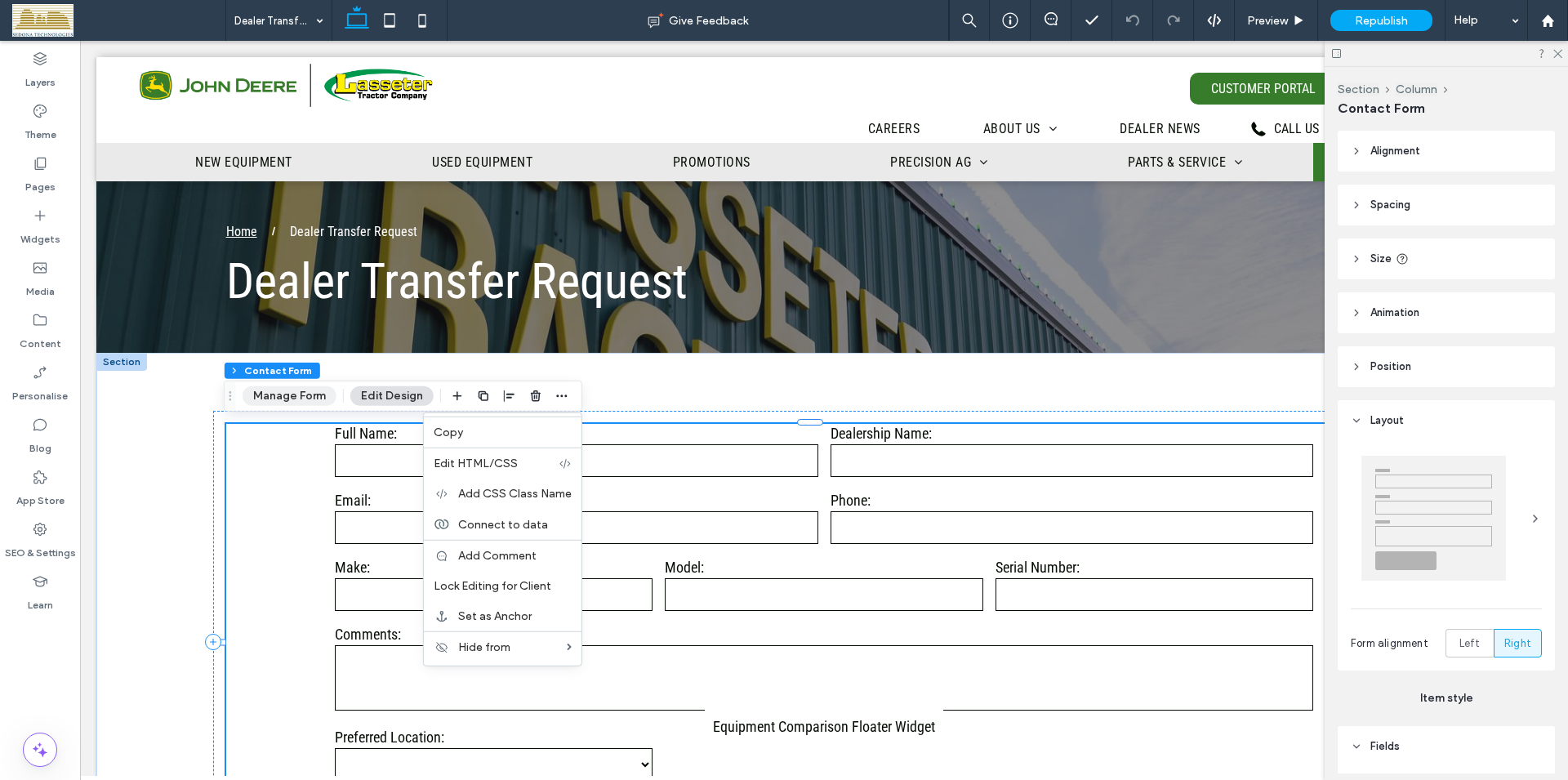
click at [283, 397] on button "Manage Form" at bounding box center [289, 396] width 94 height 20
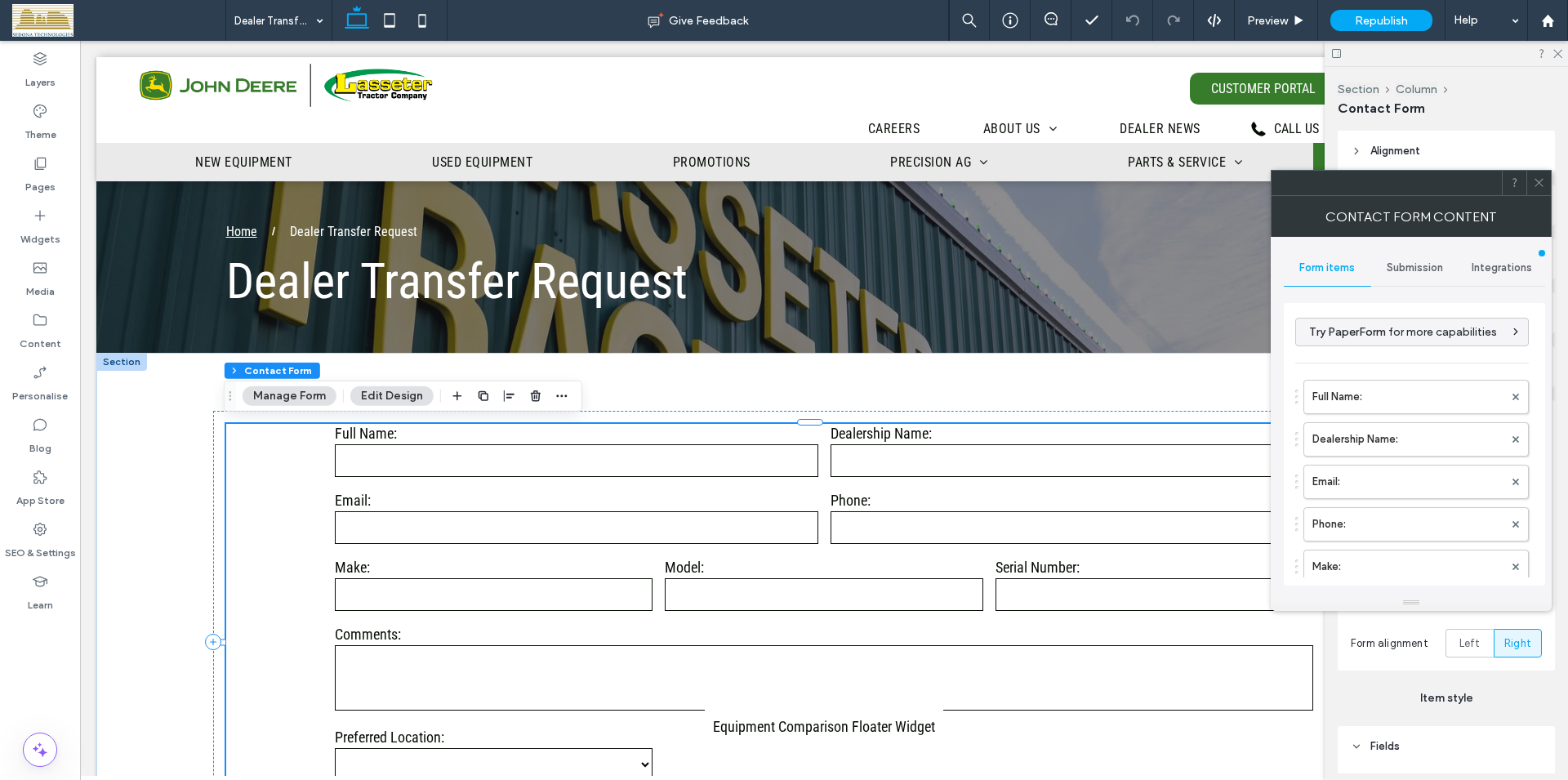
type input "**********"
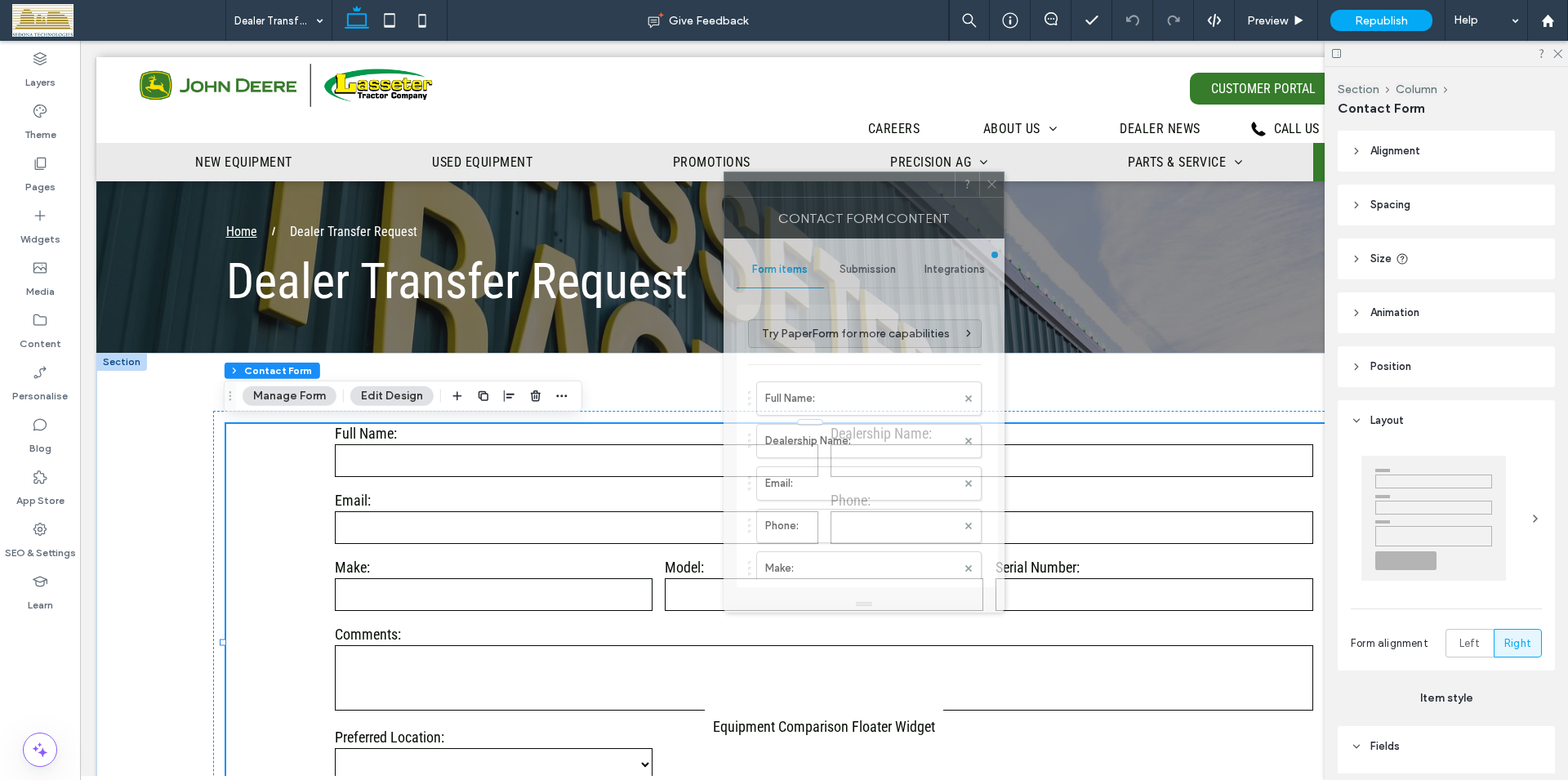
drag, startPoint x: 1371, startPoint y: 185, endPoint x: 824, endPoint y: 186, distance: 547.0
click at [824, 186] on div at bounding box center [840, 185] width 231 height 25
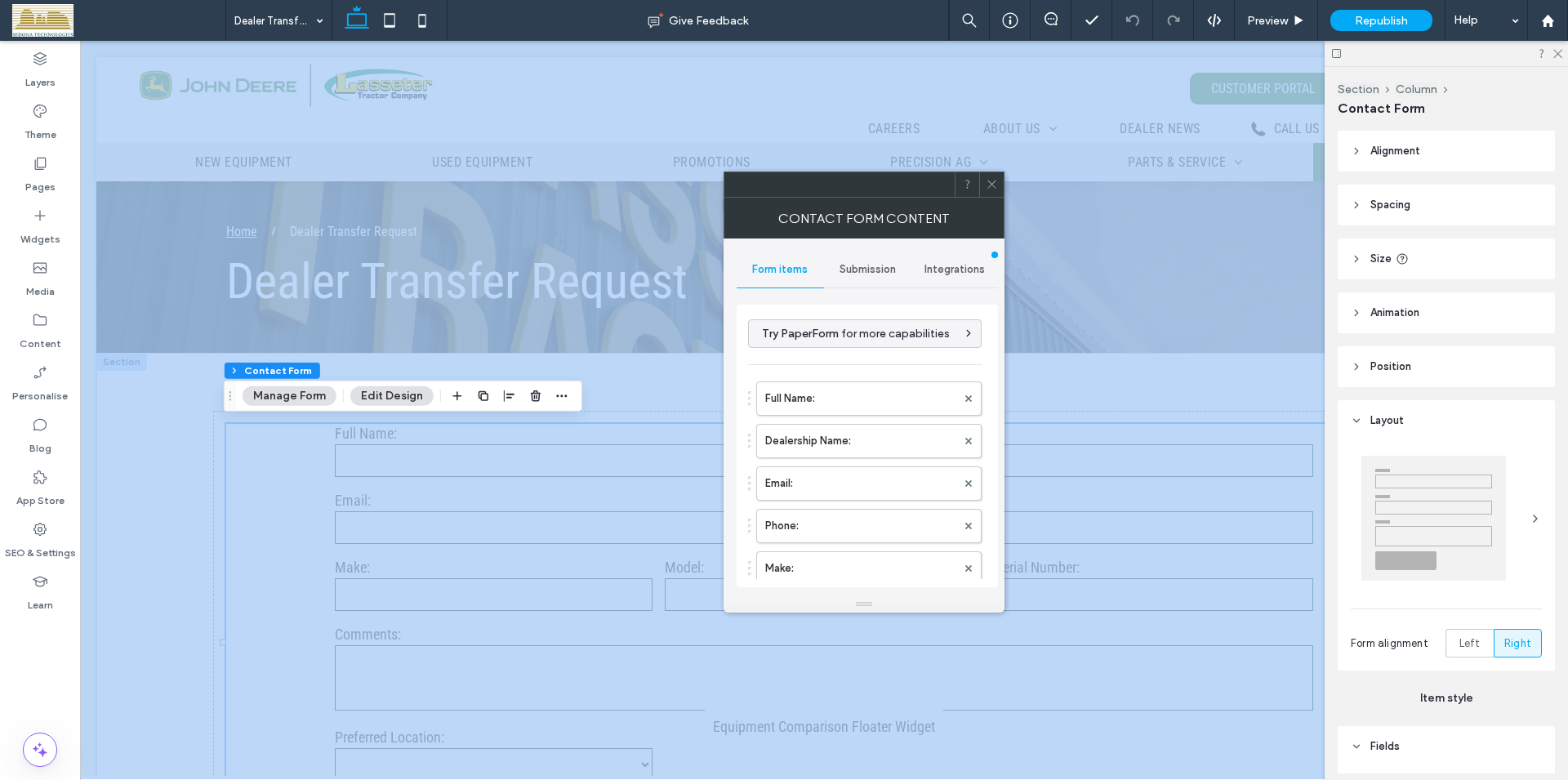
drag, startPoint x: 983, startPoint y: 367, endPoint x: 978, endPoint y: 392, distance: 25.5
click at [978, 392] on div "**********" at bounding box center [867, 446] width 235 height 267
click at [986, 389] on div "**********" at bounding box center [867, 446] width 262 height 283
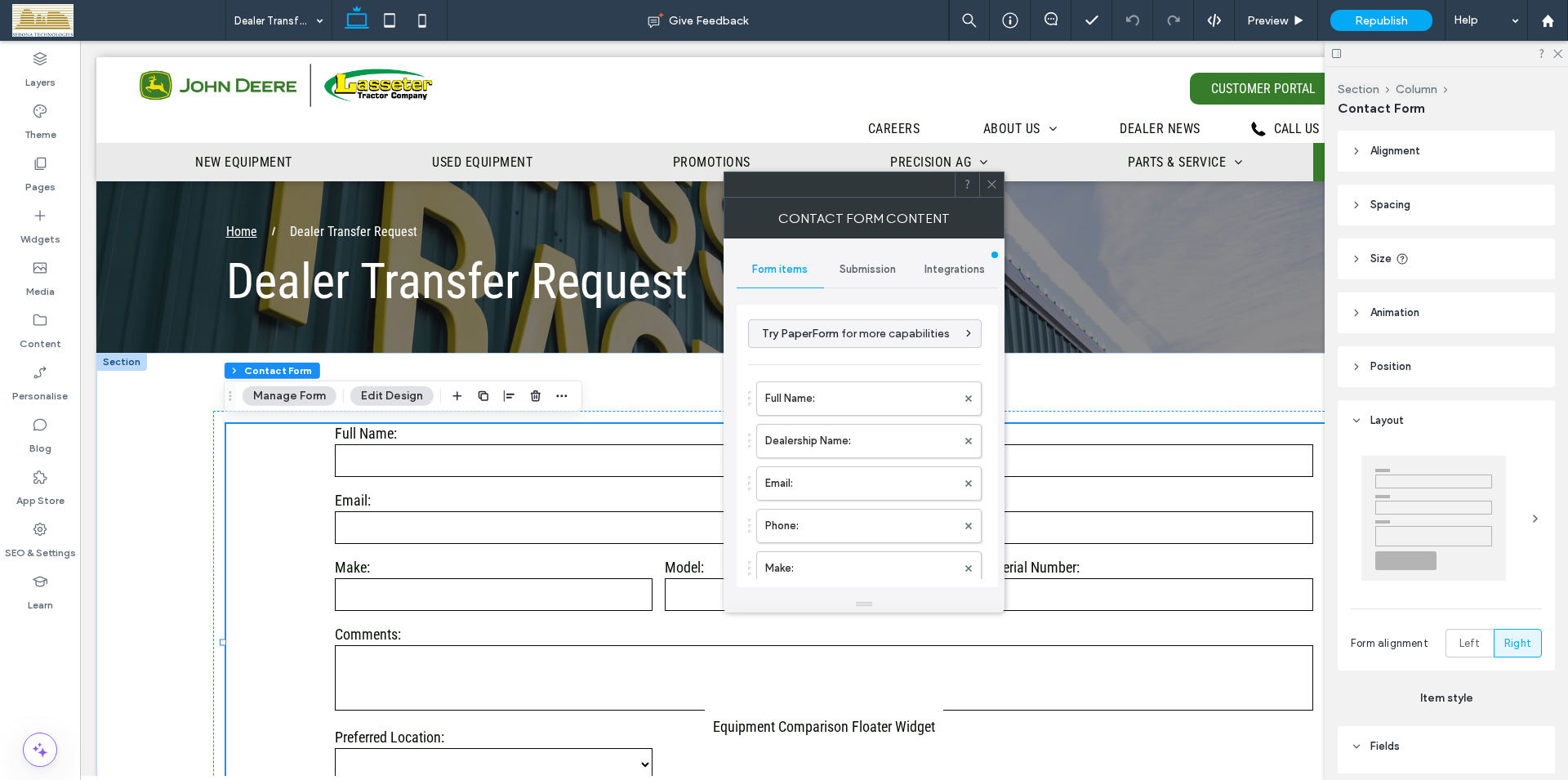
click at [877, 271] on span "Submission" at bounding box center [867, 270] width 56 height 13
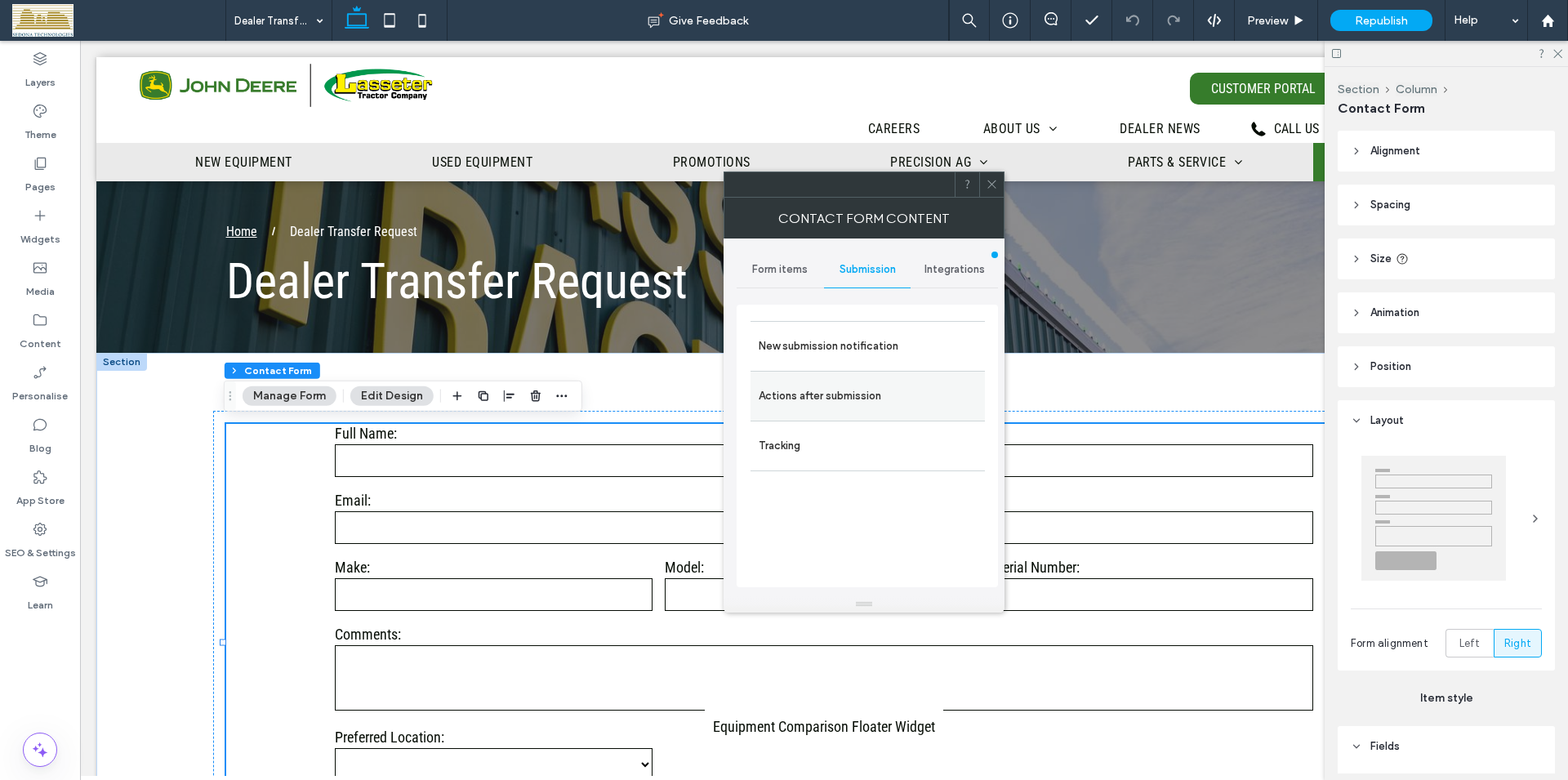
click at [867, 397] on label "Actions after submission" at bounding box center [867, 396] width 218 height 33
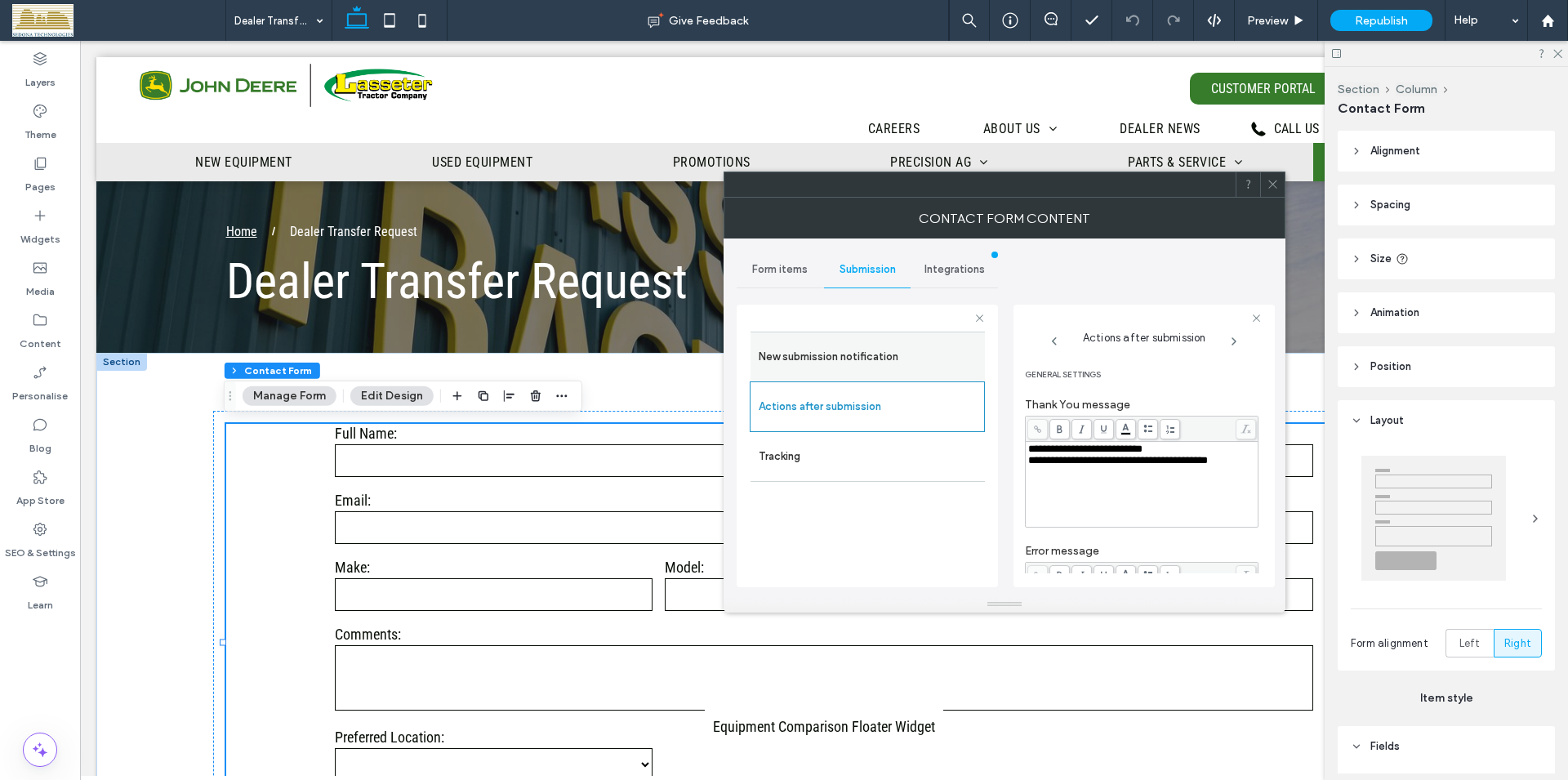
click at [886, 368] on label "New submission notification" at bounding box center [867, 357] width 218 height 33
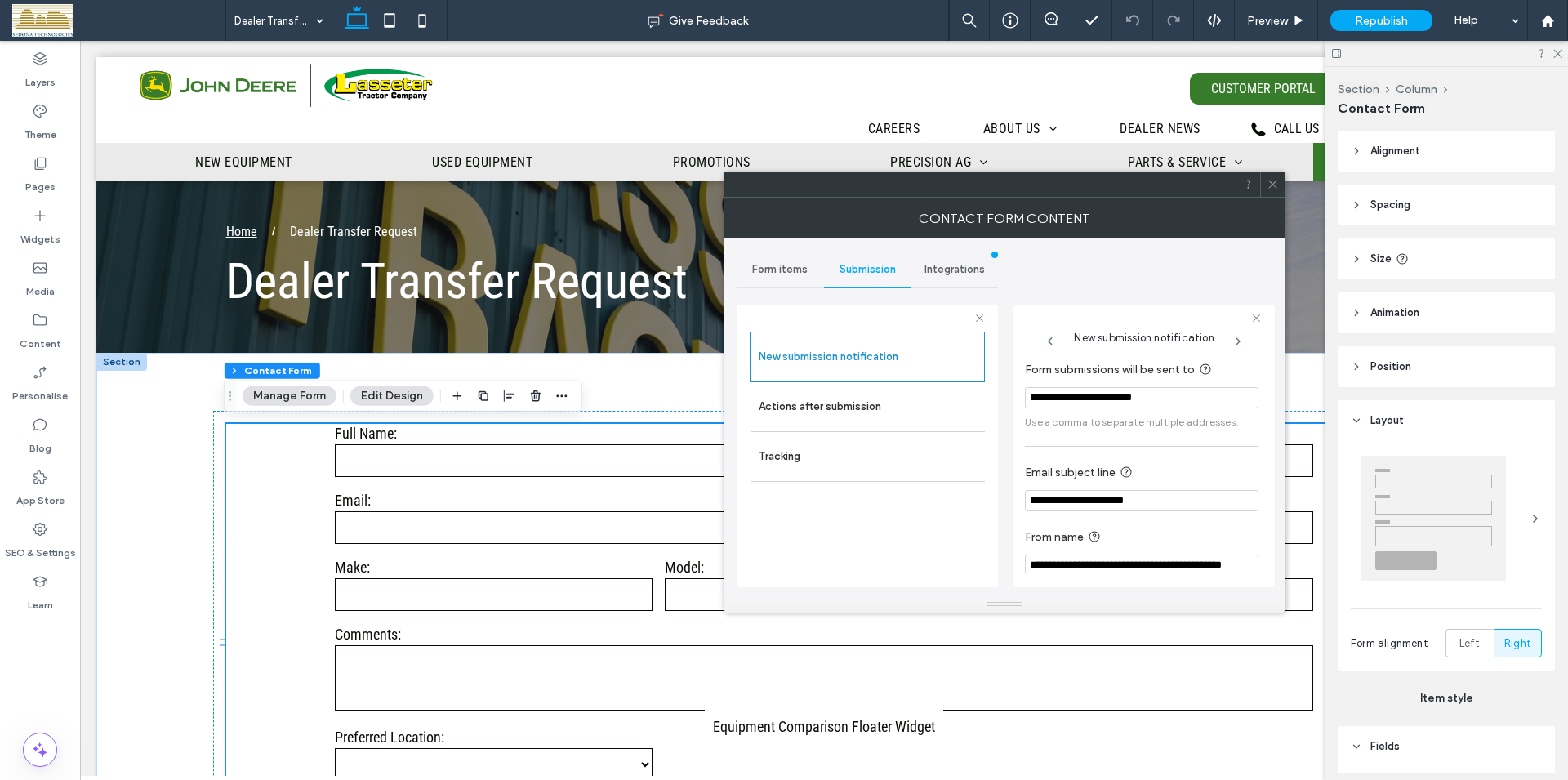
drag, startPoint x: 1032, startPoint y: 401, endPoint x: 1166, endPoint y: 399, distance: 134.0
click at [1166, 399] on input "**********" at bounding box center [1142, 397] width 234 height 21
click at [853, 401] on label "Actions after submission" at bounding box center [867, 406] width 218 height 33
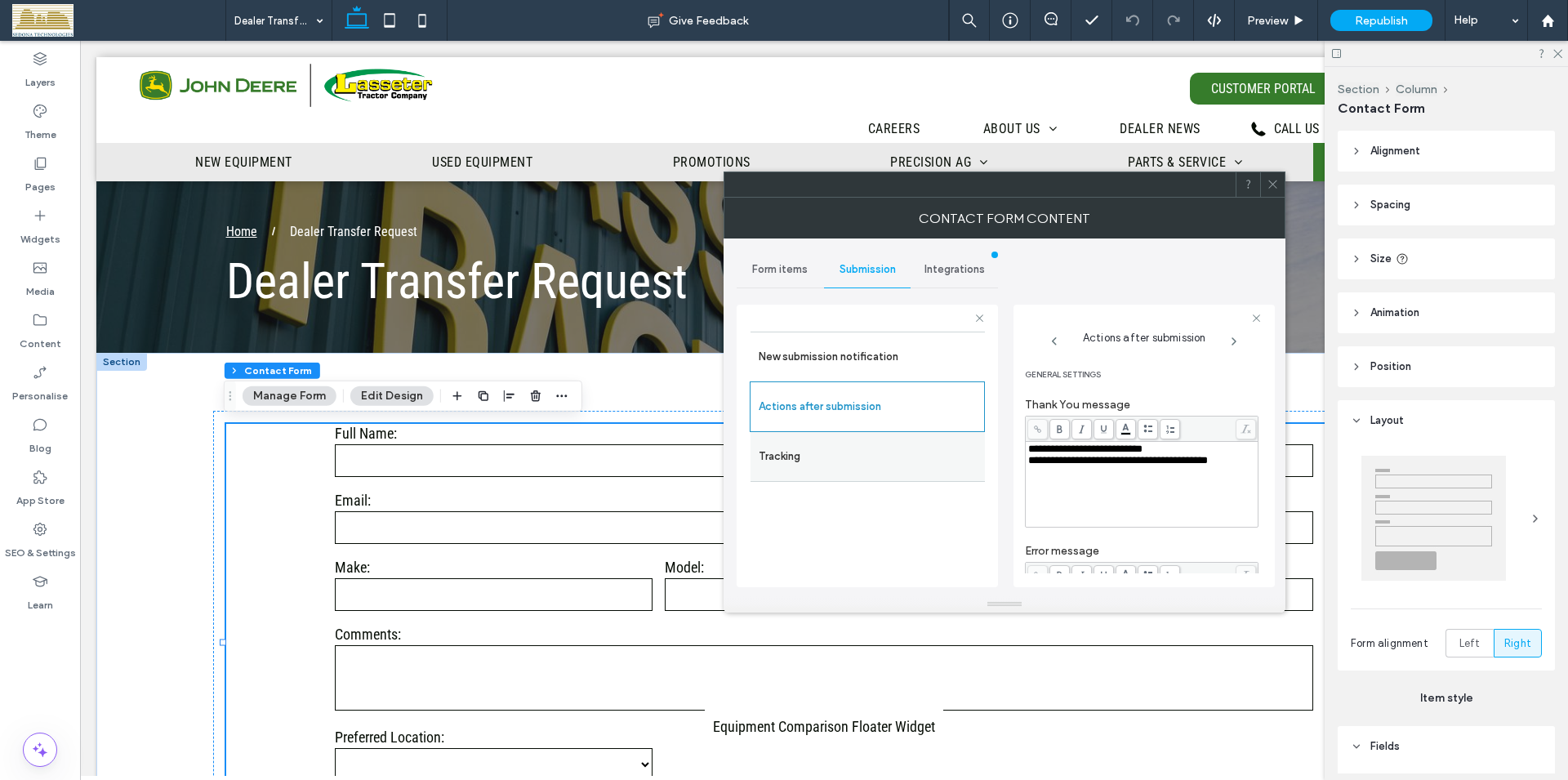
click at [803, 458] on label "Tracking" at bounding box center [867, 456] width 218 height 33
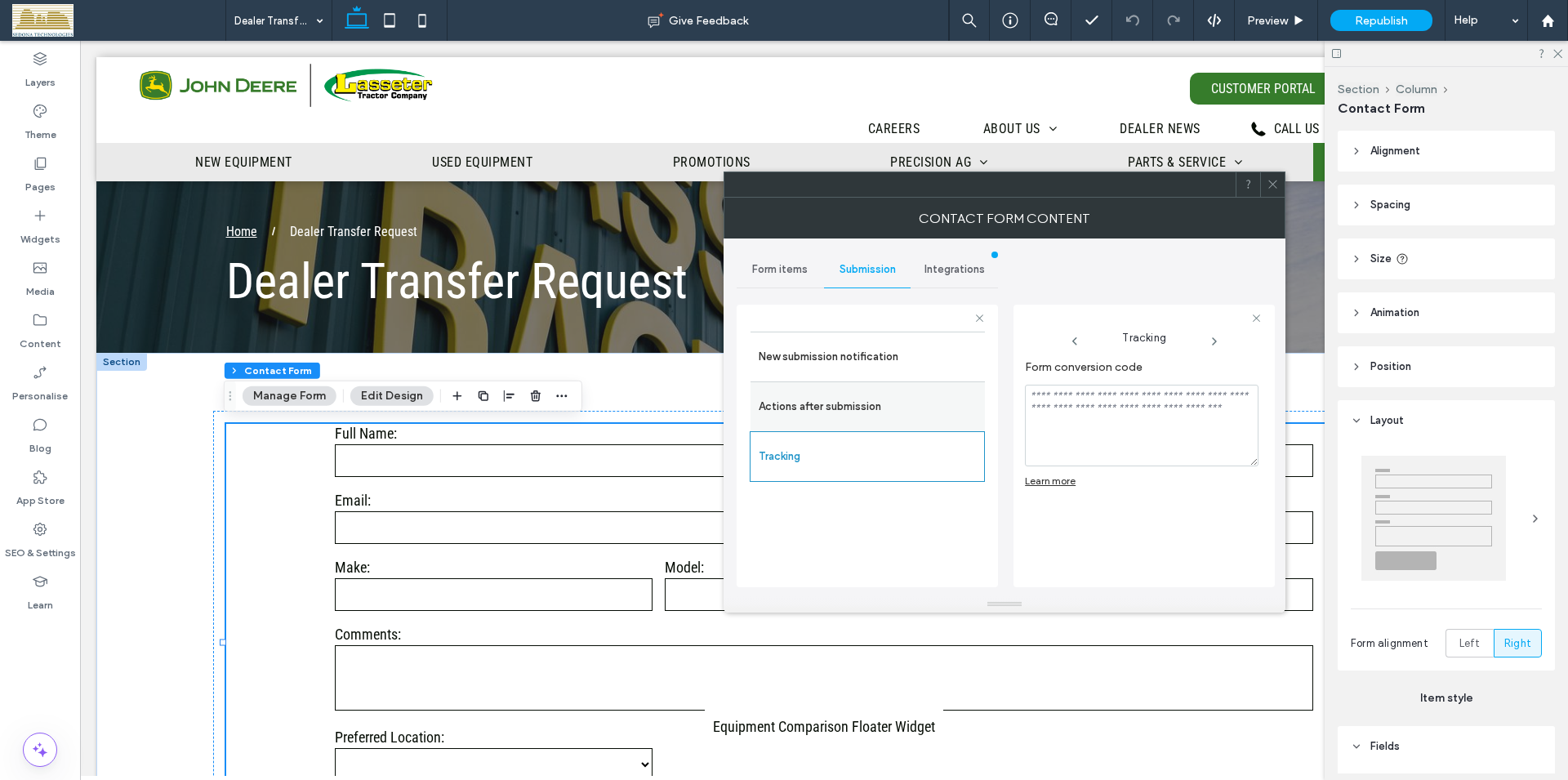
click at [813, 405] on label "Actions after submission" at bounding box center [867, 406] width 218 height 33
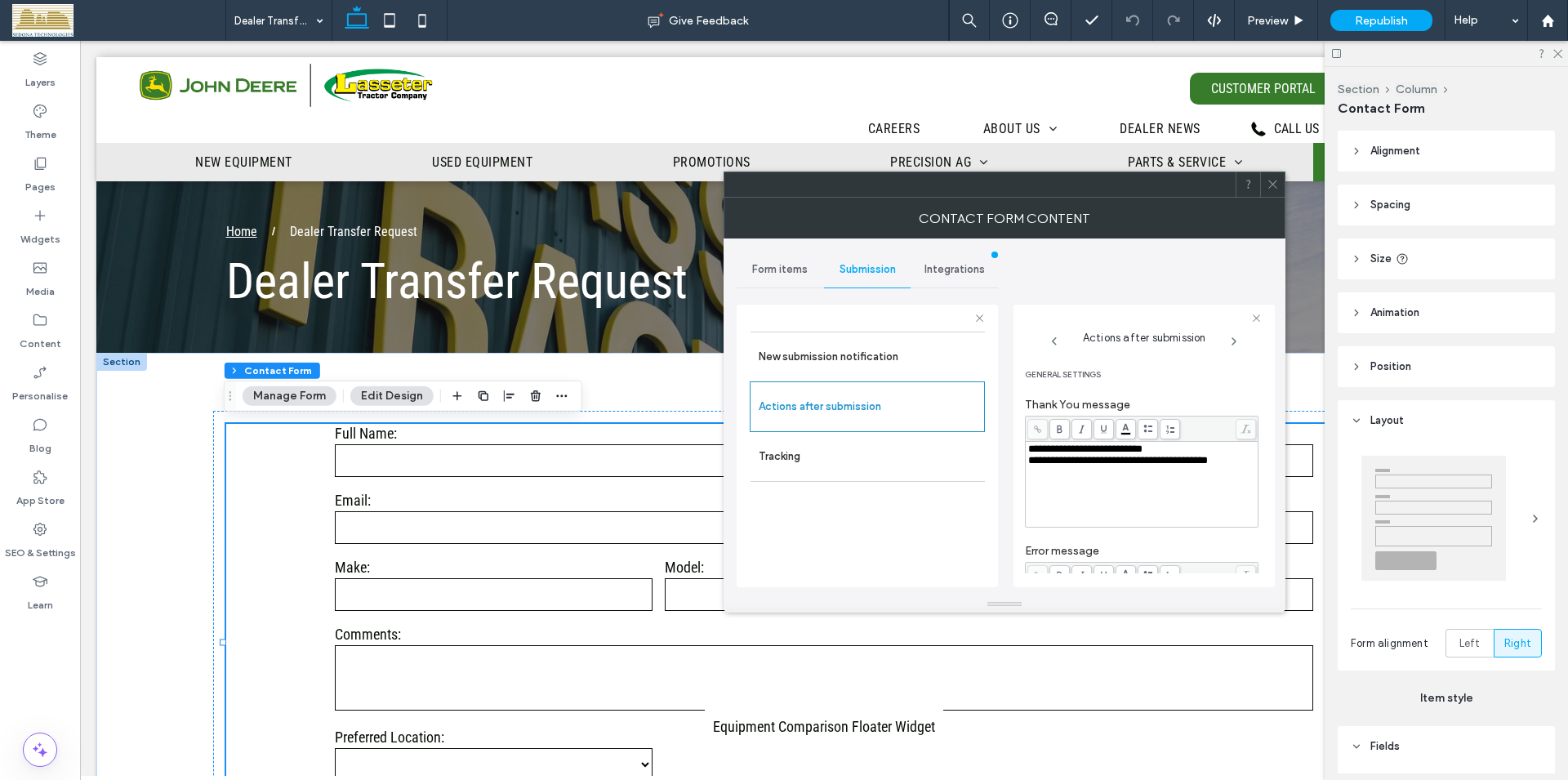
click at [966, 271] on span "Integrations" at bounding box center [955, 270] width 60 height 13
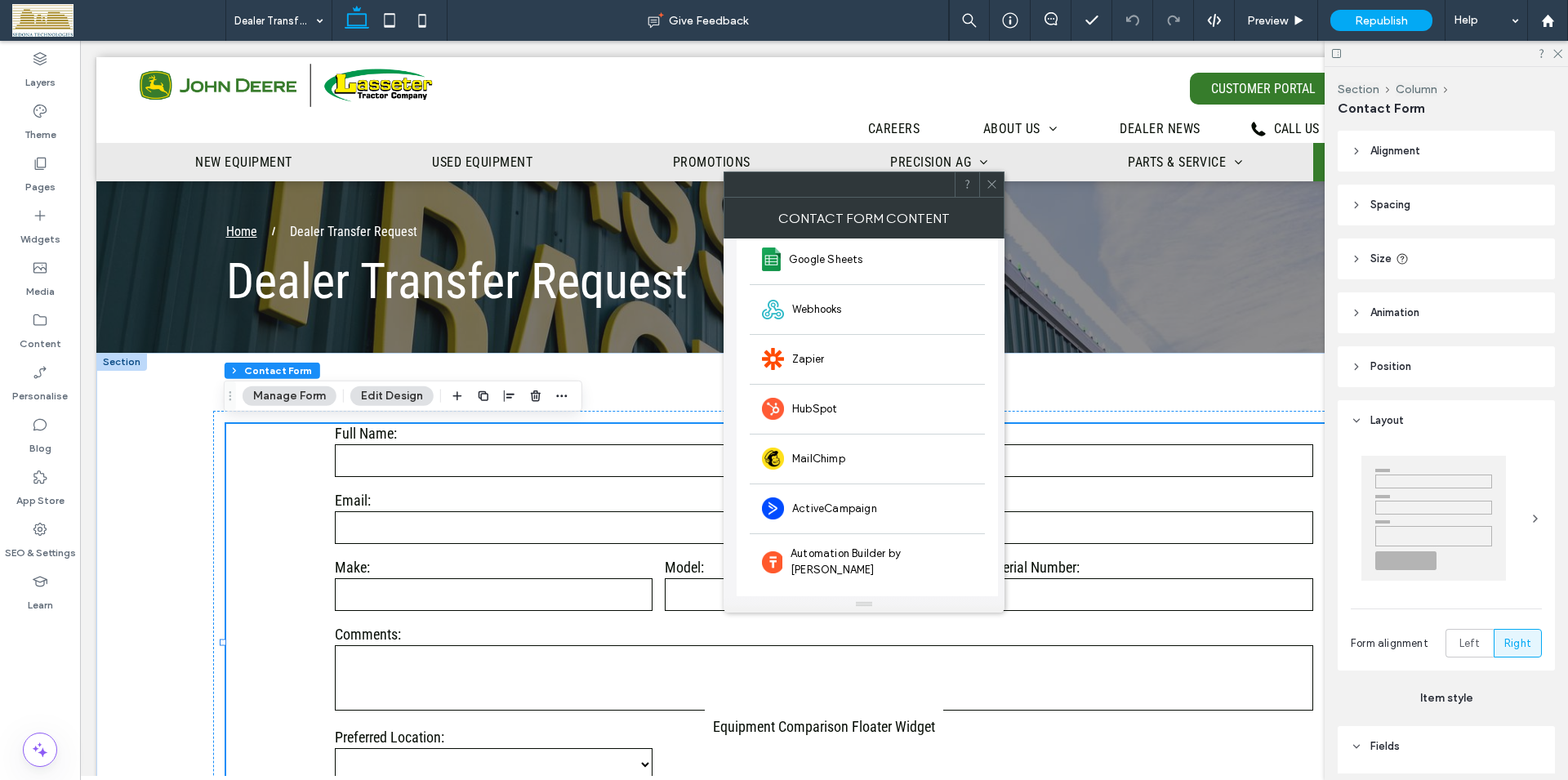
drag, startPoint x: 1001, startPoint y: 495, endPoint x: 925, endPoint y: 456, distance: 85.4
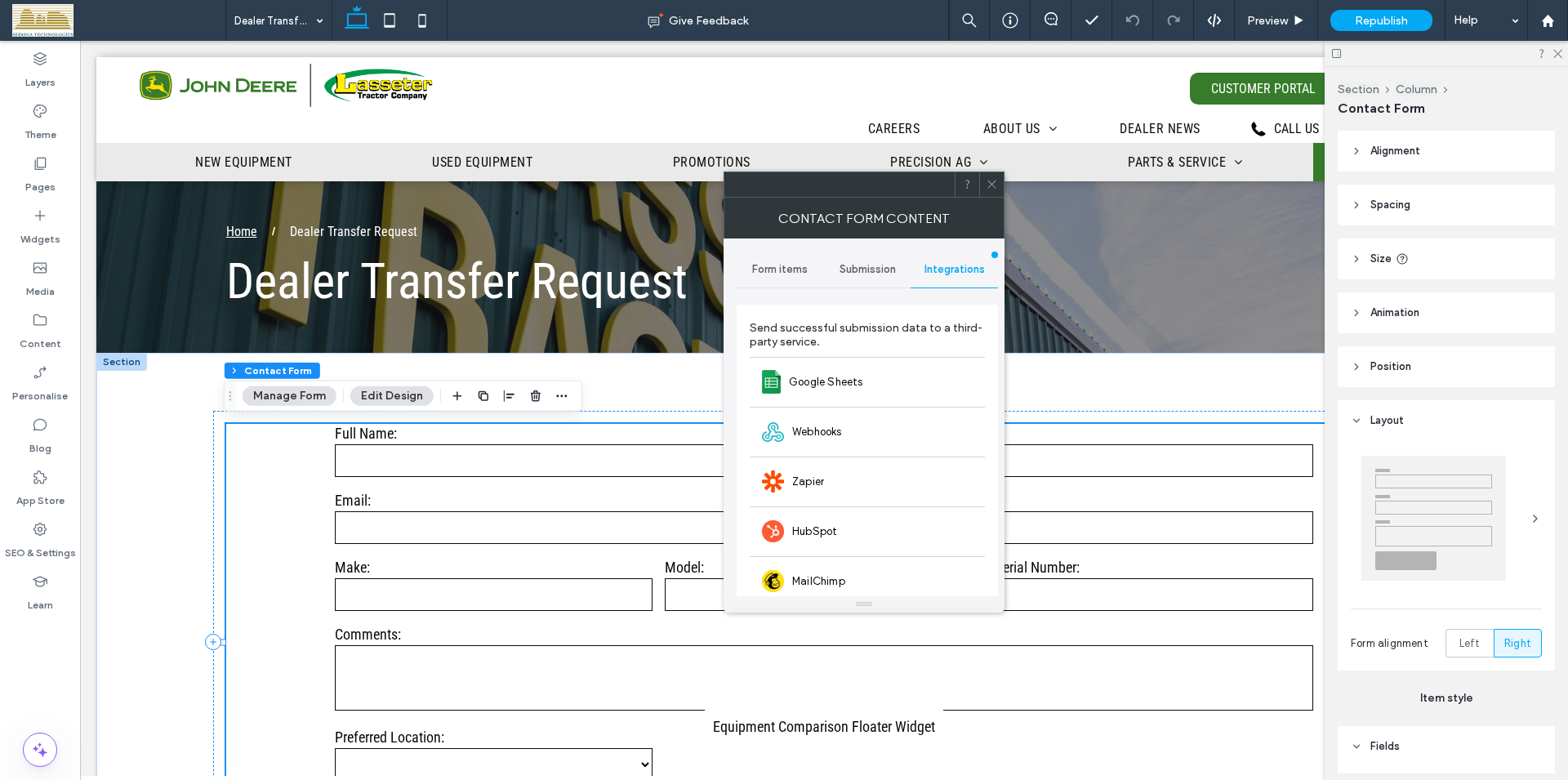
drag, startPoint x: 1000, startPoint y: 497, endPoint x: 925, endPoint y: 328, distance: 184.9
click at [797, 275] on span "Form items" at bounding box center [780, 270] width 56 height 13
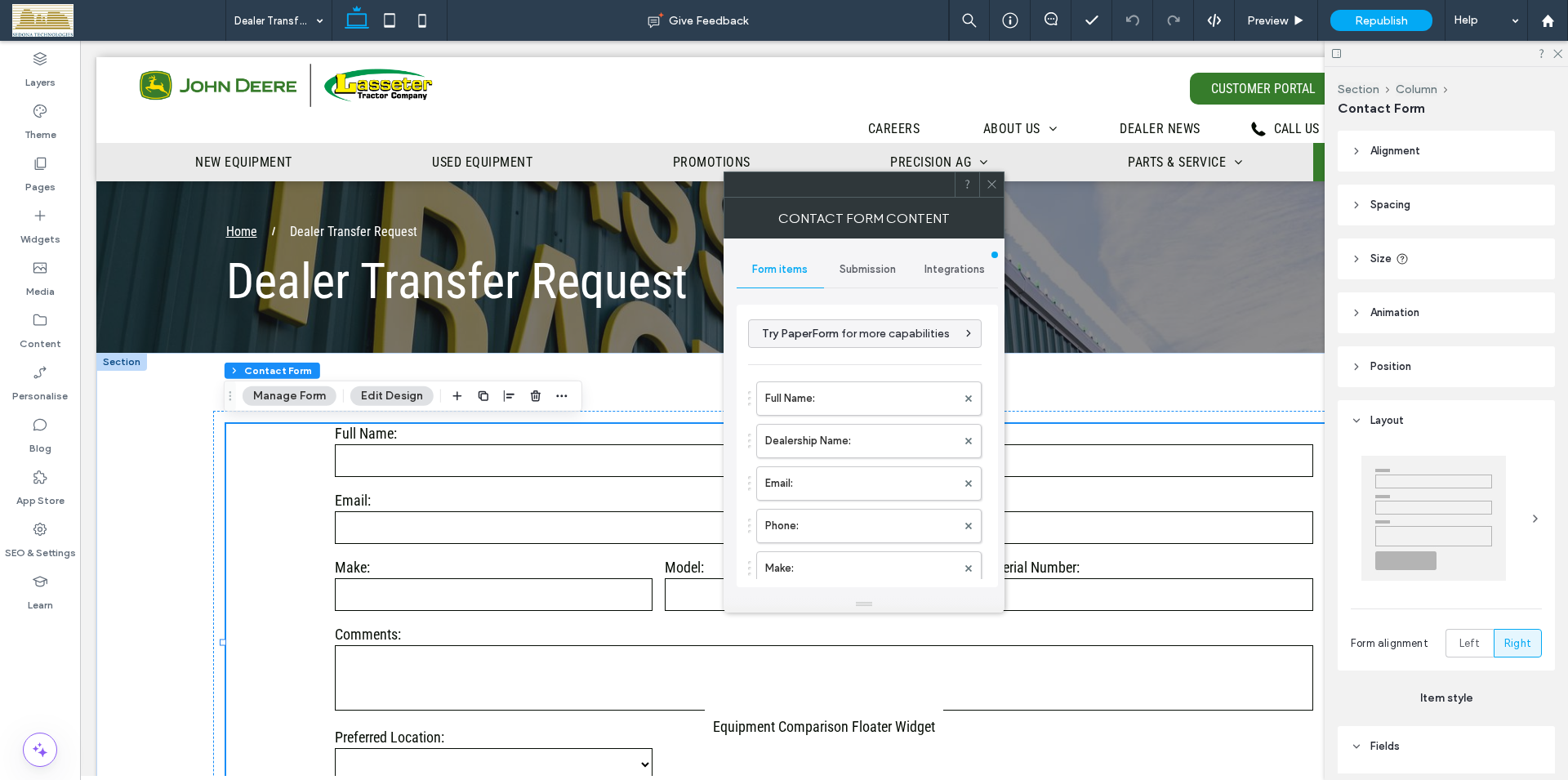
click at [848, 270] on span "Submission" at bounding box center [867, 270] width 56 height 13
click at [794, 268] on span "Form items" at bounding box center [780, 270] width 56 height 13
click at [834, 461] on label "Preferred Location:" at bounding box center [861, 465] width 191 height 33
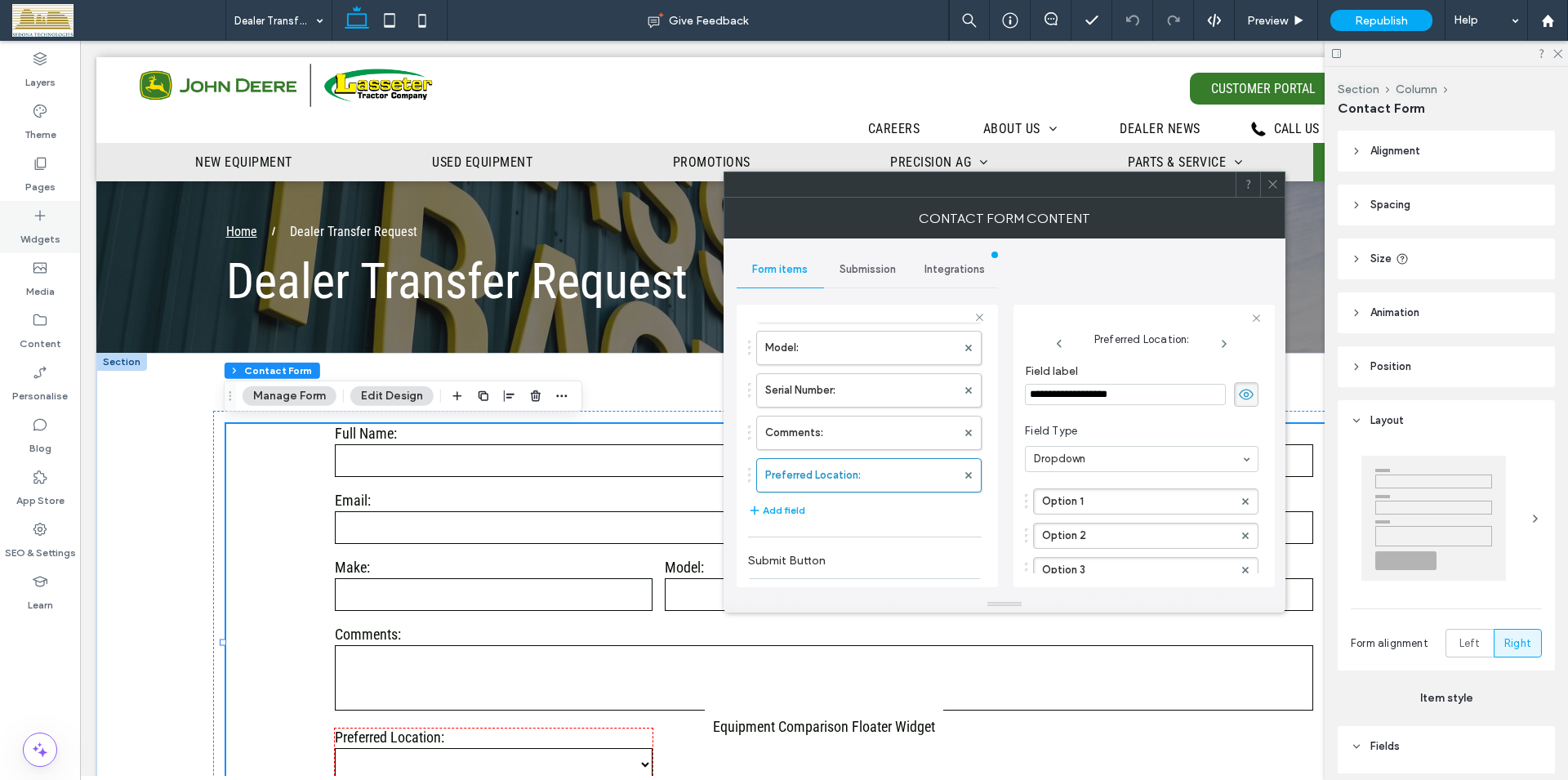
drag, startPoint x: 34, startPoint y: 217, endPoint x: 177, endPoint y: 204, distance: 143.6
click at [34, 217] on icon at bounding box center [40, 216] width 16 height 16
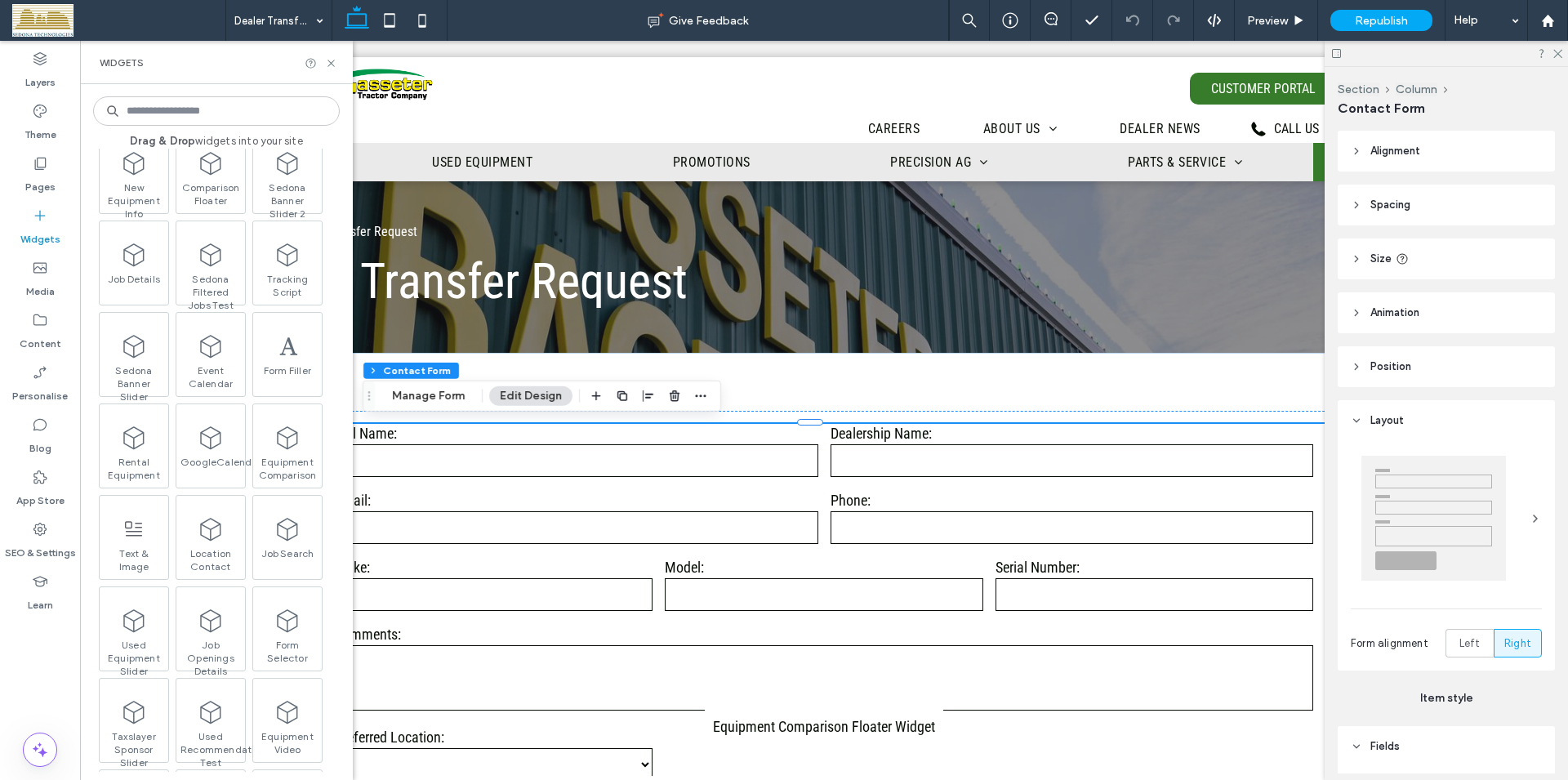
scroll to position [1862, 0]
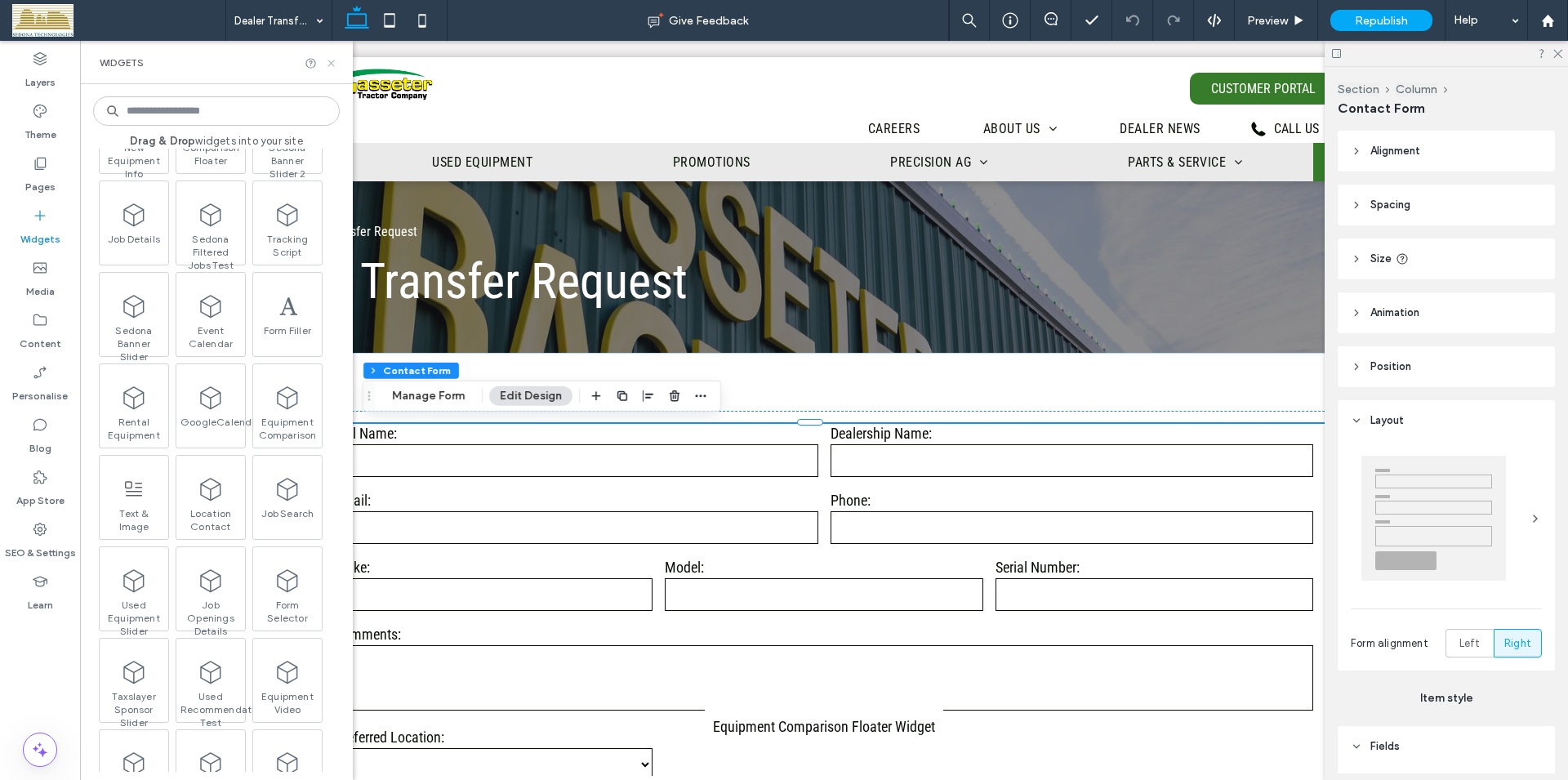
click at [331, 65] on icon at bounding box center [331, 63] width 12 height 12
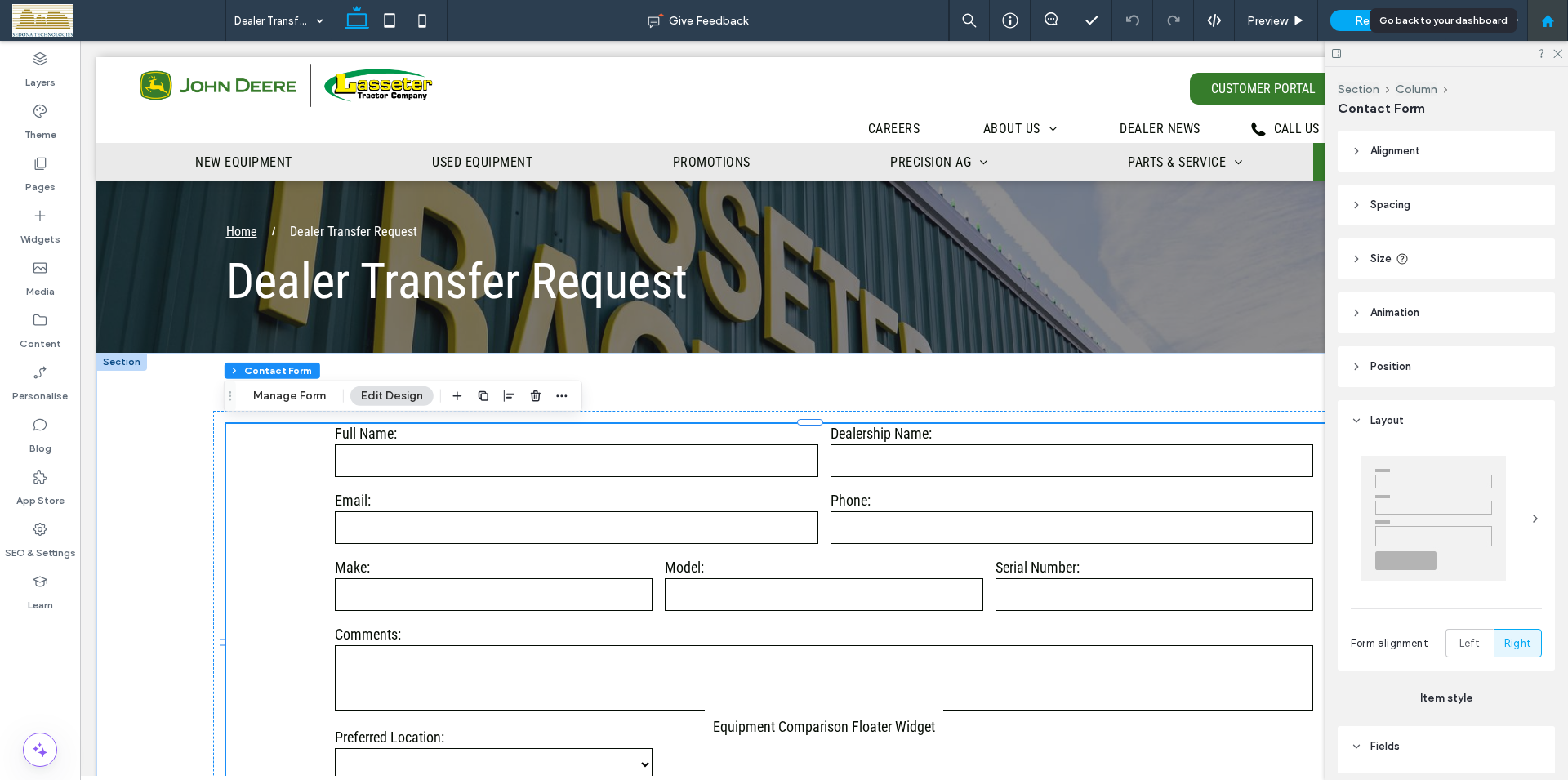
click at [1548, 23] on use at bounding box center [1547, 20] width 12 height 12
